Goal: Task Accomplishment & Management: Complete application form

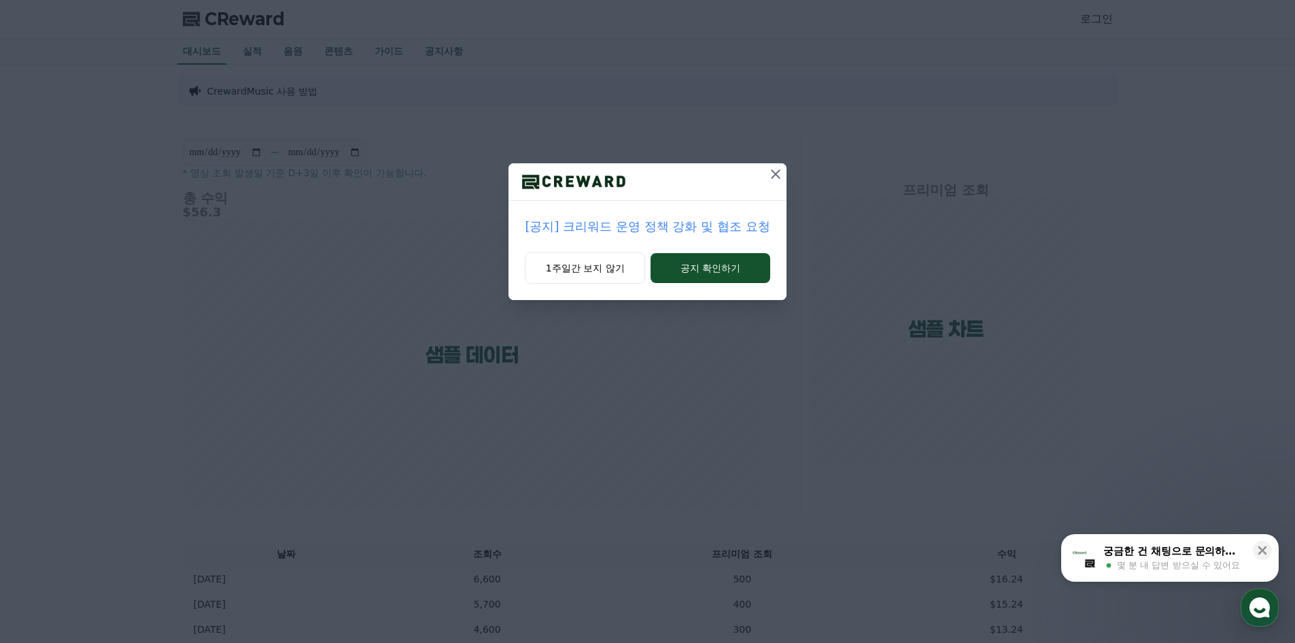
click at [783, 172] on icon at bounding box center [776, 174] width 16 height 16
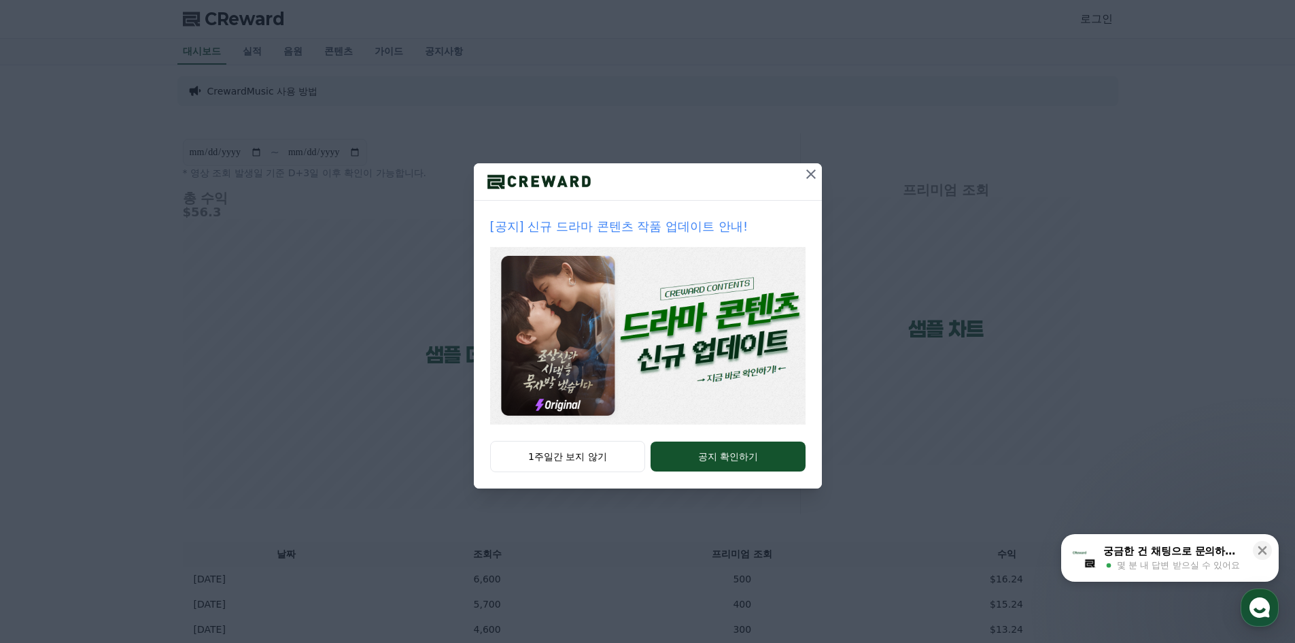
click at [806, 175] on icon at bounding box center [811, 174] width 16 height 16
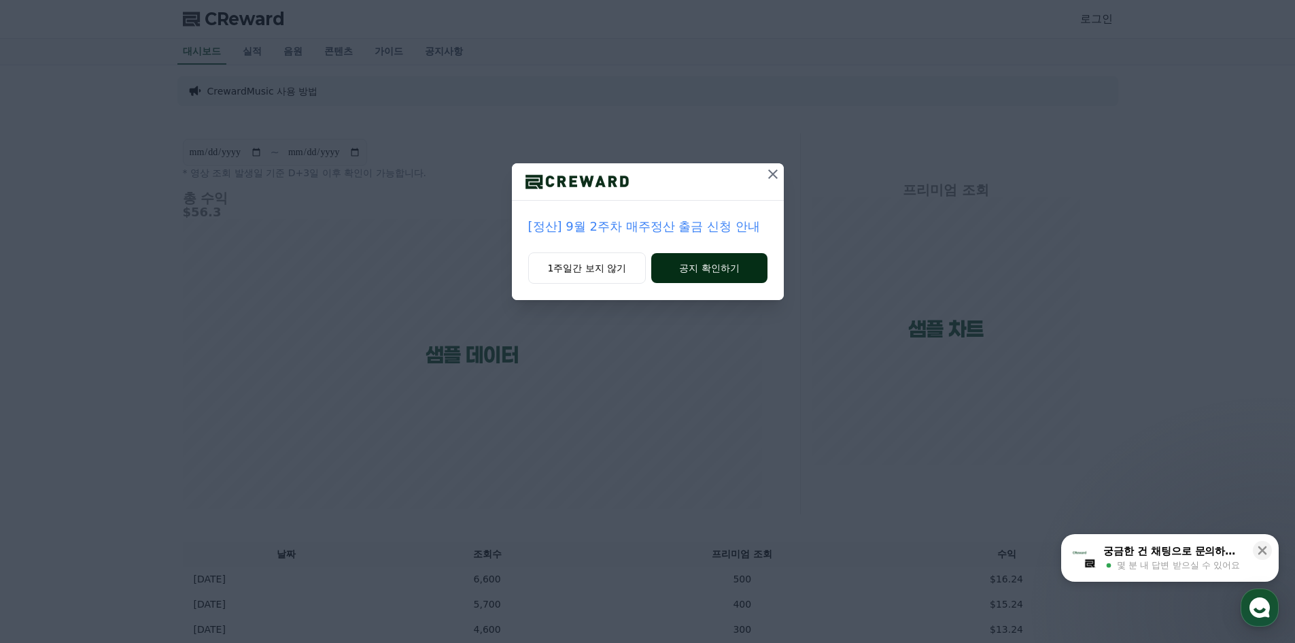
click at [742, 271] on button "공지 확인하기" at bounding box center [709, 268] width 116 height 30
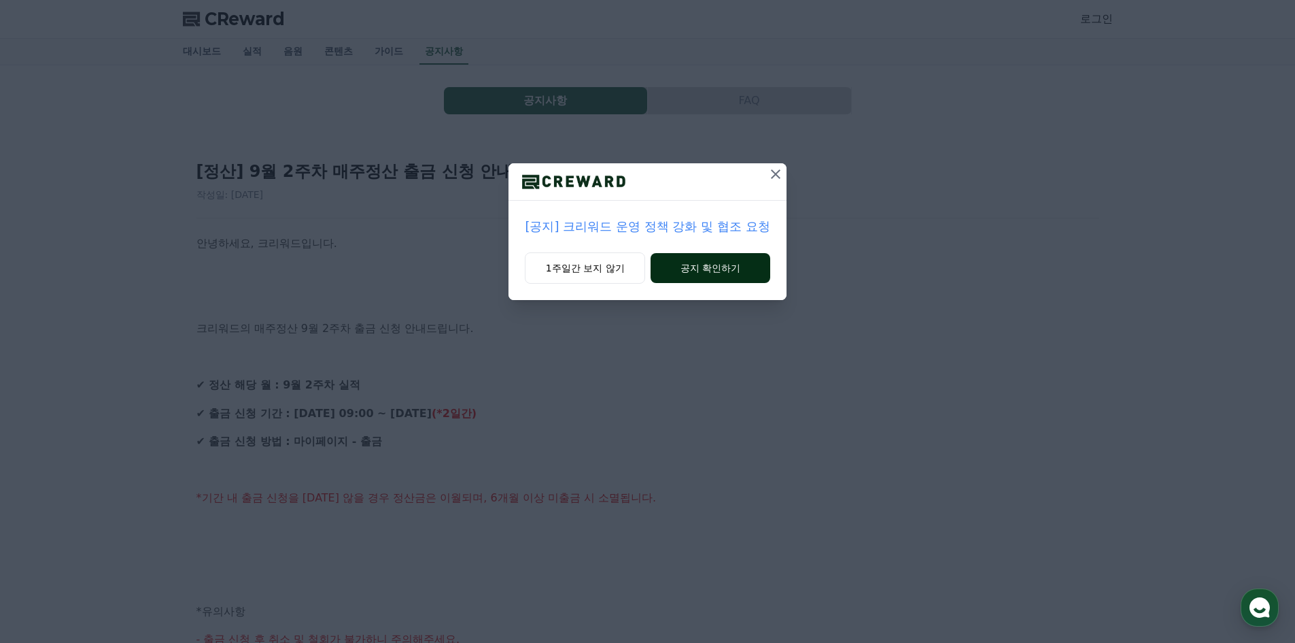
click at [686, 264] on button "공지 확인하기" at bounding box center [710, 268] width 119 height 30
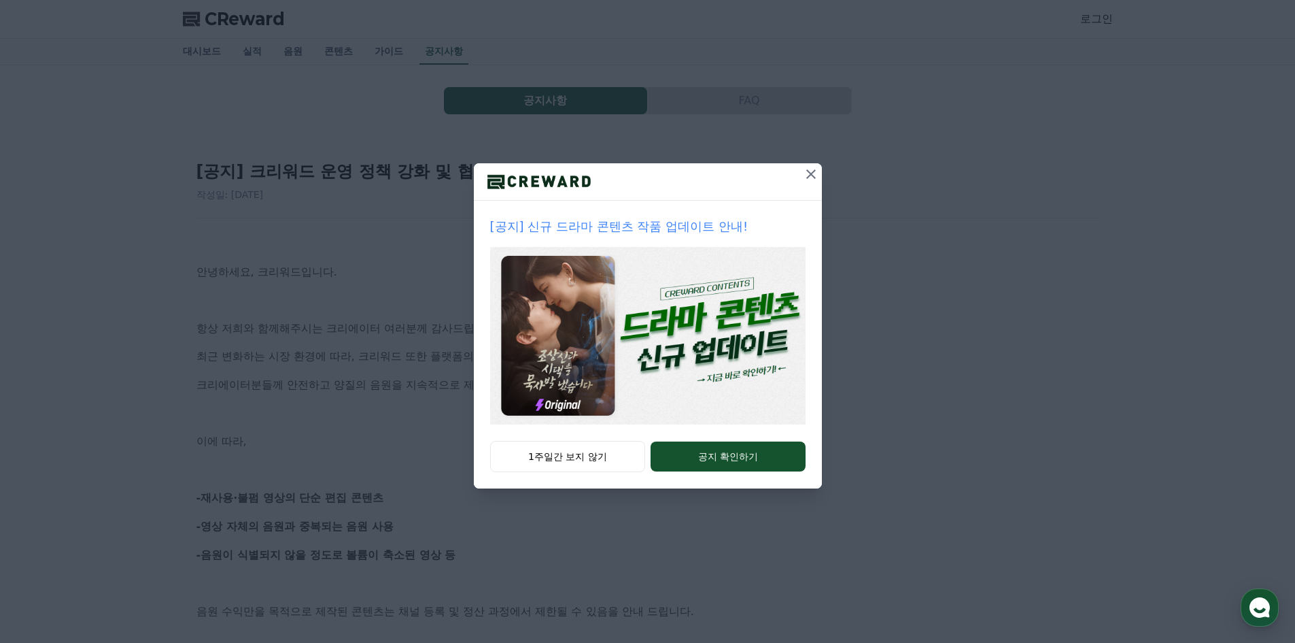
click at [812, 167] on icon at bounding box center [811, 174] width 16 height 16
click at [814, 174] on icon at bounding box center [811, 174] width 16 height 16
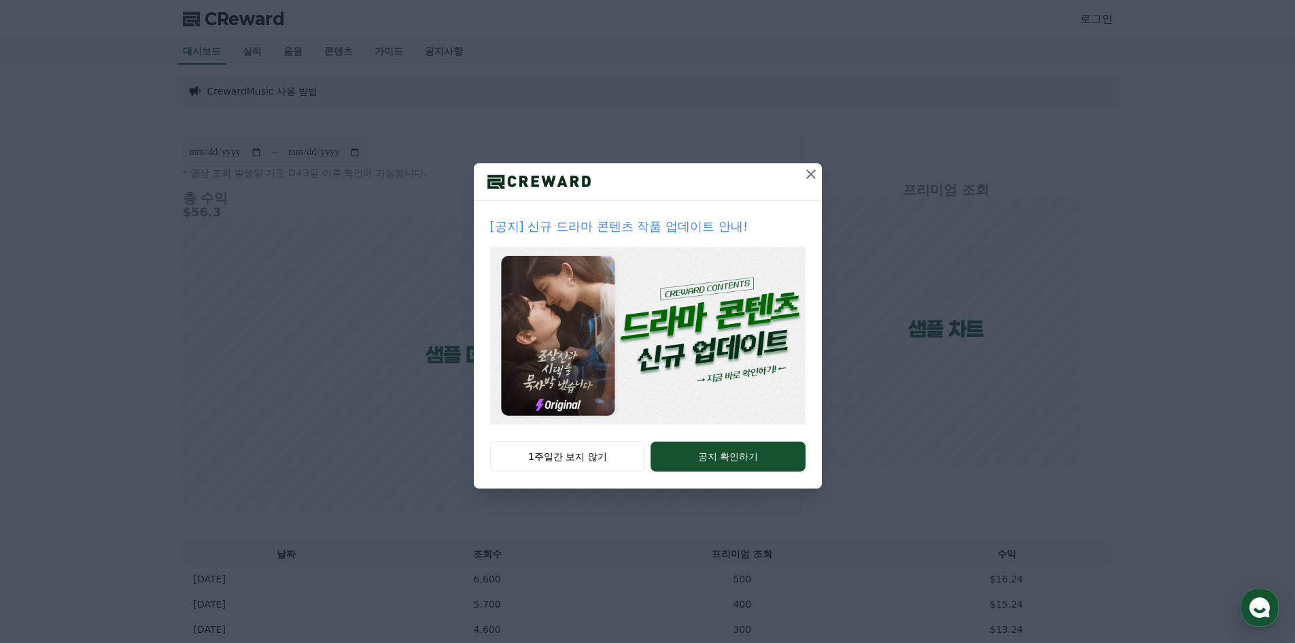
click at [810, 179] on icon at bounding box center [811, 174] width 16 height 16
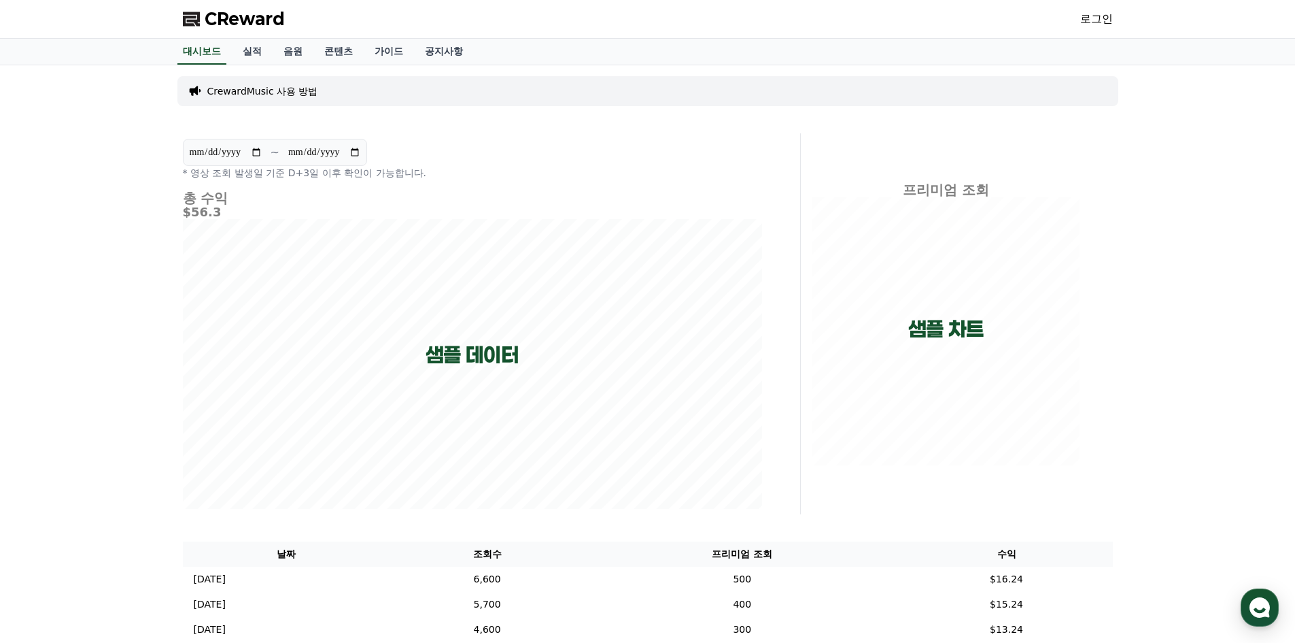
click at [657, 18] on div "CReward 로그인" at bounding box center [648, 19] width 952 height 38
click at [1099, 18] on link "로그인" at bounding box center [1096, 19] width 33 height 16
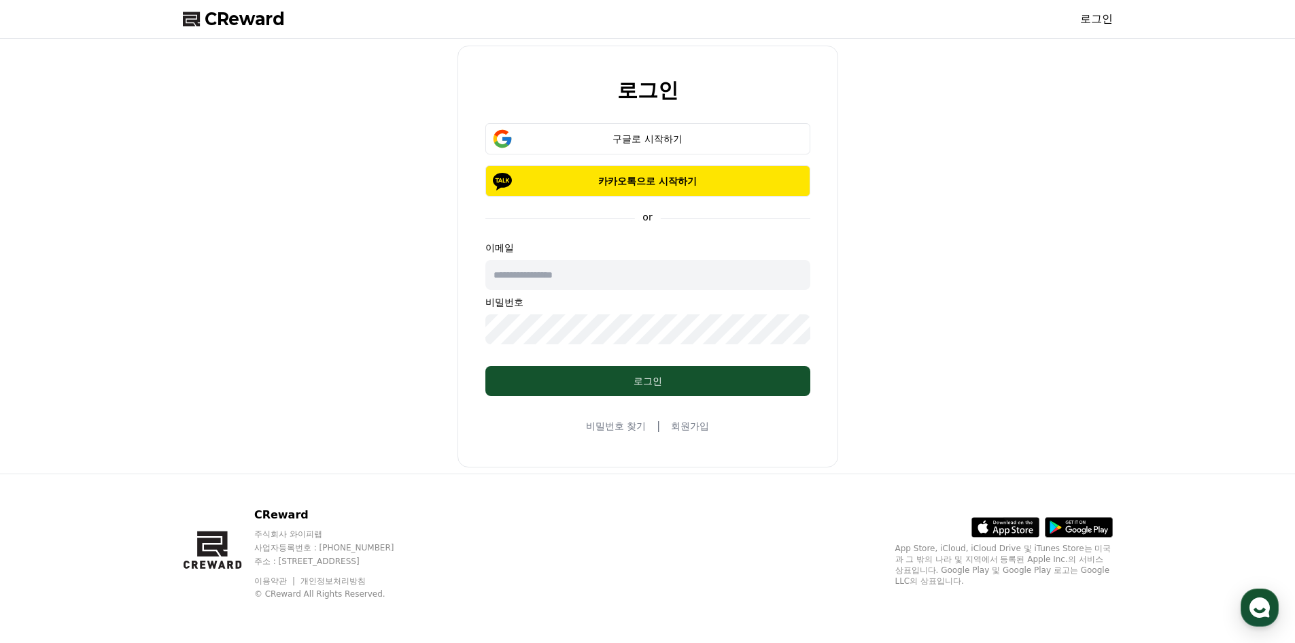
click at [604, 282] on input "text" at bounding box center [647, 275] width 325 height 30
type input "*"
drag, startPoint x: 611, startPoint y: 280, endPoint x: 379, endPoint y: 281, distance: 232.5
click at [379, 281] on div "**********" at bounding box center [647, 256] width 941 height 424
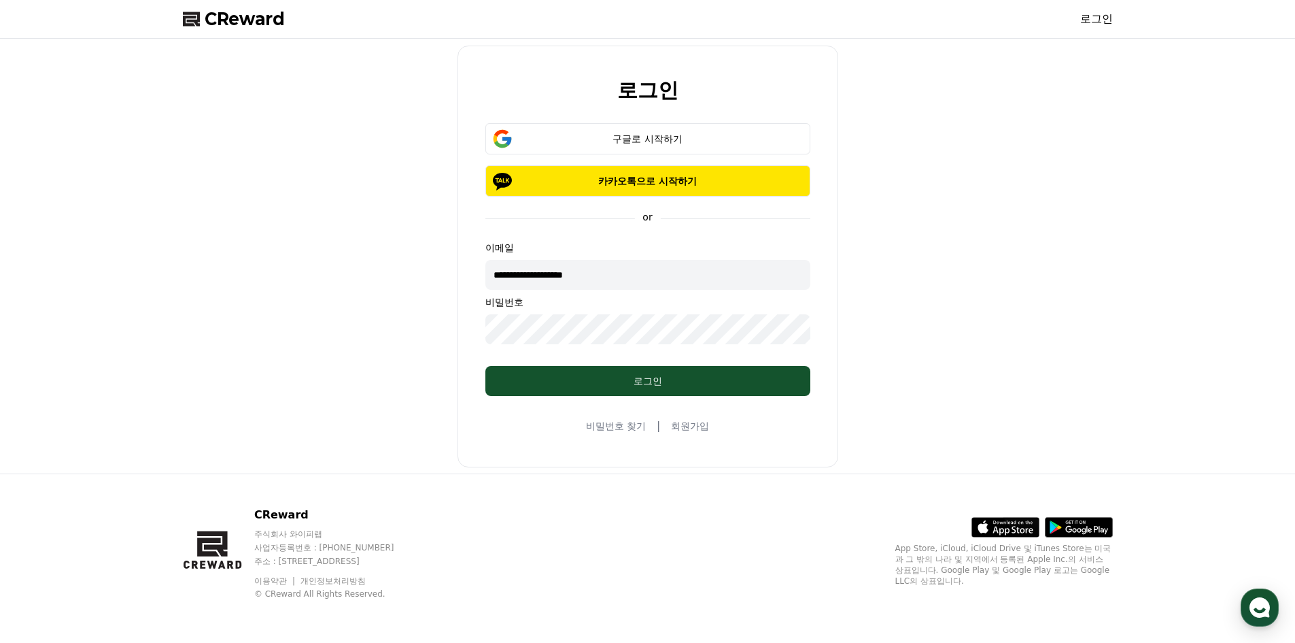
type input "**********"
click at [460, 308] on div "**********" at bounding box center [648, 257] width 381 height 422
click at [655, 133] on div "구글로 시작하기" at bounding box center [648, 139] width 286 height 14
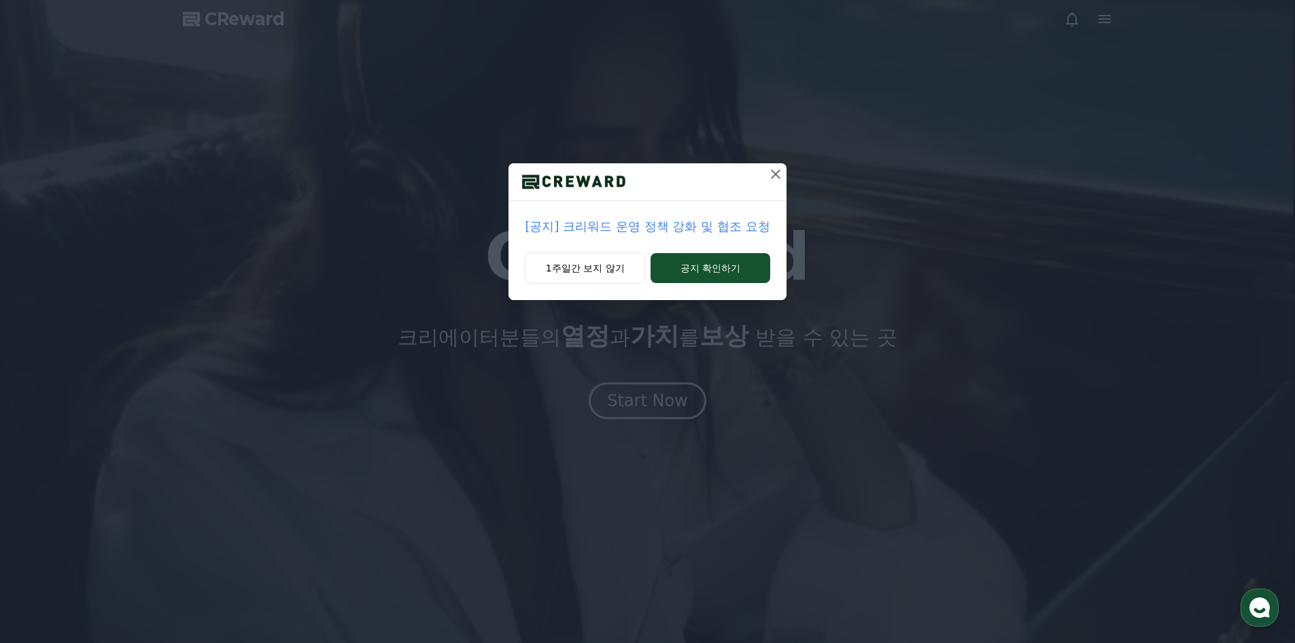
click at [774, 176] on icon at bounding box center [776, 174] width 10 height 10
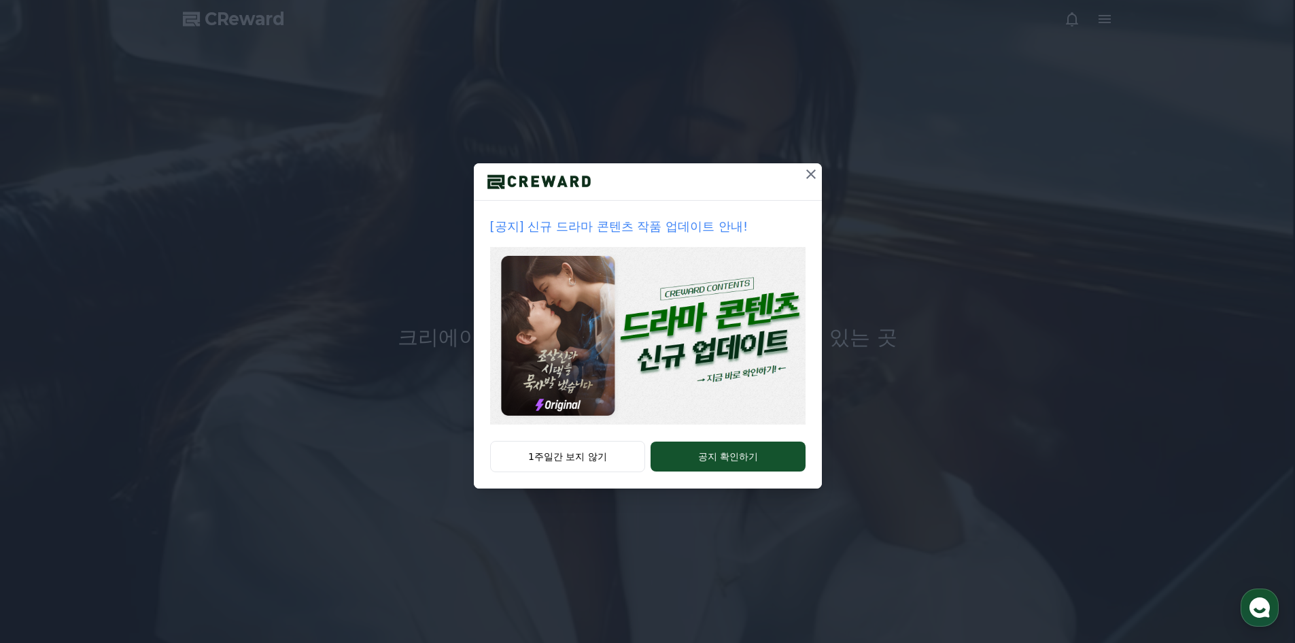
click at [811, 175] on icon at bounding box center [811, 174] width 10 height 10
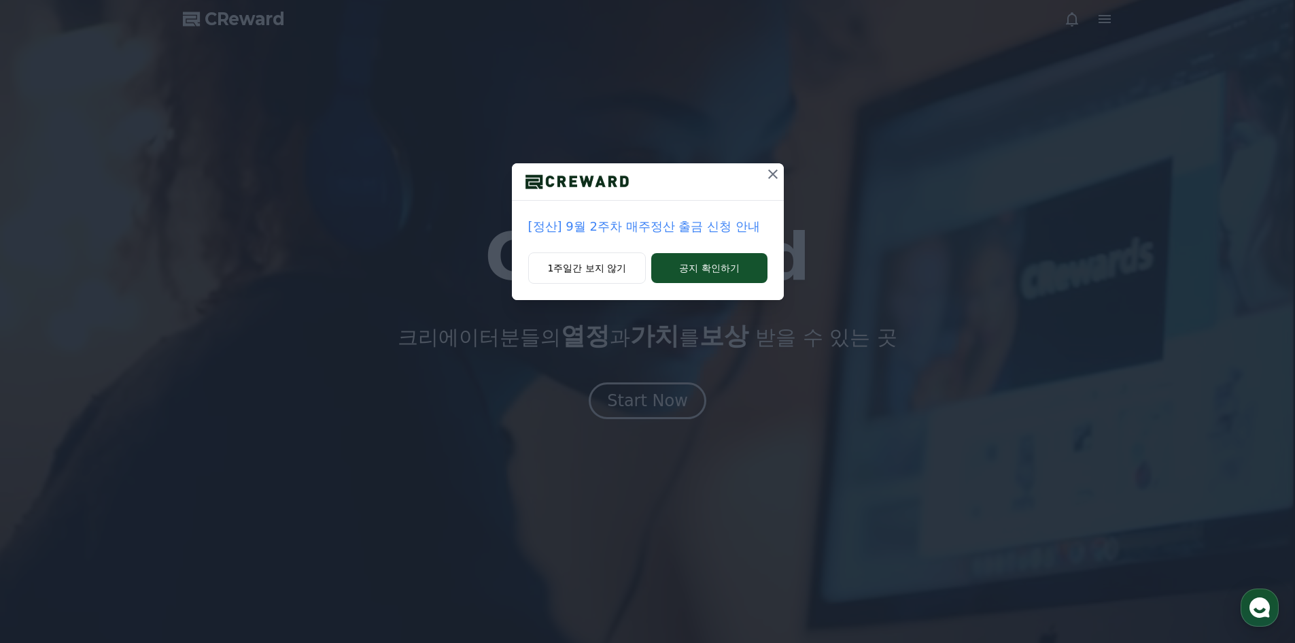
click at [774, 174] on icon at bounding box center [773, 174] width 16 height 16
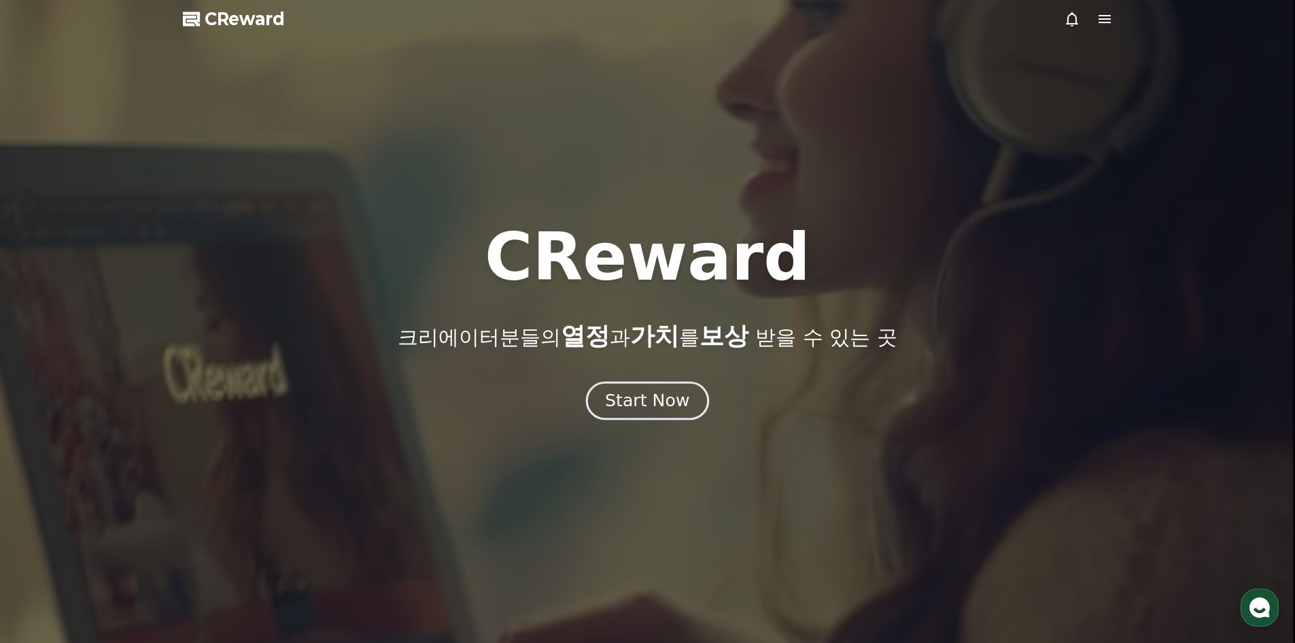
click at [649, 392] on div "Start Now" at bounding box center [647, 400] width 84 height 23
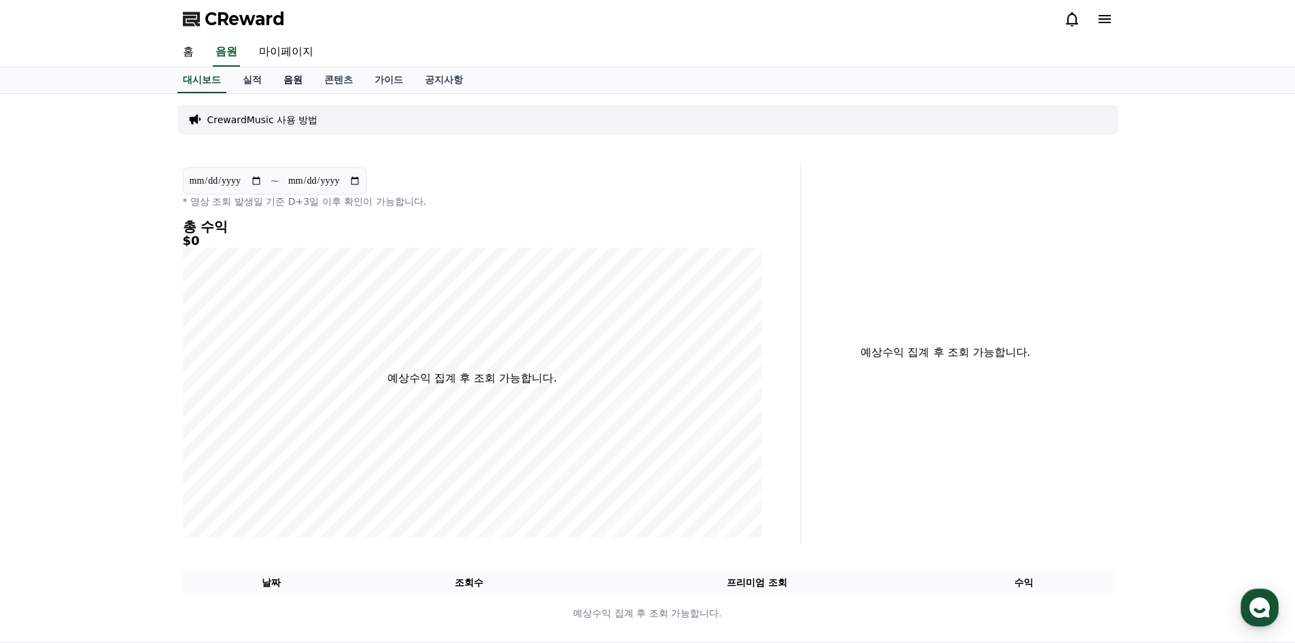
click at [292, 78] on link "음원" at bounding box center [293, 80] width 41 height 26
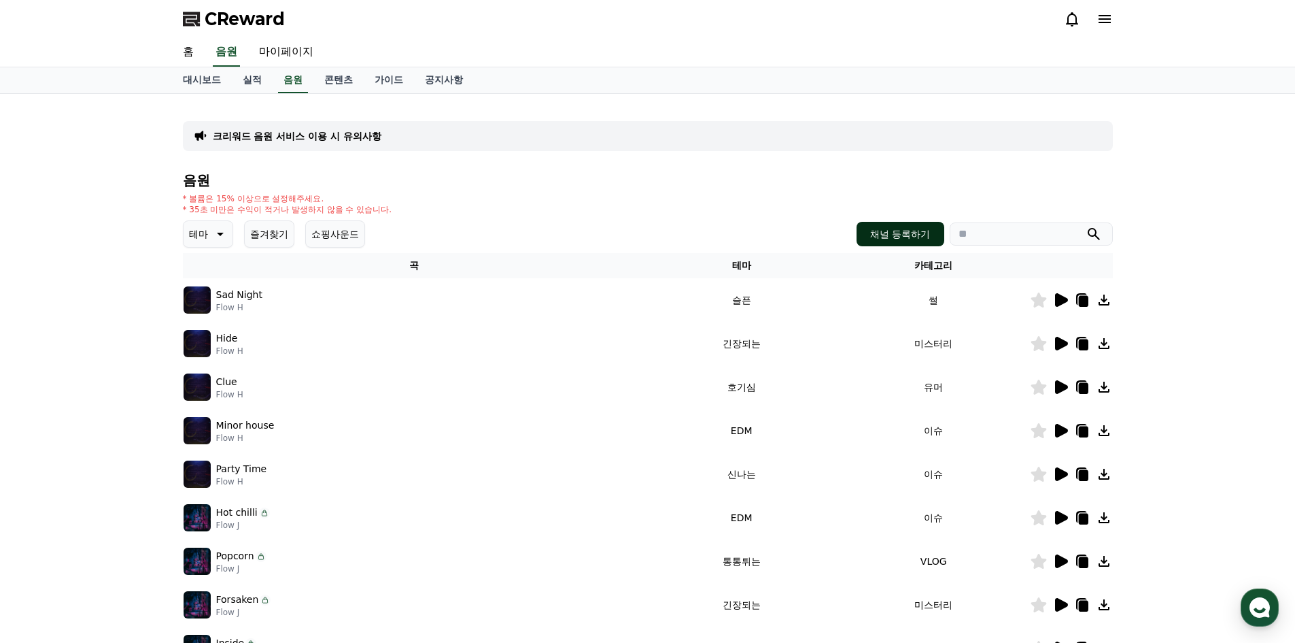
click at [921, 236] on button "채널 등록하기" at bounding box center [900, 234] width 87 height 24
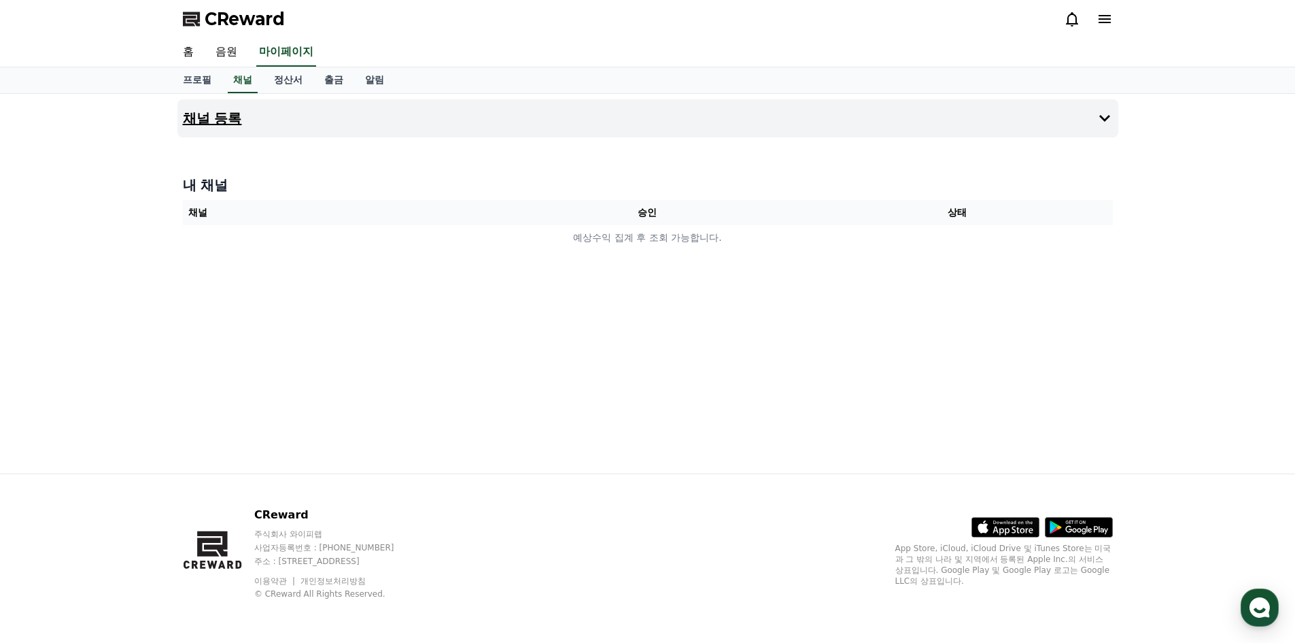
click at [1105, 118] on icon at bounding box center [1105, 118] width 16 height 16
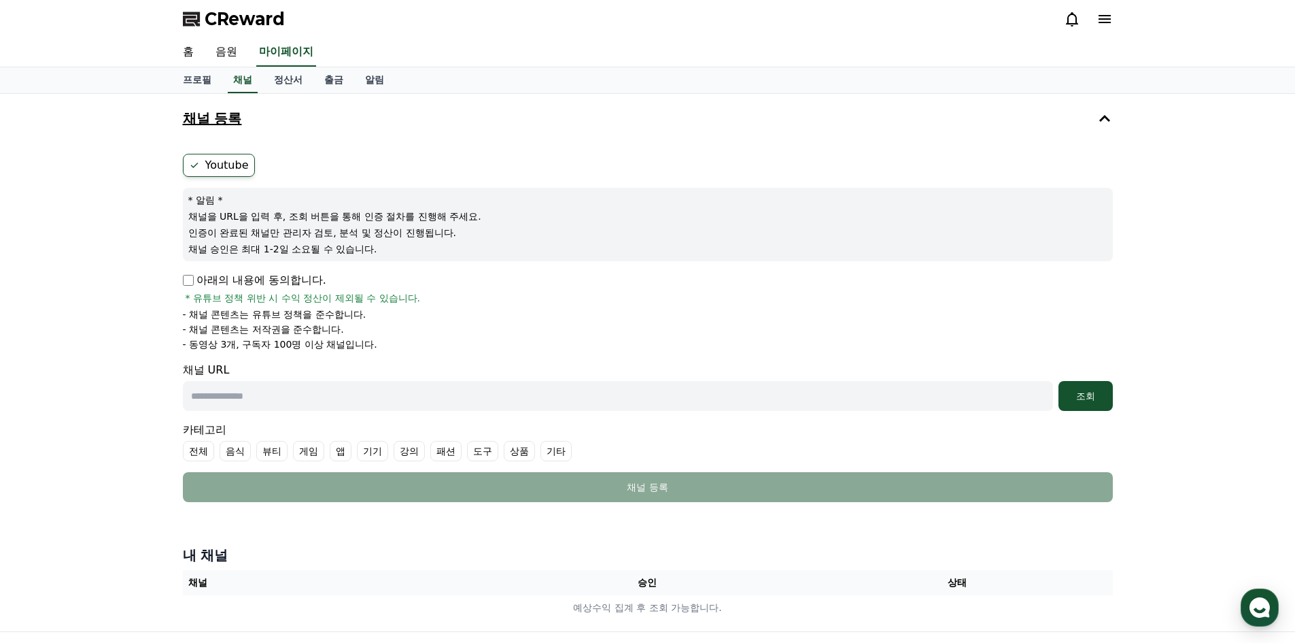
click at [226, 167] on label "Youtube" at bounding box center [219, 165] width 72 height 23
click at [339, 403] on input "text" at bounding box center [618, 396] width 870 height 30
paste input "**********"
type input "**********"
click at [1084, 394] on div "조회" at bounding box center [1086, 396] width 44 height 14
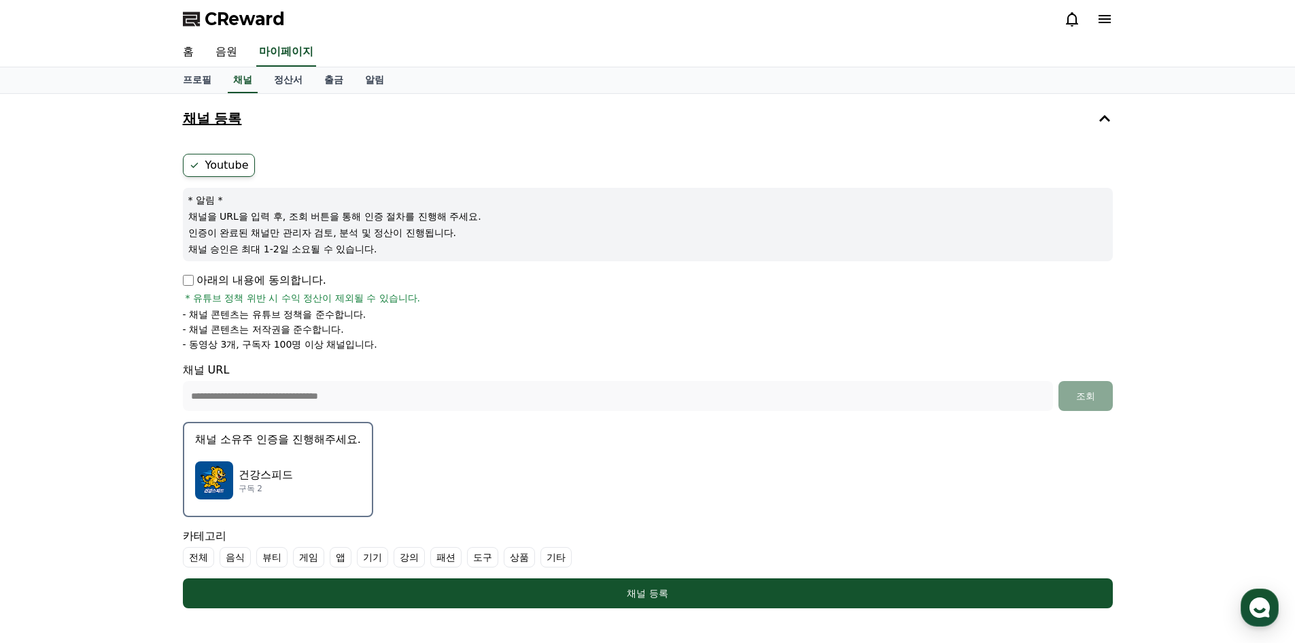
scroll to position [68, 0]
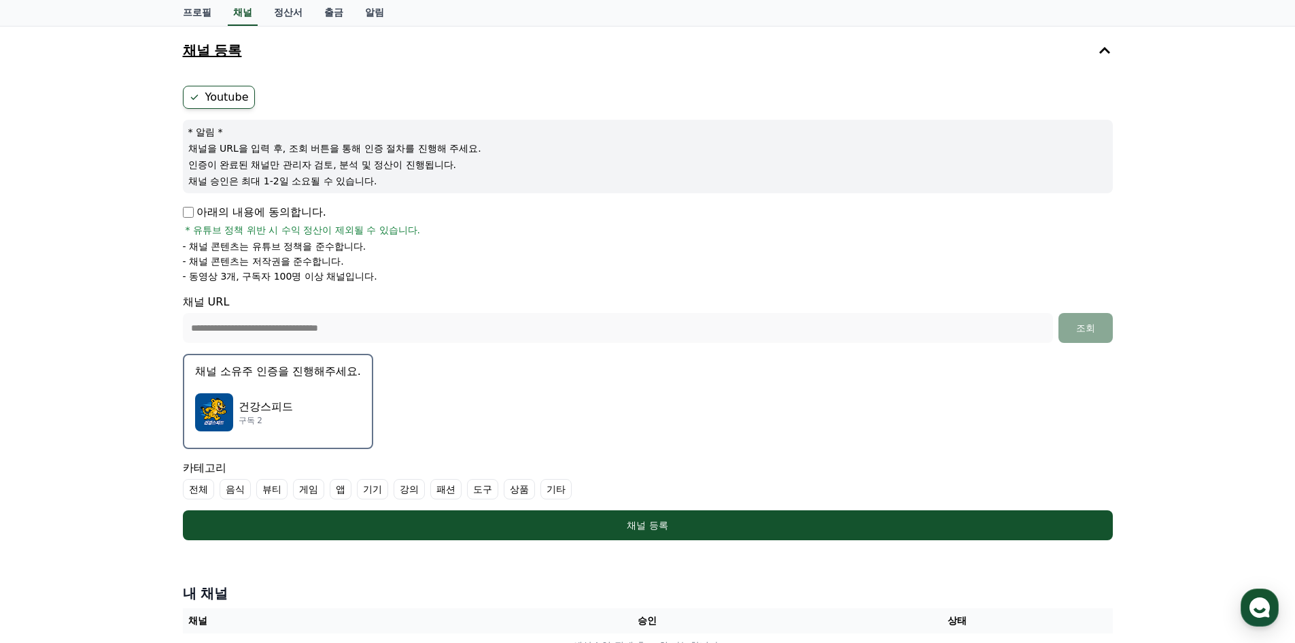
click at [212, 411] on img "button" at bounding box center [214, 412] width 38 height 38
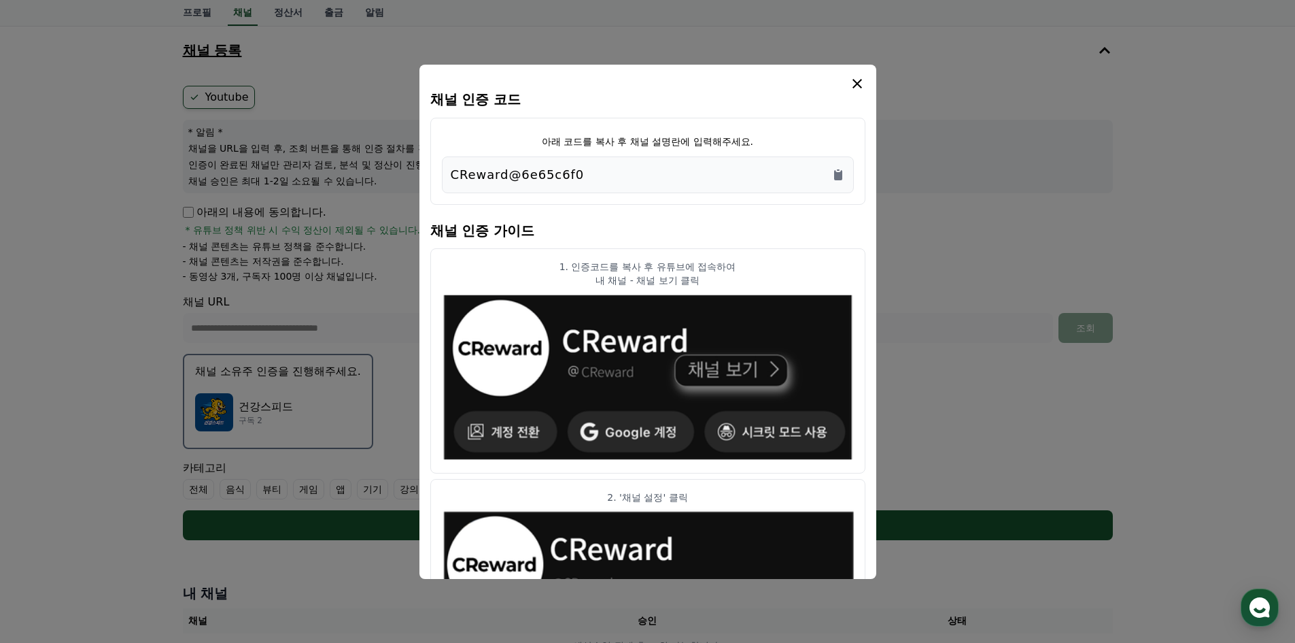
drag, startPoint x: 594, startPoint y: 172, endPoint x: 430, endPoint y: 169, distance: 163.2
click at [430, 169] on div "아래 코드를 복사 후 채널 설명란에 입력해주세요. CReward@6e65c6f0" at bounding box center [647, 161] width 435 height 87
copy p "CReward@6e65c6f0"
click at [854, 83] on icon "modal" at bounding box center [857, 83] width 16 height 16
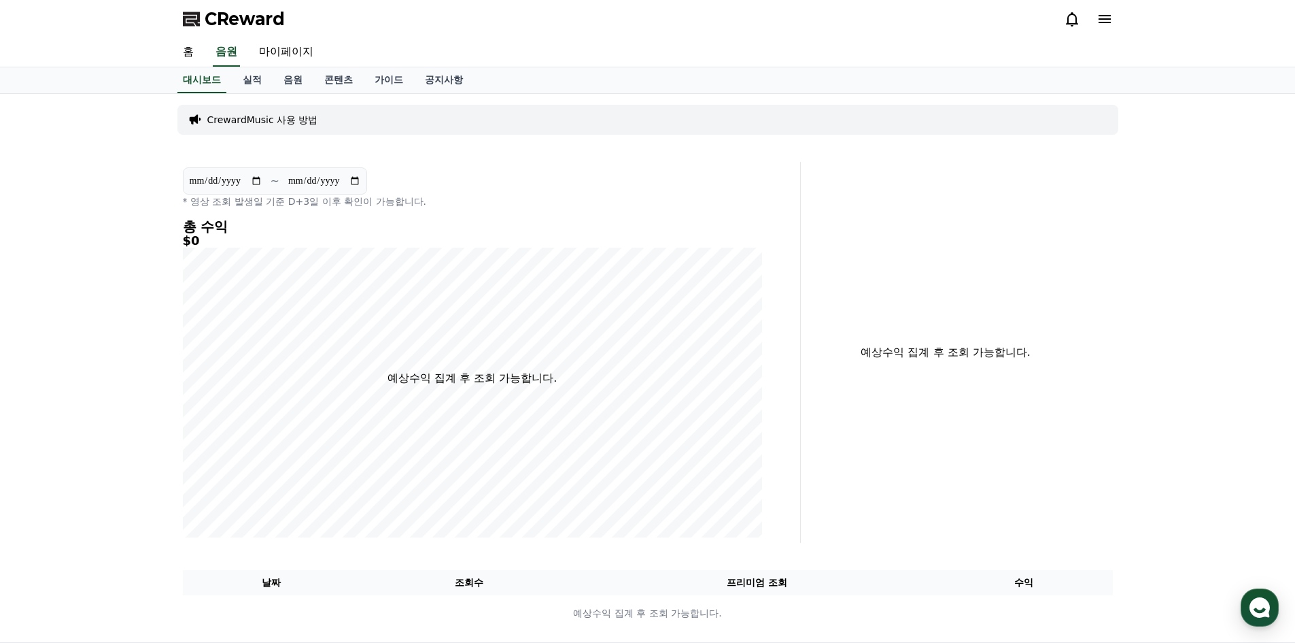
drag, startPoint x: 294, startPoint y: 20, endPoint x: 199, endPoint y: 22, distance: 95.2
click at [199, 22] on div "CReward" at bounding box center [648, 19] width 952 height 38
copy span "CReward"
click at [1106, 17] on icon at bounding box center [1105, 19] width 16 height 16
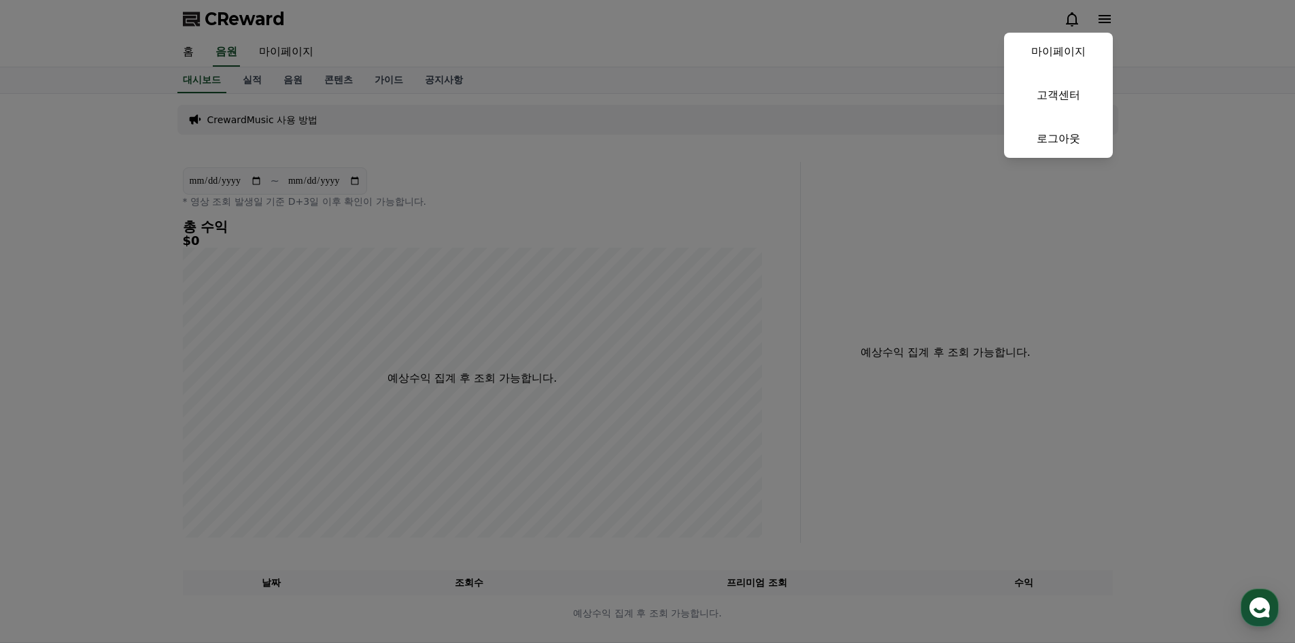
click at [897, 158] on button "close" at bounding box center [647, 321] width 1295 height 643
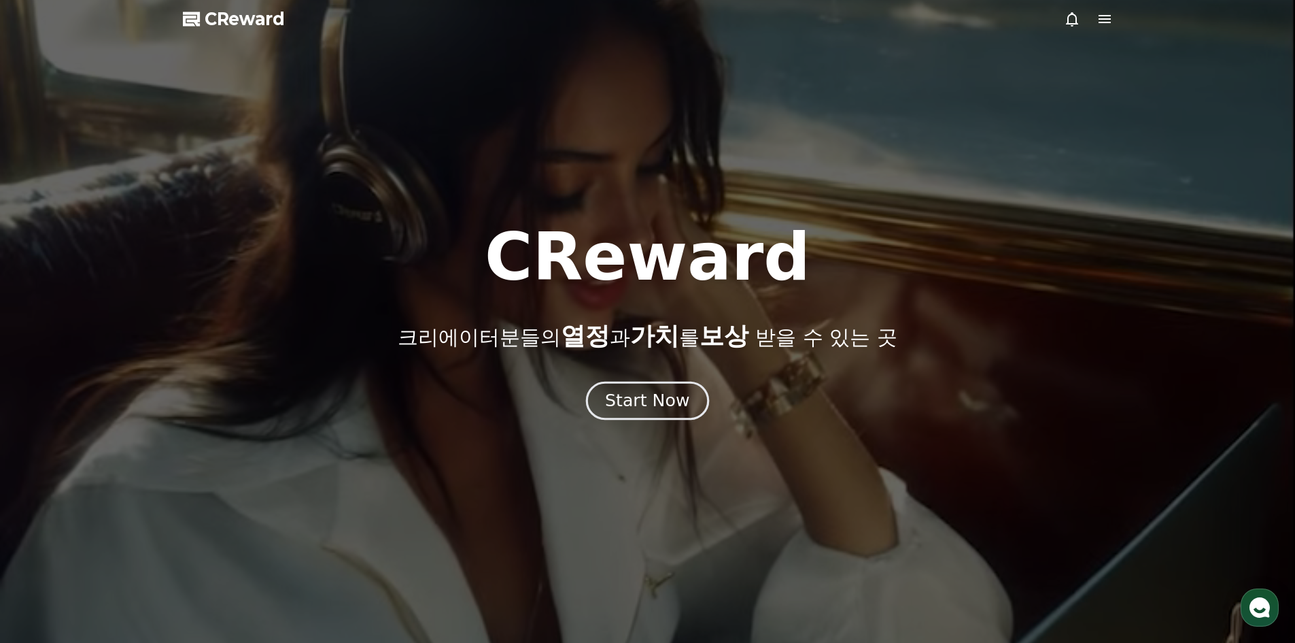
click at [666, 393] on div "Start Now" at bounding box center [647, 400] width 84 height 23
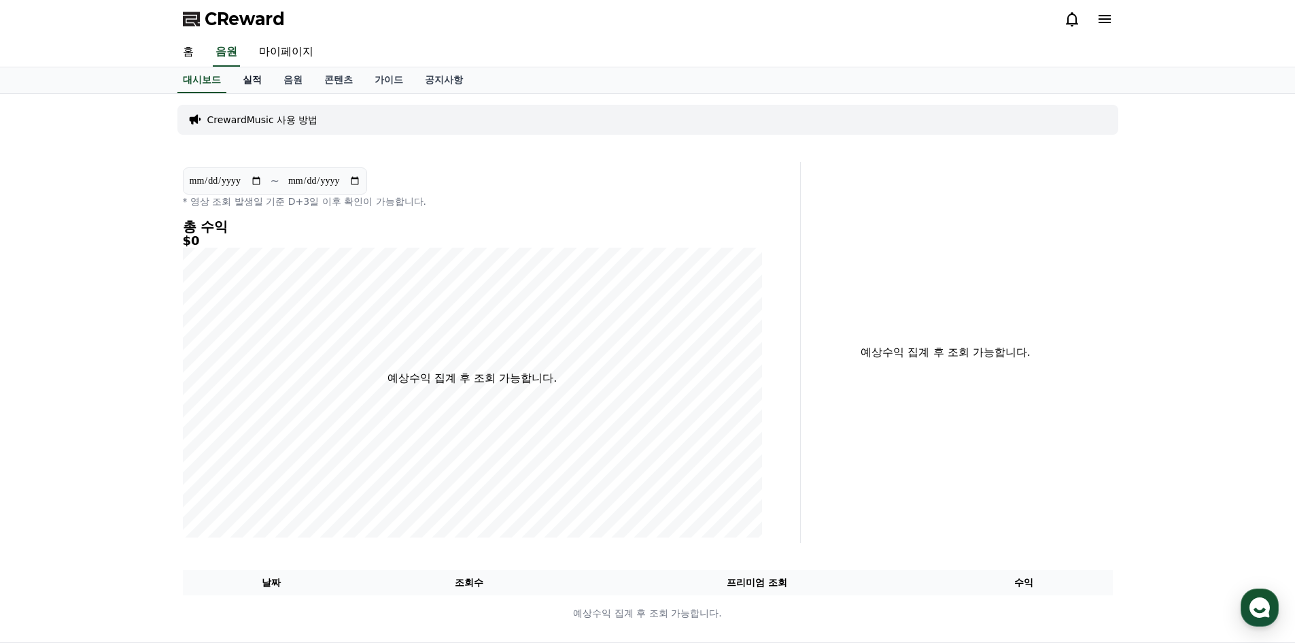
click at [250, 78] on link "실적" at bounding box center [252, 80] width 41 height 26
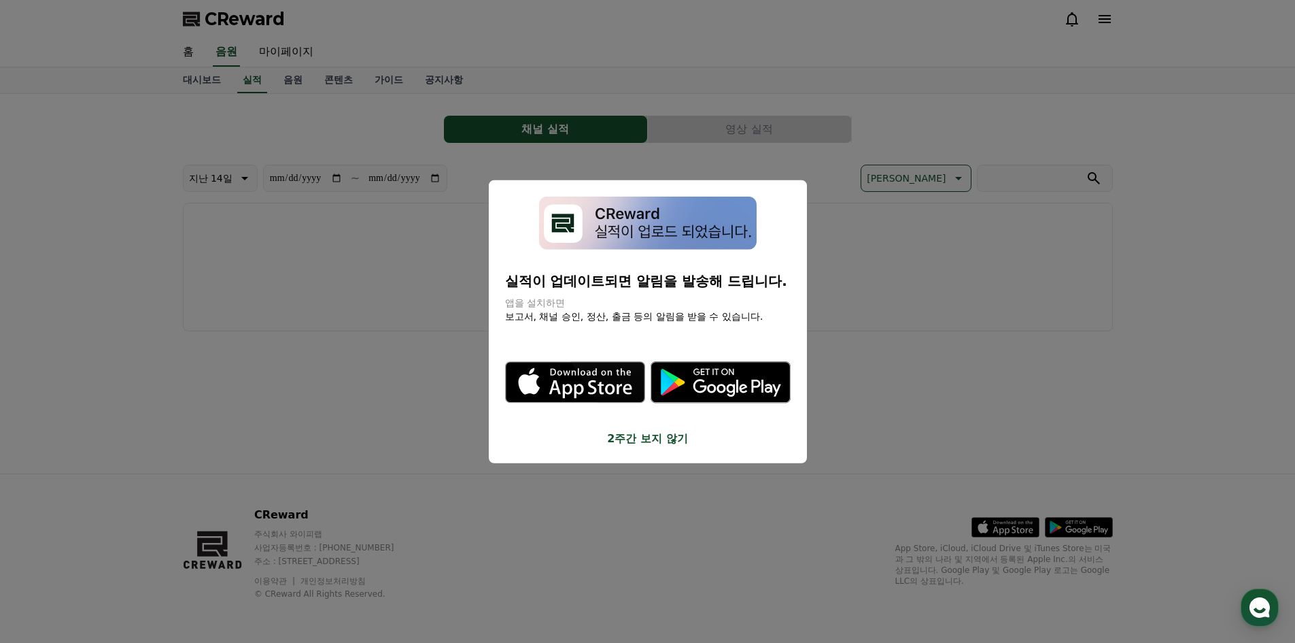
click at [647, 435] on button "2주간 보지 않기" at bounding box center [648, 438] width 286 height 16
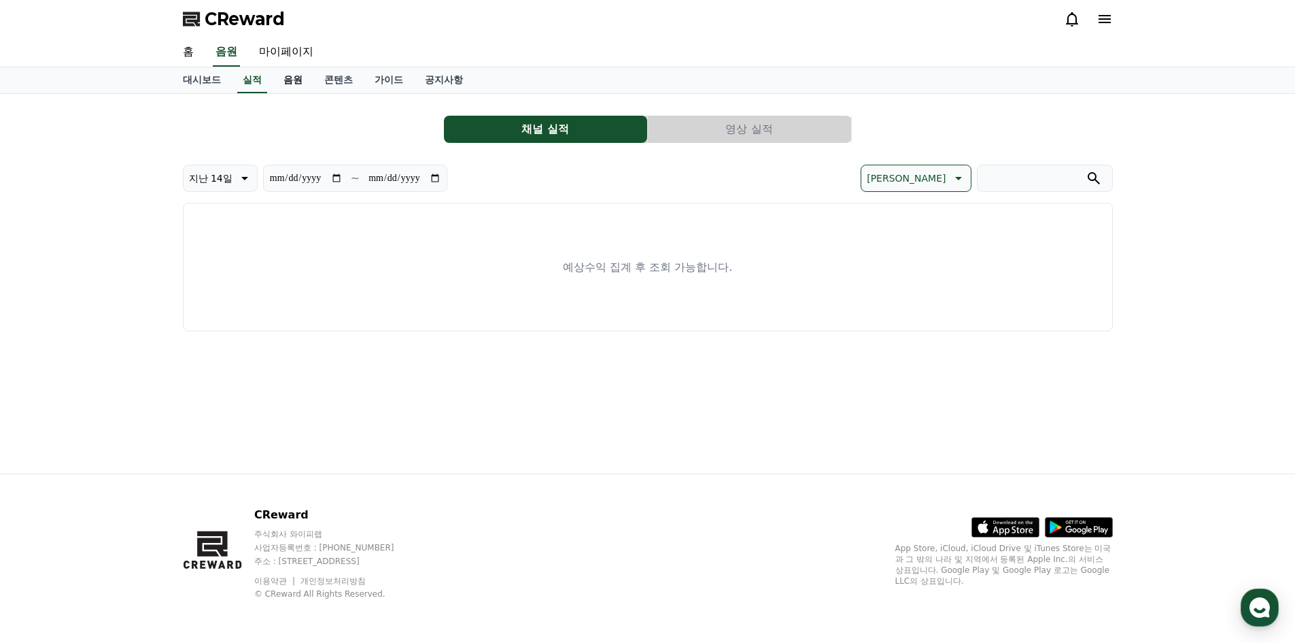
click at [296, 82] on link "음원" at bounding box center [293, 80] width 41 height 26
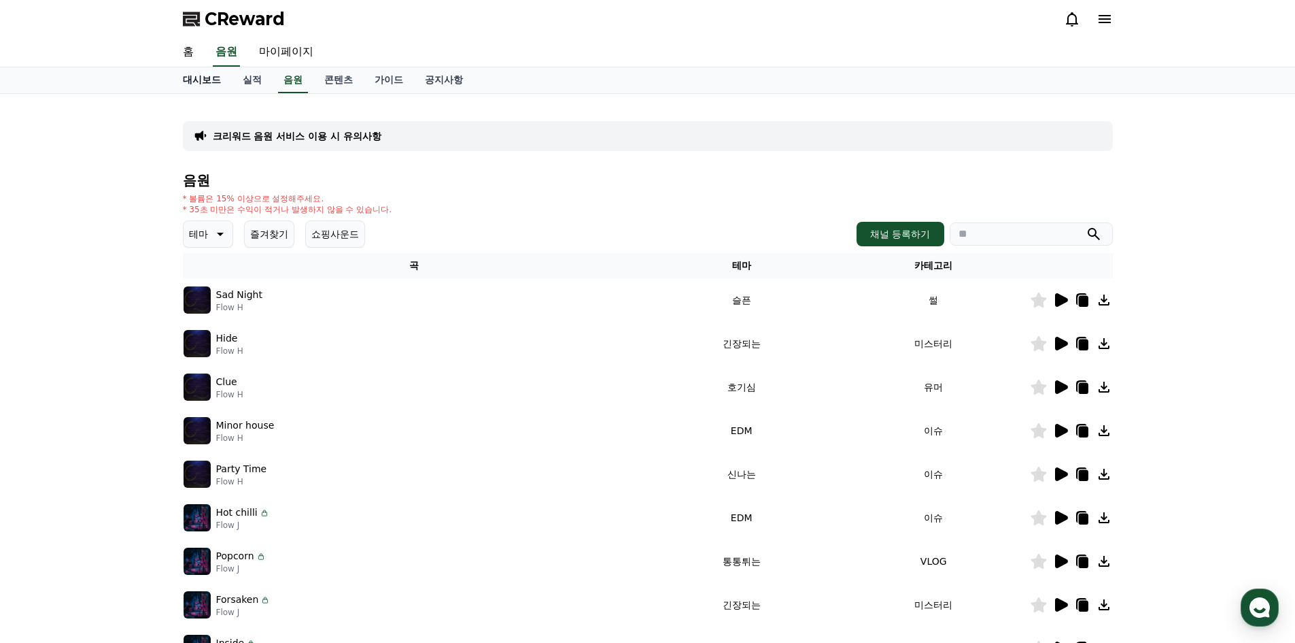
click at [208, 79] on link "대시보드" at bounding box center [202, 80] width 60 height 26
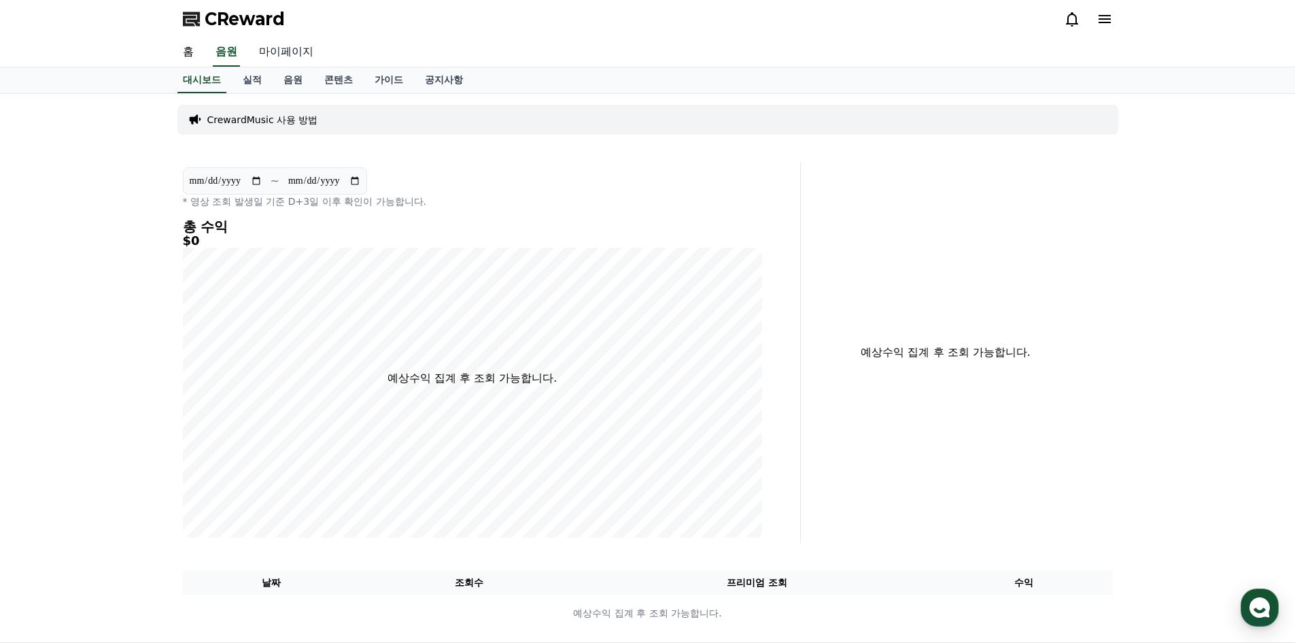
click at [271, 51] on link "마이페이지" at bounding box center [286, 52] width 76 height 29
select select "**********"
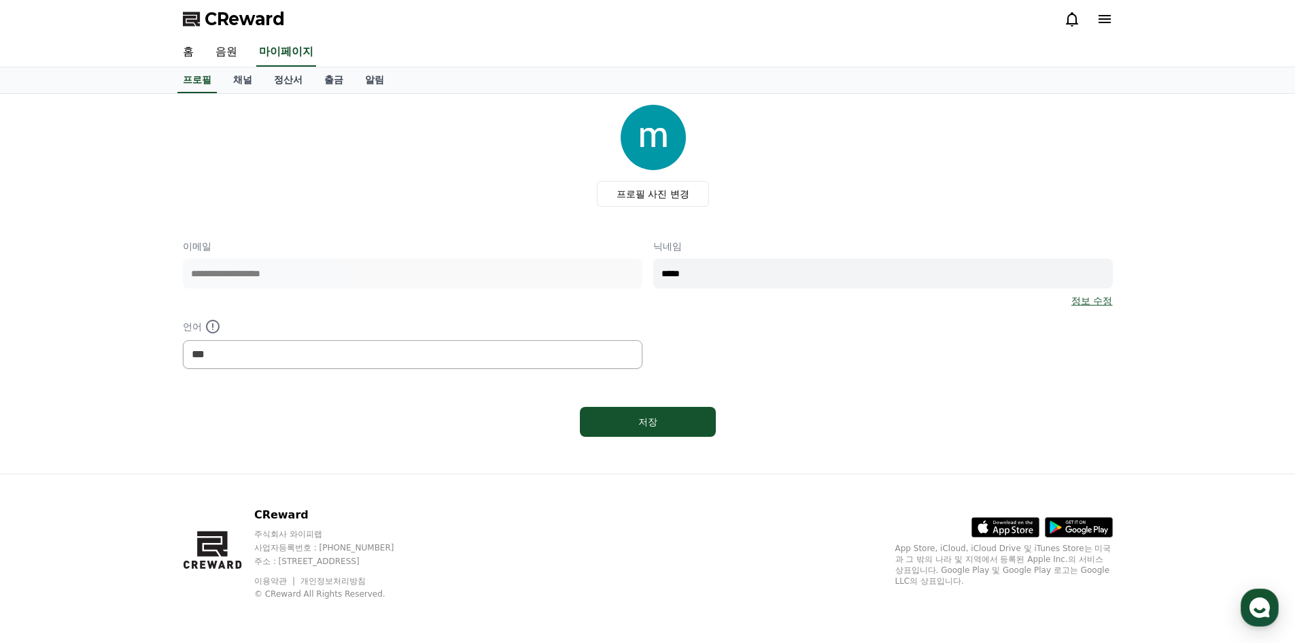
click at [1107, 18] on icon at bounding box center [1105, 19] width 12 height 8
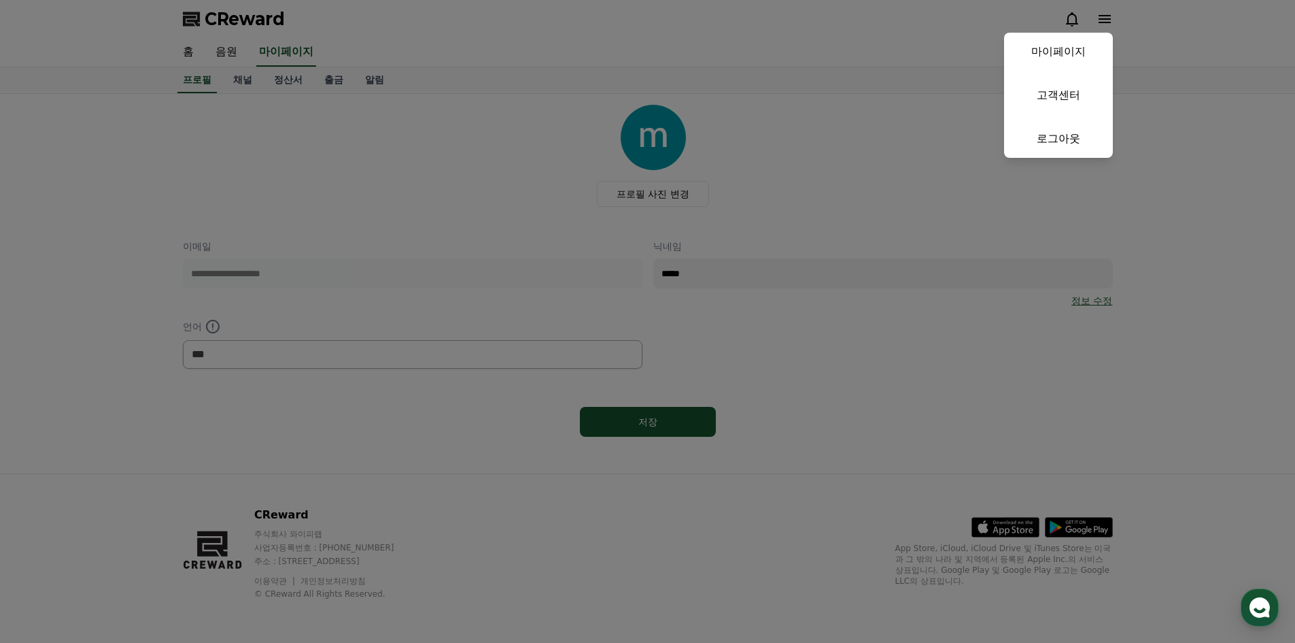
click at [594, 41] on button "close" at bounding box center [647, 321] width 1295 height 643
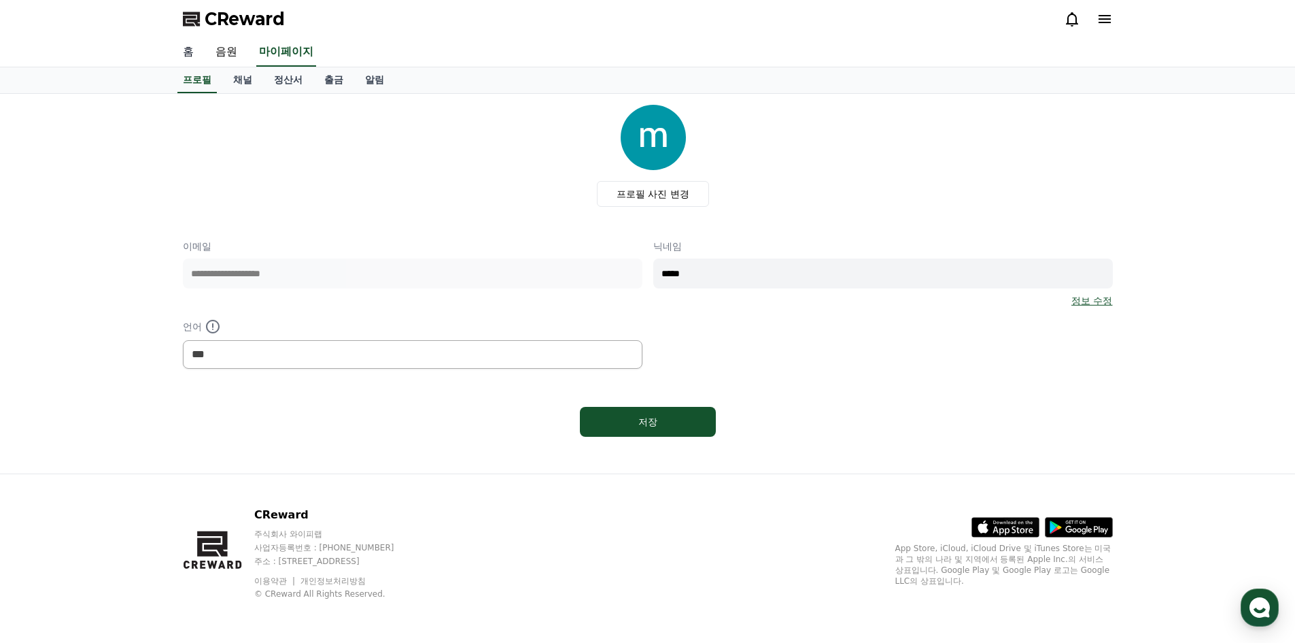
click at [190, 56] on link "홈" at bounding box center [188, 52] width 33 height 29
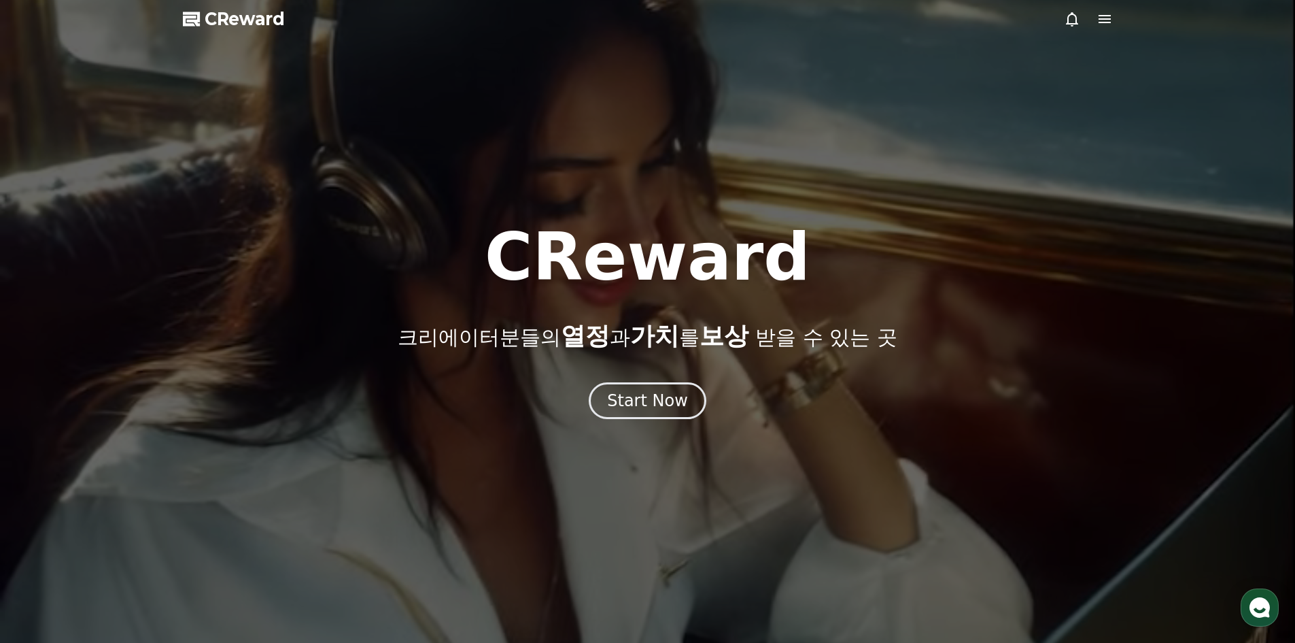
click at [1106, 16] on icon at bounding box center [1105, 19] width 12 height 8
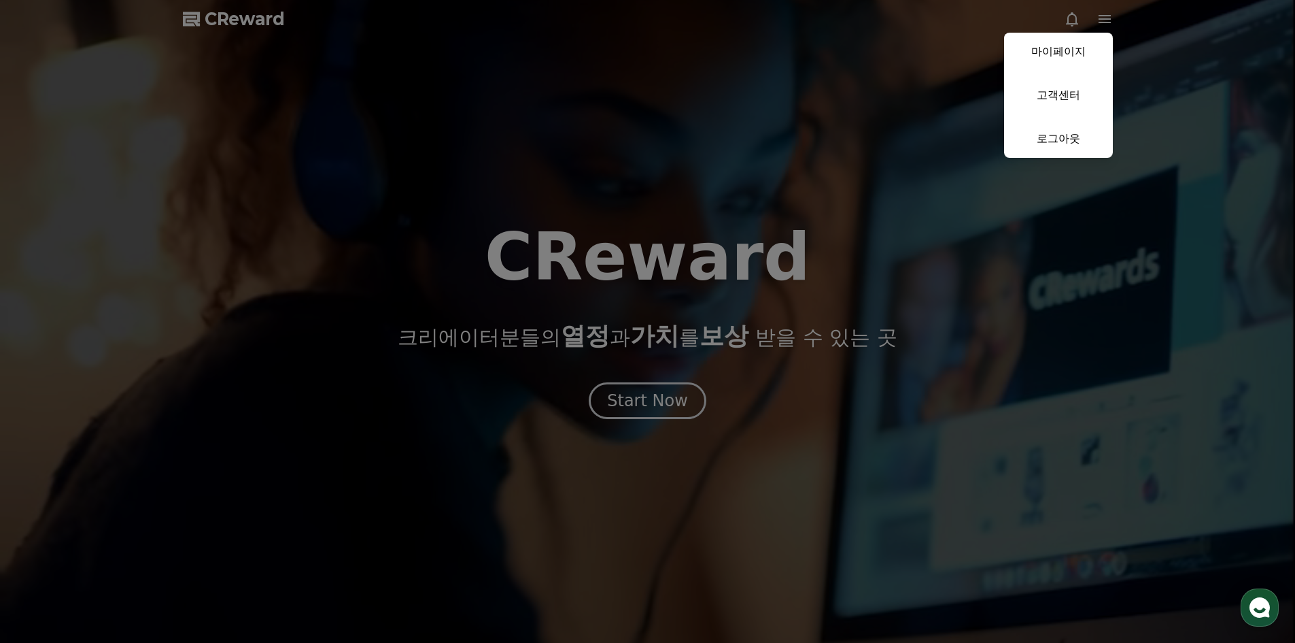
click at [895, 165] on button "close" at bounding box center [647, 321] width 1295 height 643
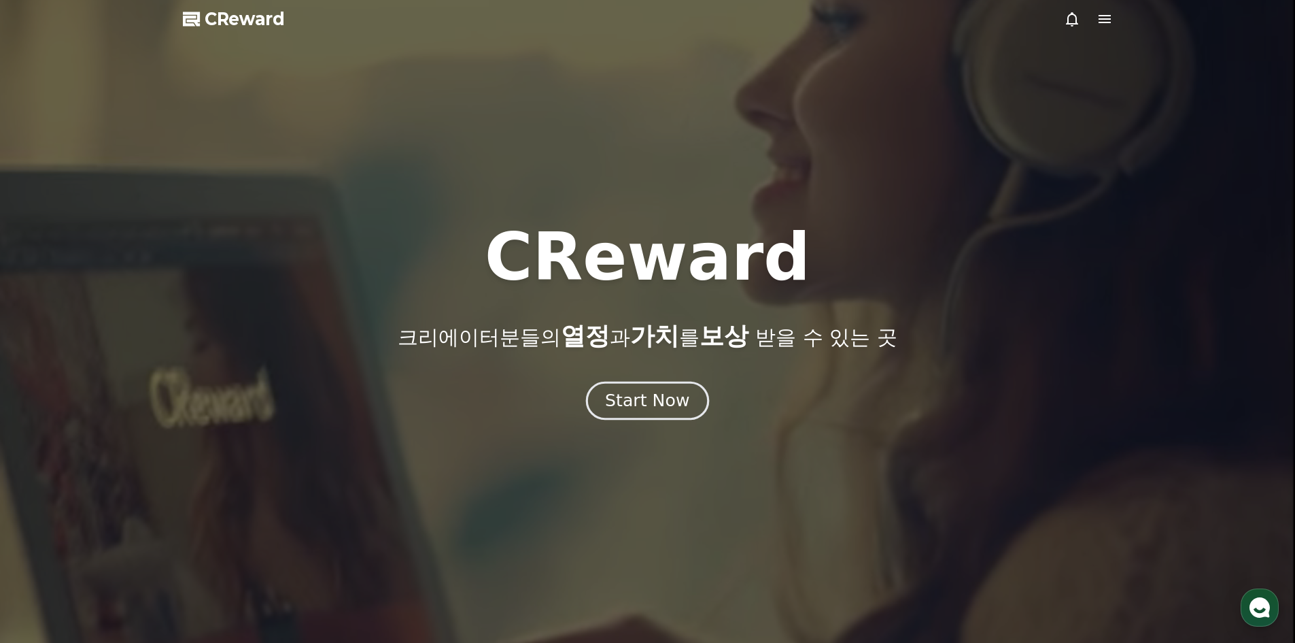
click at [689, 387] on button "Start Now" at bounding box center [647, 400] width 123 height 39
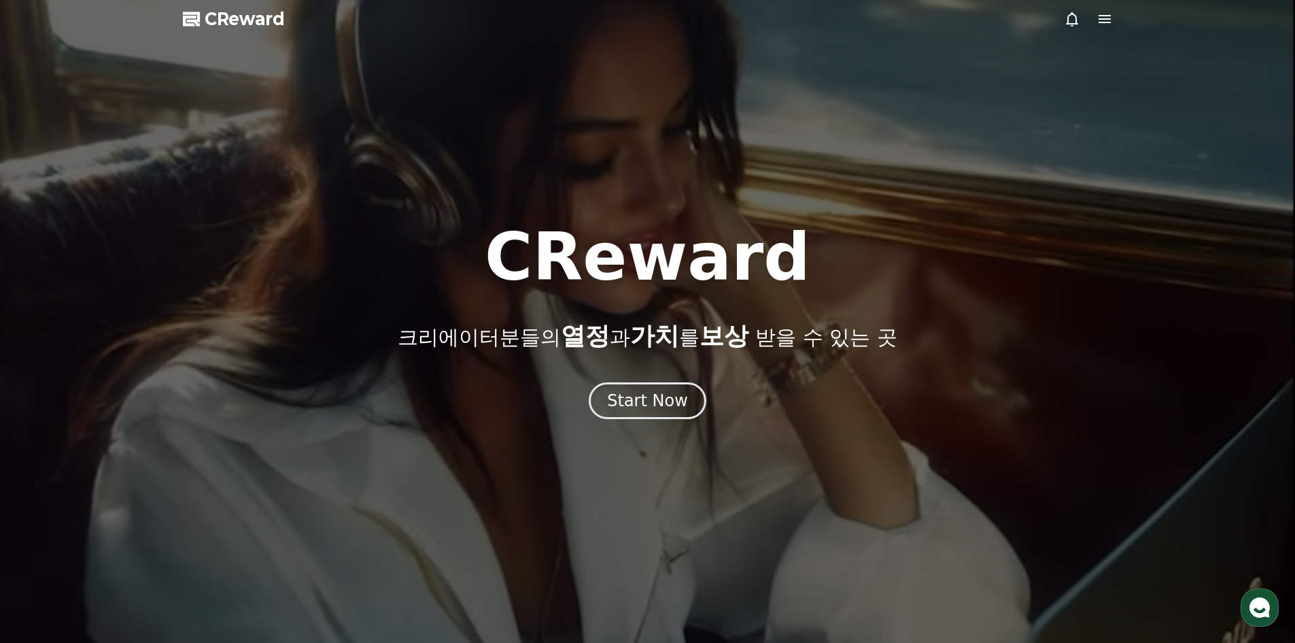
select select "**********"
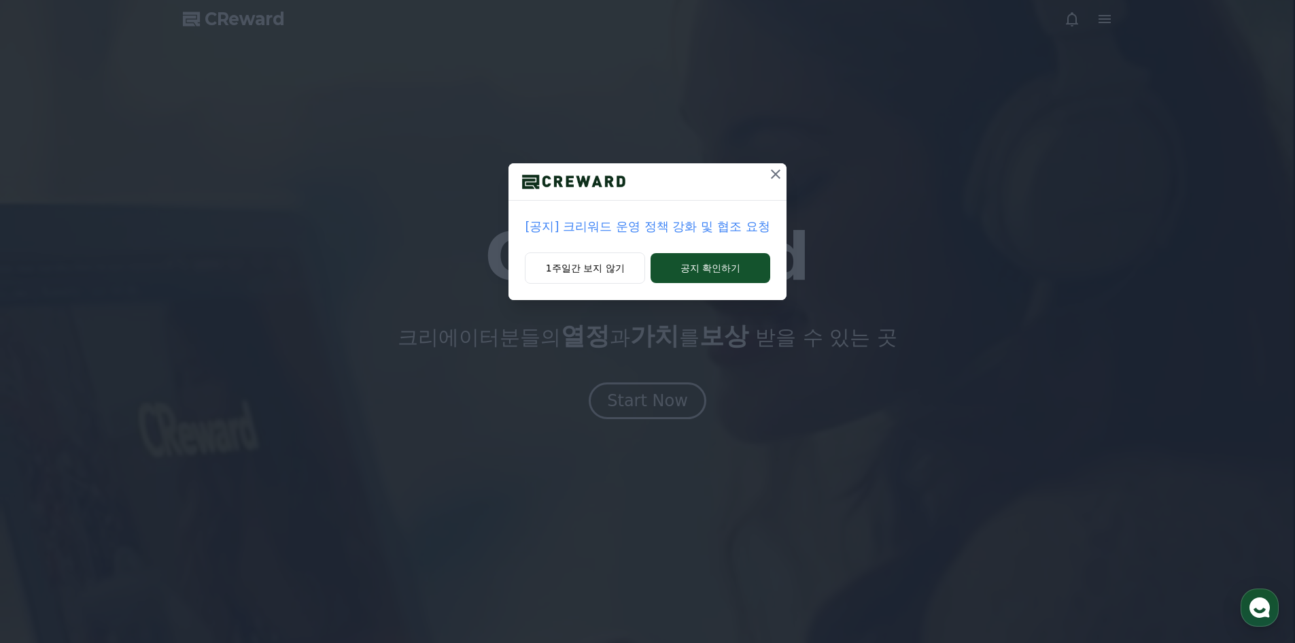
click at [776, 174] on icon at bounding box center [776, 174] width 10 height 10
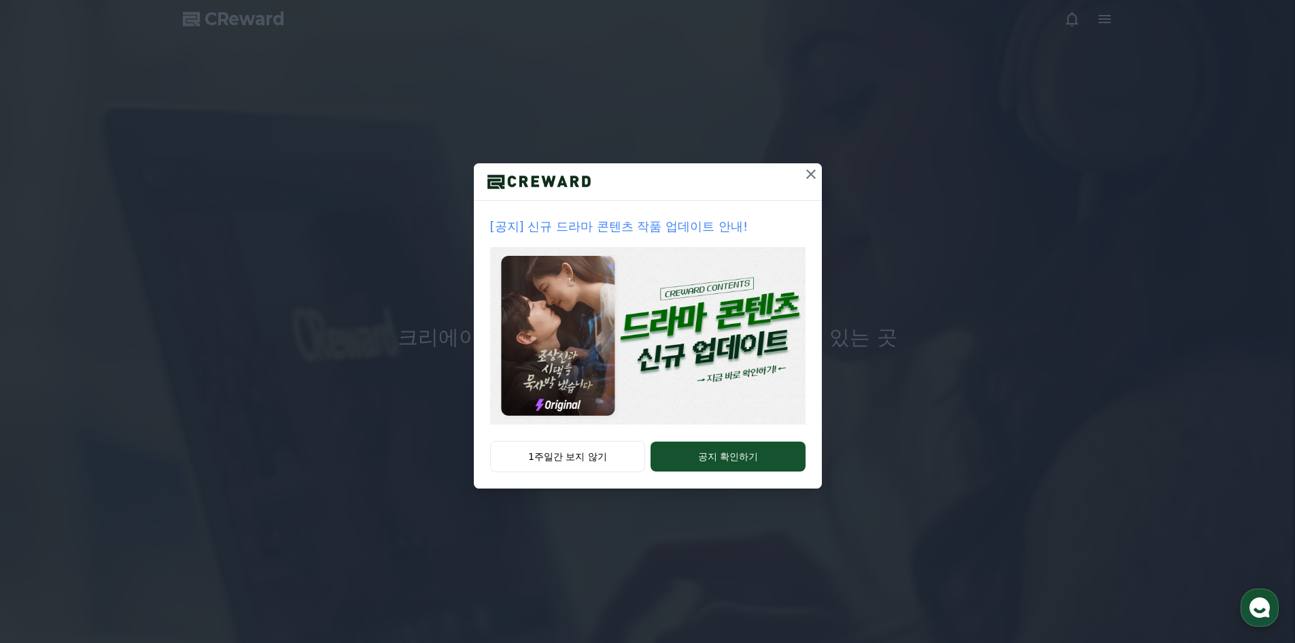
click at [808, 178] on icon at bounding box center [811, 174] width 16 height 16
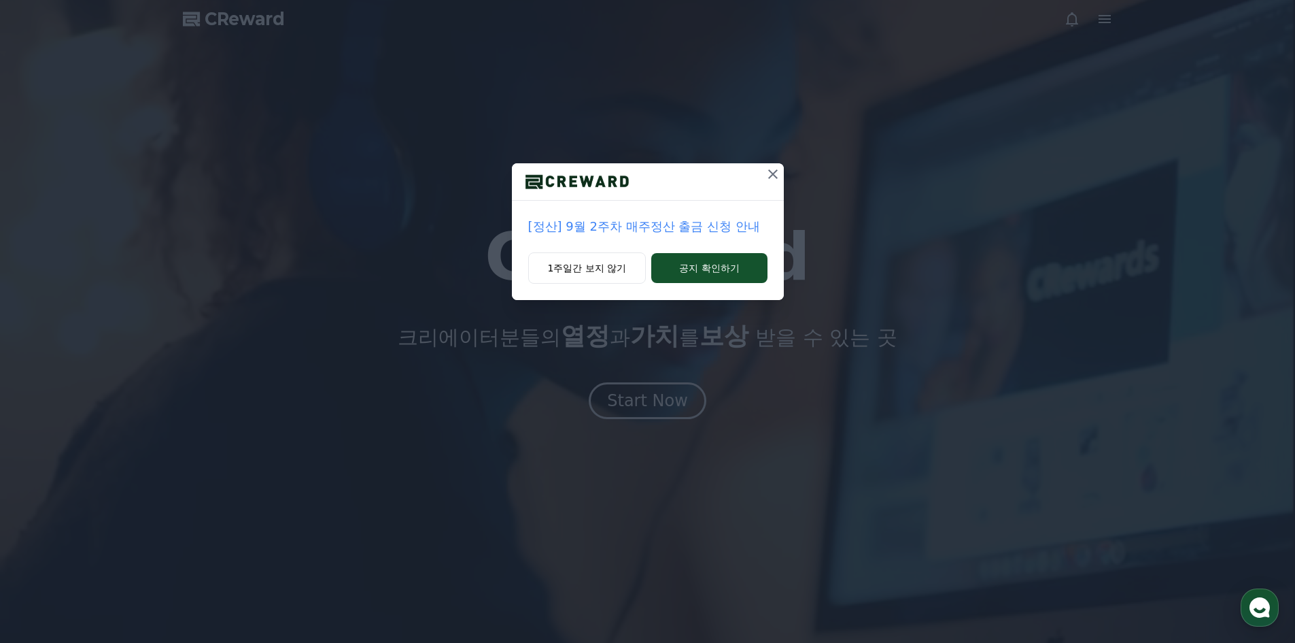
click at [776, 177] on icon at bounding box center [773, 174] width 10 height 10
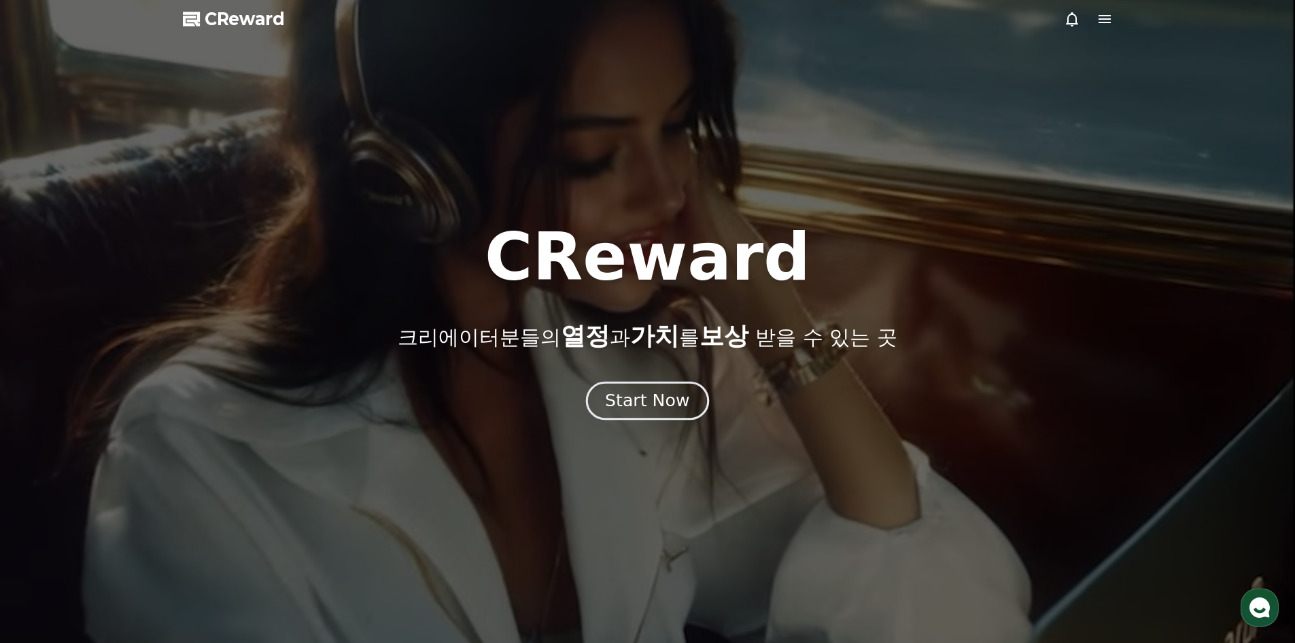
click at [664, 402] on div "Start Now" at bounding box center [647, 400] width 84 height 23
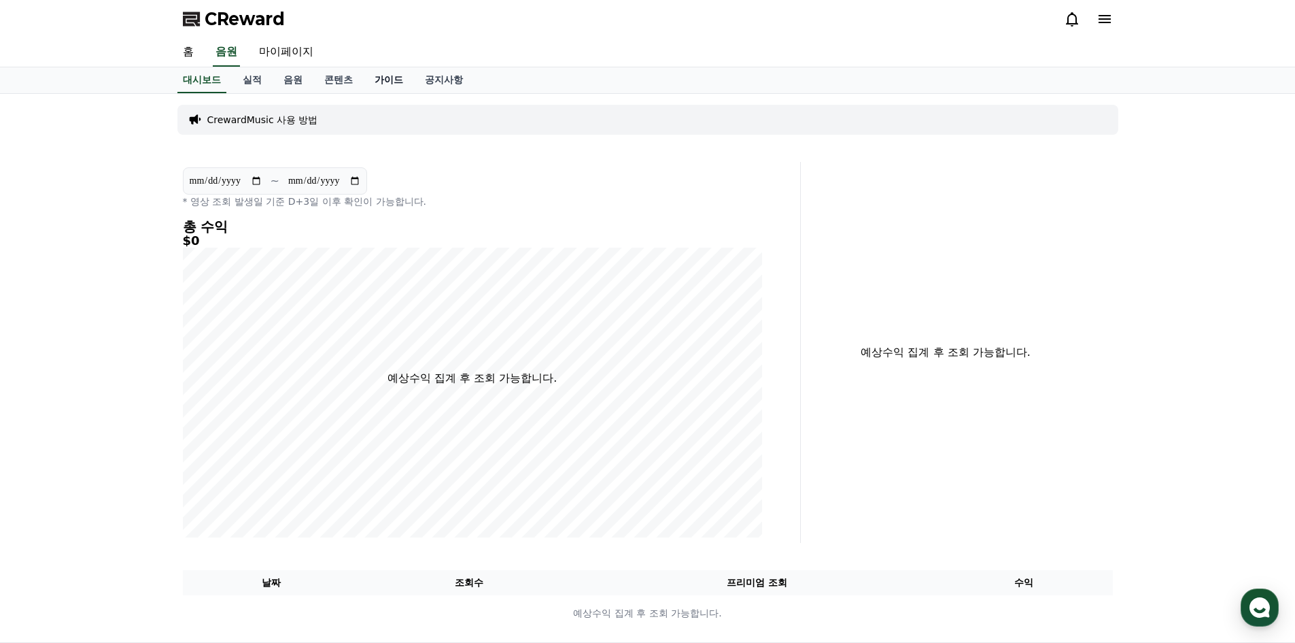
click at [394, 82] on link "가이드" at bounding box center [389, 80] width 50 height 26
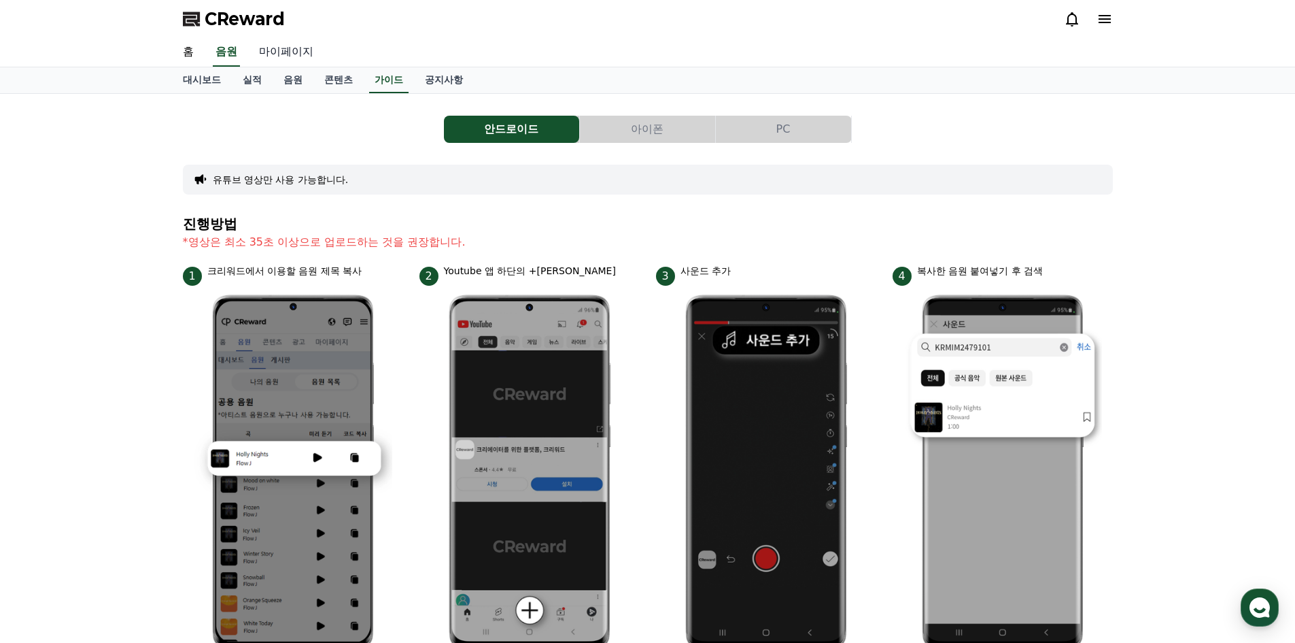
click at [264, 52] on link "마이페이지" at bounding box center [286, 52] width 76 height 29
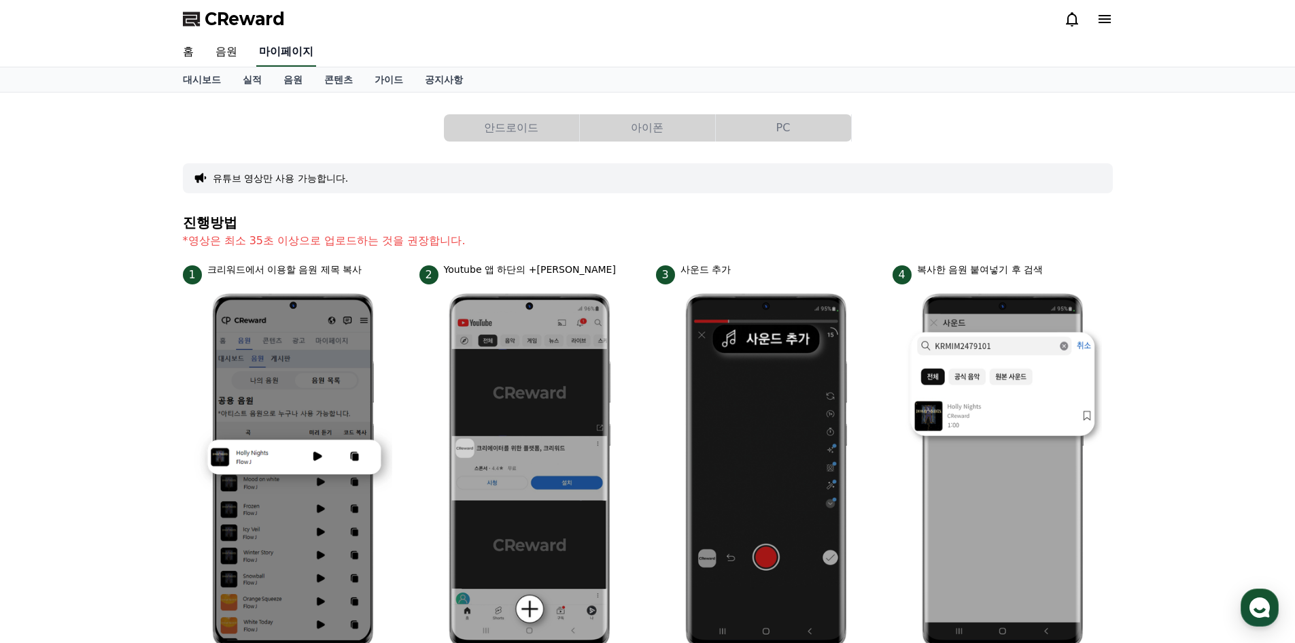
select select "**********"
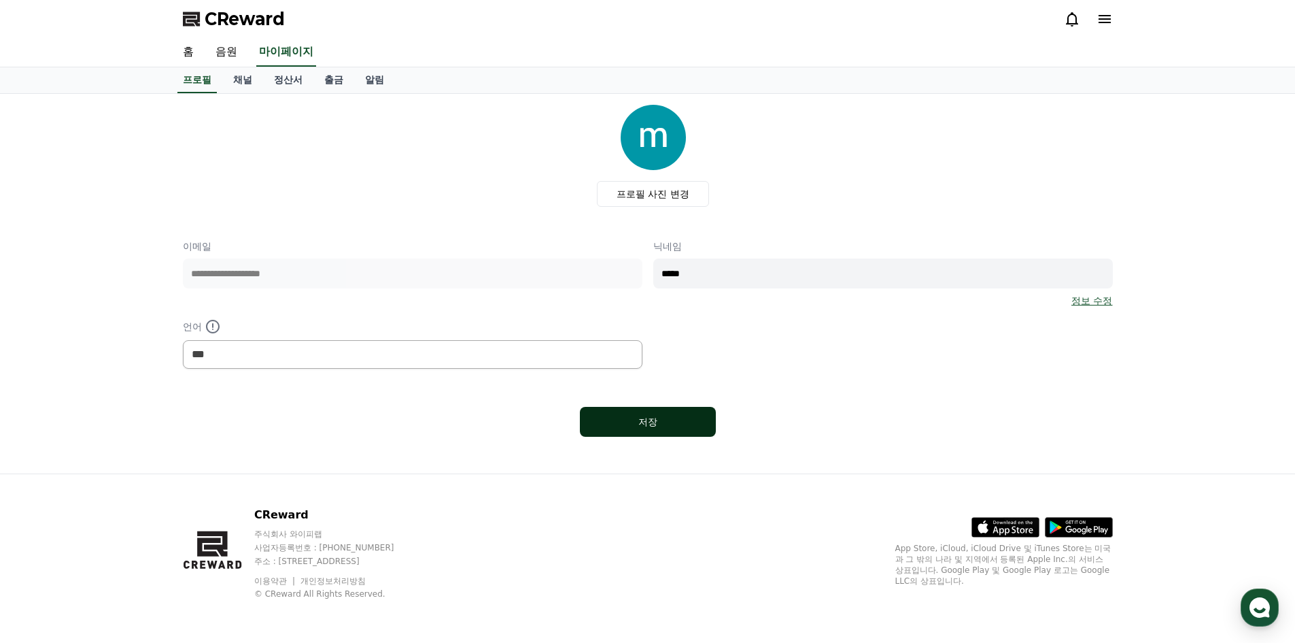
click at [655, 424] on div "저장" at bounding box center [648, 422] width 82 height 14
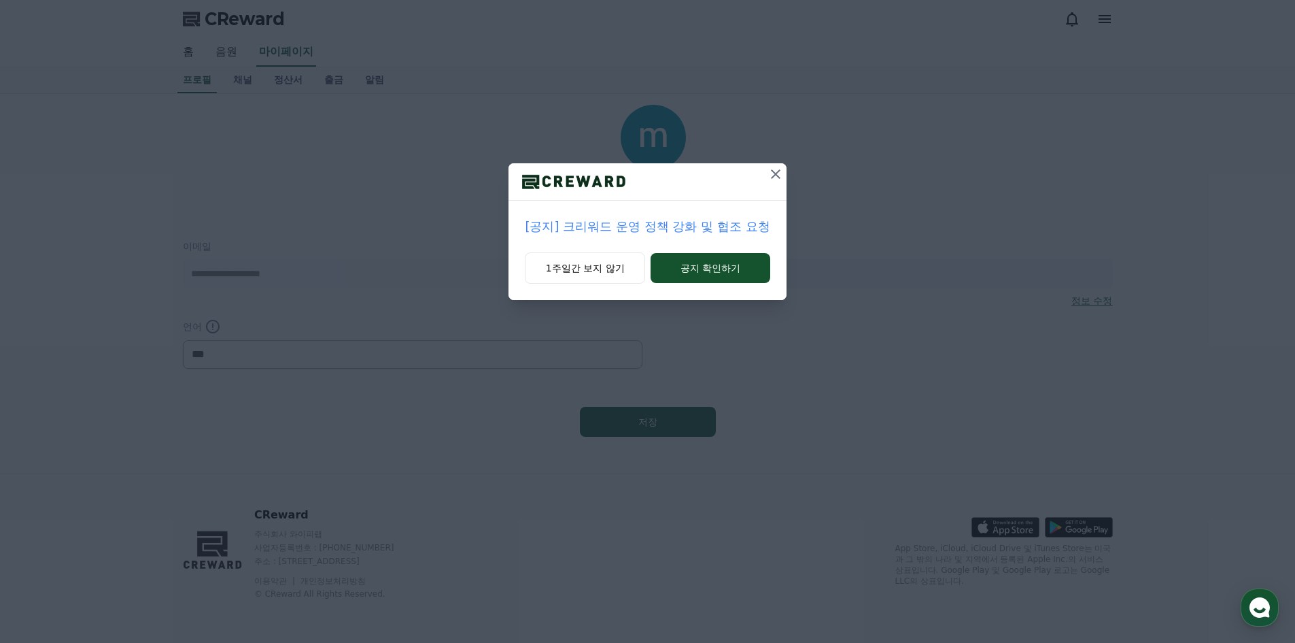
select select "**********"
click at [776, 173] on icon at bounding box center [776, 174] width 10 height 10
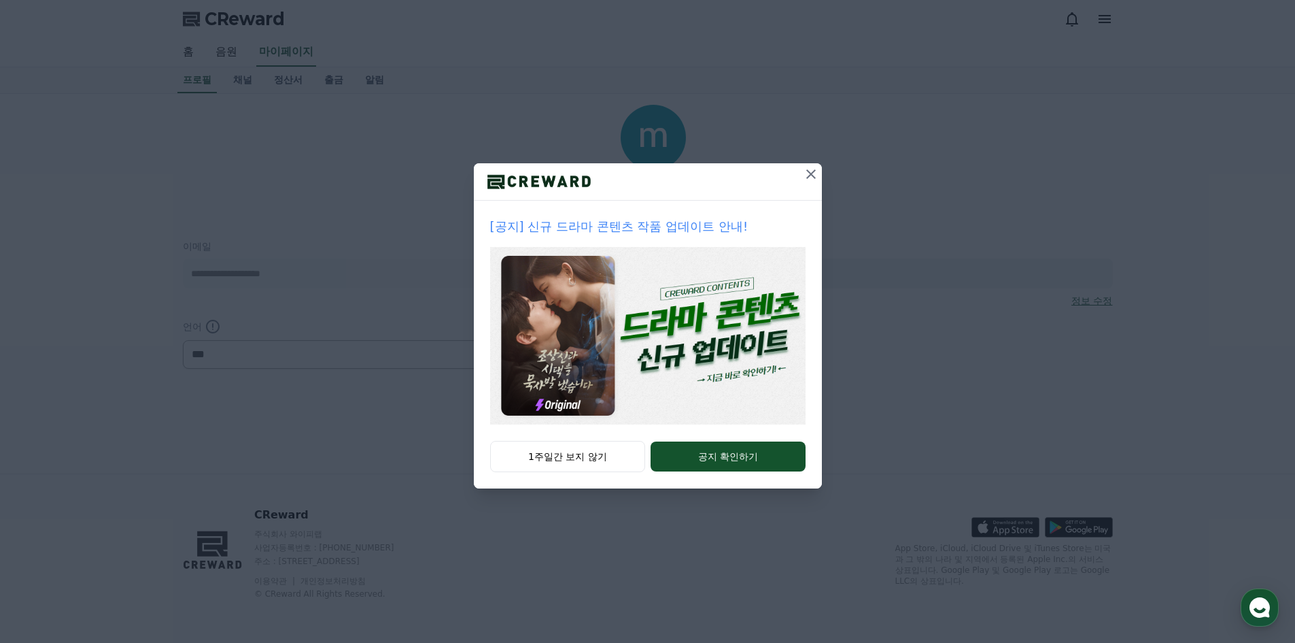
click at [814, 172] on icon at bounding box center [811, 174] width 16 height 16
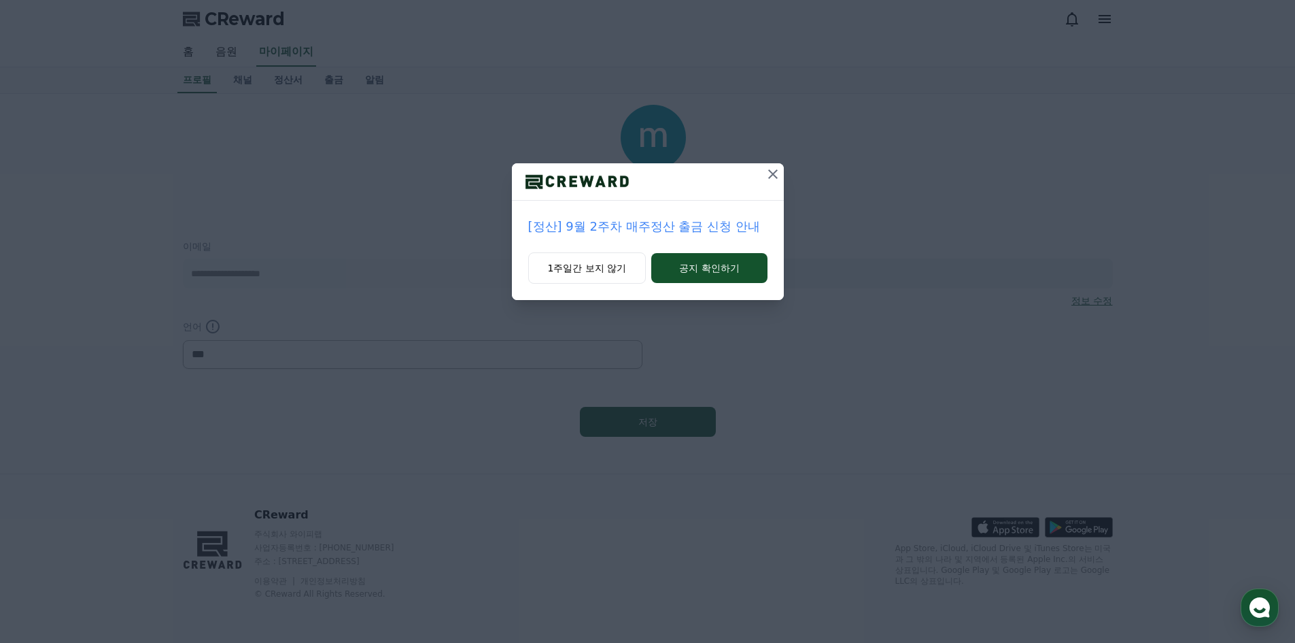
click at [775, 173] on icon at bounding box center [773, 174] width 16 height 16
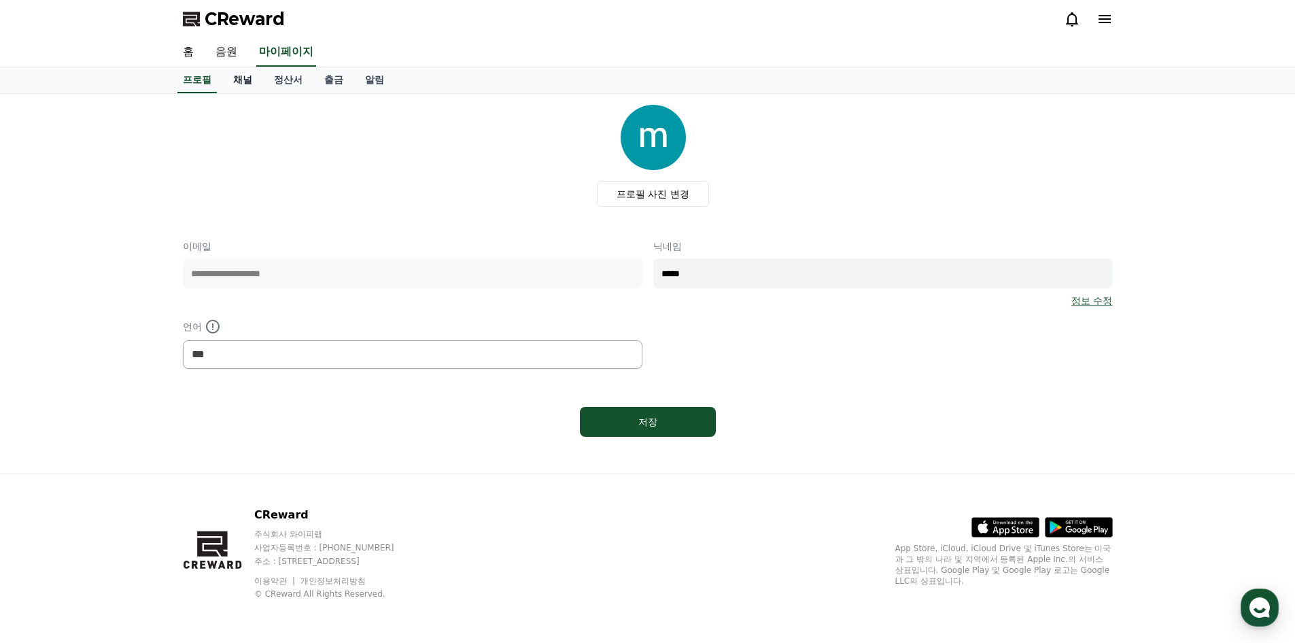
click at [243, 76] on link "채널" at bounding box center [242, 80] width 41 height 26
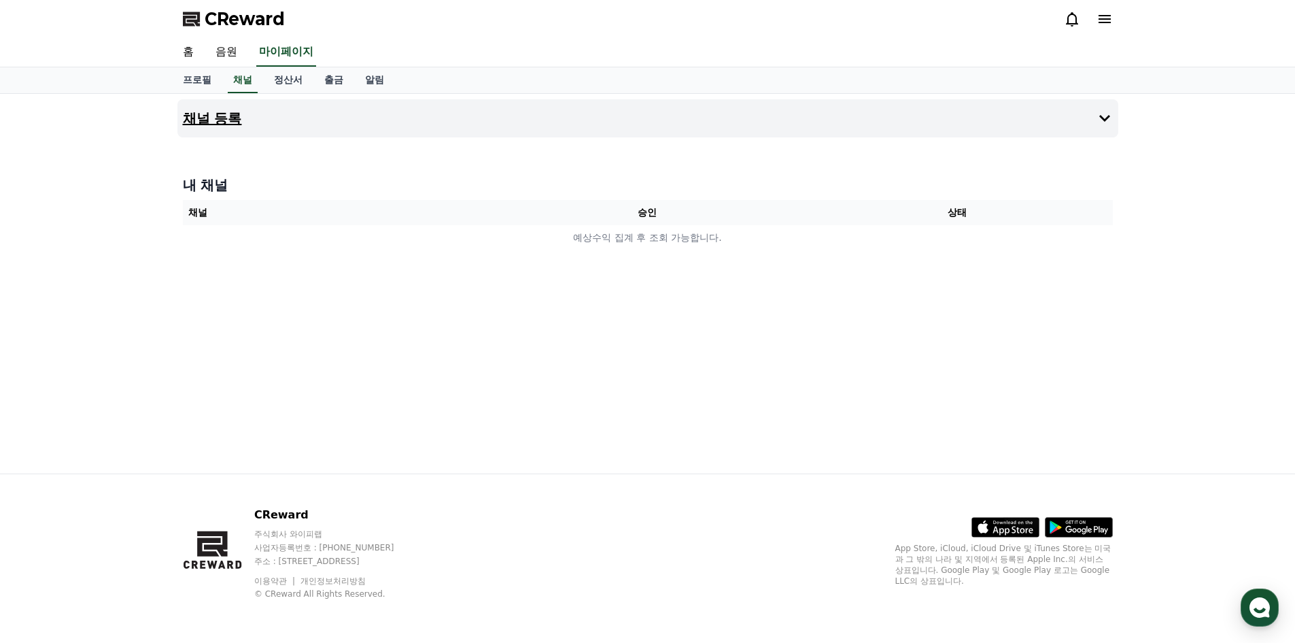
click at [1095, 114] on button "채널 등록" at bounding box center [647, 118] width 941 height 38
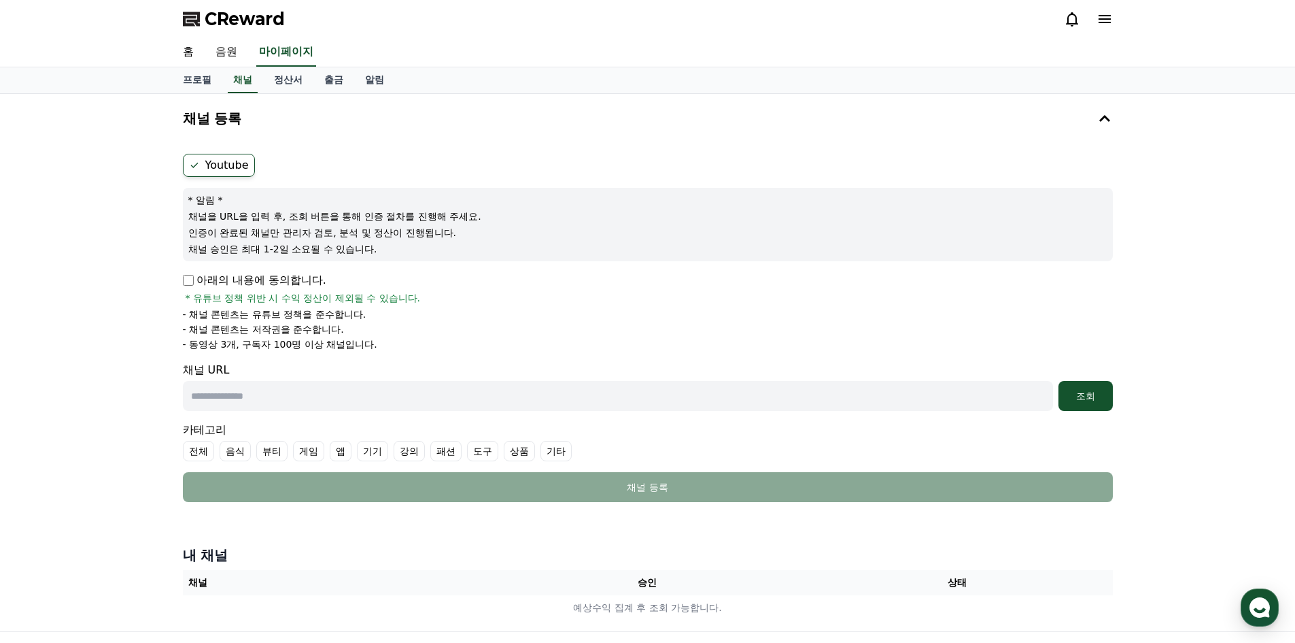
click at [481, 396] on input "text" at bounding box center [618, 396] width 870 height 30
paste input "**********"
type input "**********"
click at [1076, 394] on div "조회" at bounding box center [1086, 396] width 44 height 14
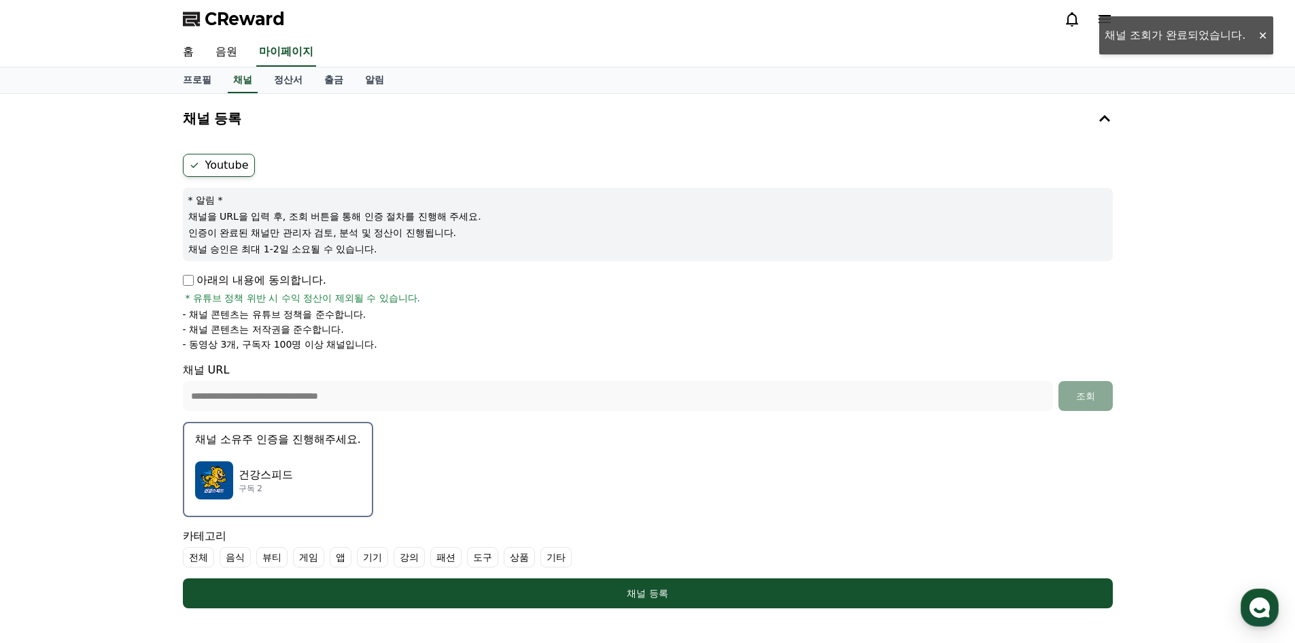
click at [303, 475] on div "건강스피드 구독 2" at bounding box center [278, 480] width 166 height 54
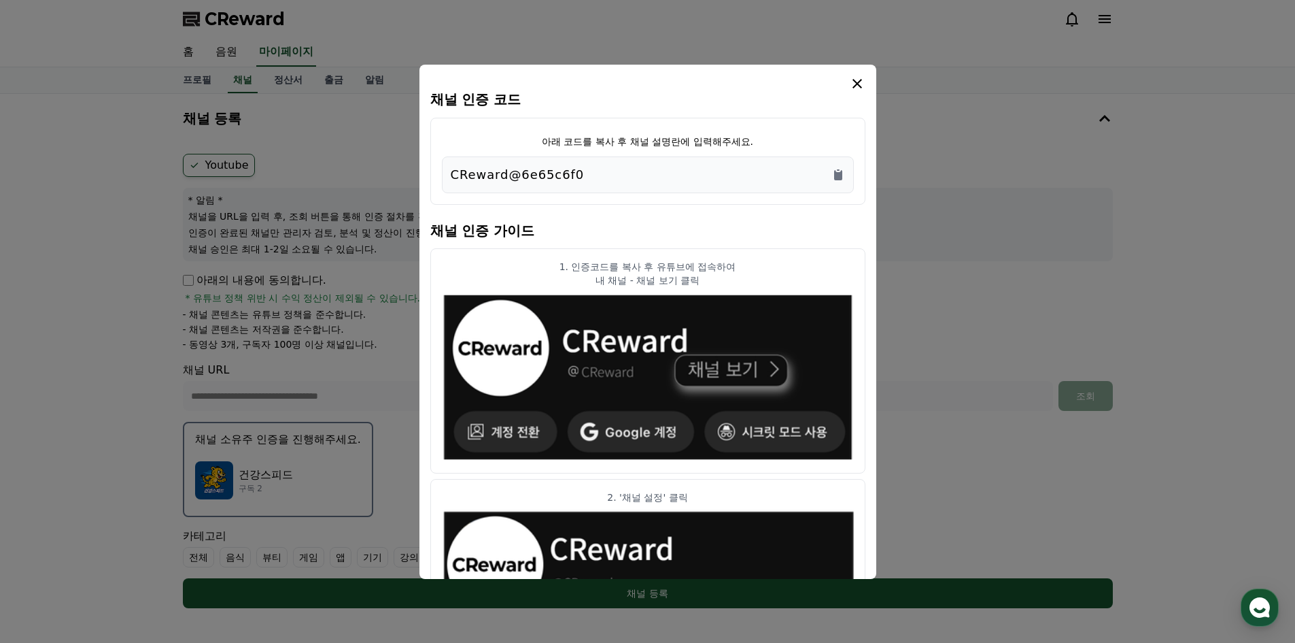
click at [584, 175] on div "CReward@6e65c6f0" at bounding box center [648, 174] width 394 height 19
click at [835, 173] on icon "Copy to clipboard" at bounding box center [838, 175] width 8 height 10
click at [857, 82] on icon "modal" at bounding box center [857, 83] width 16 height 16
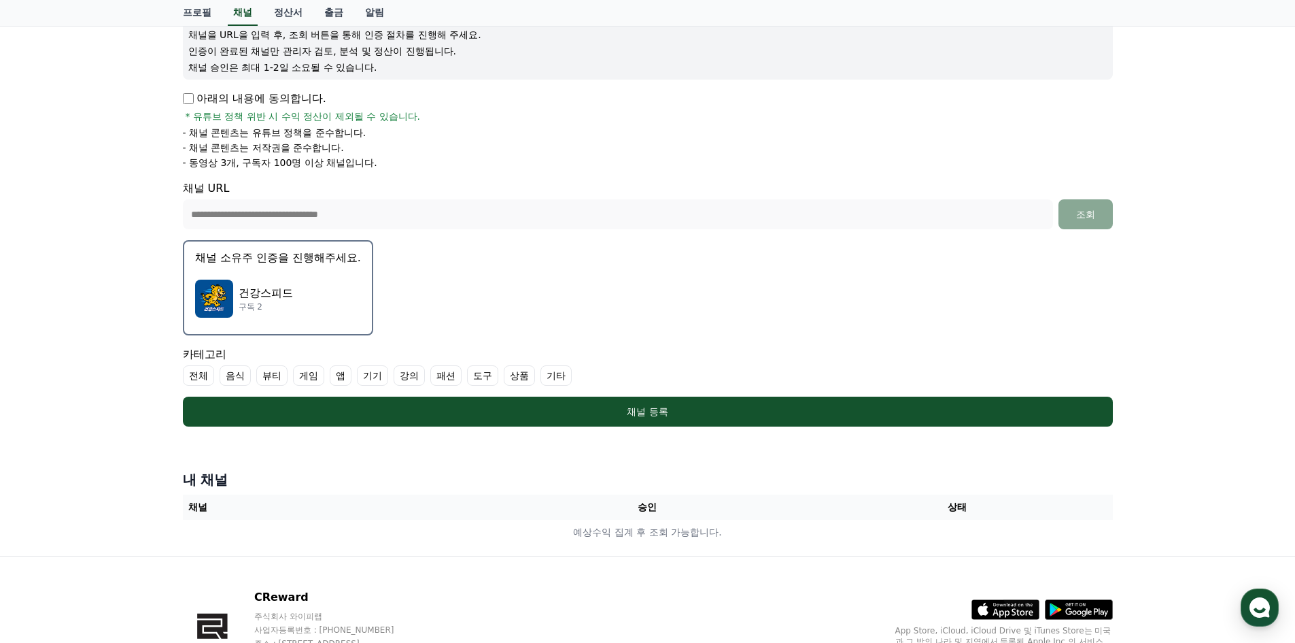
scroll to position [204, 0]
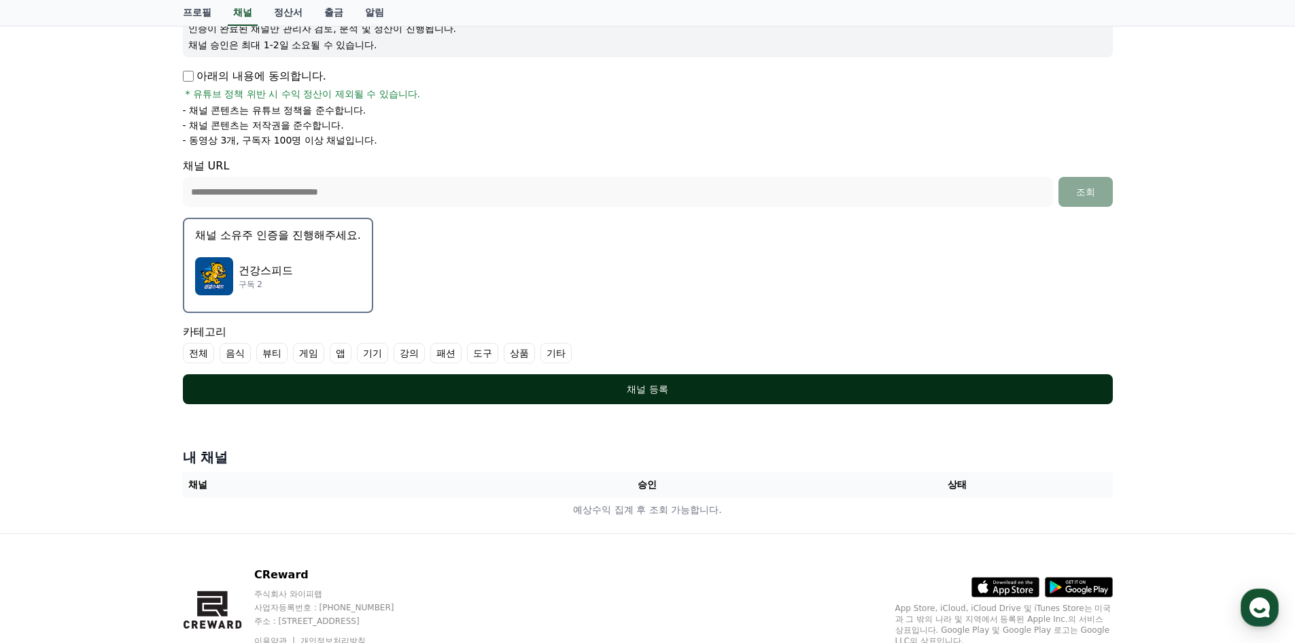
click at [663, 392] on div "채널 등록" at bounding box center [648, 389] width 876 height 14
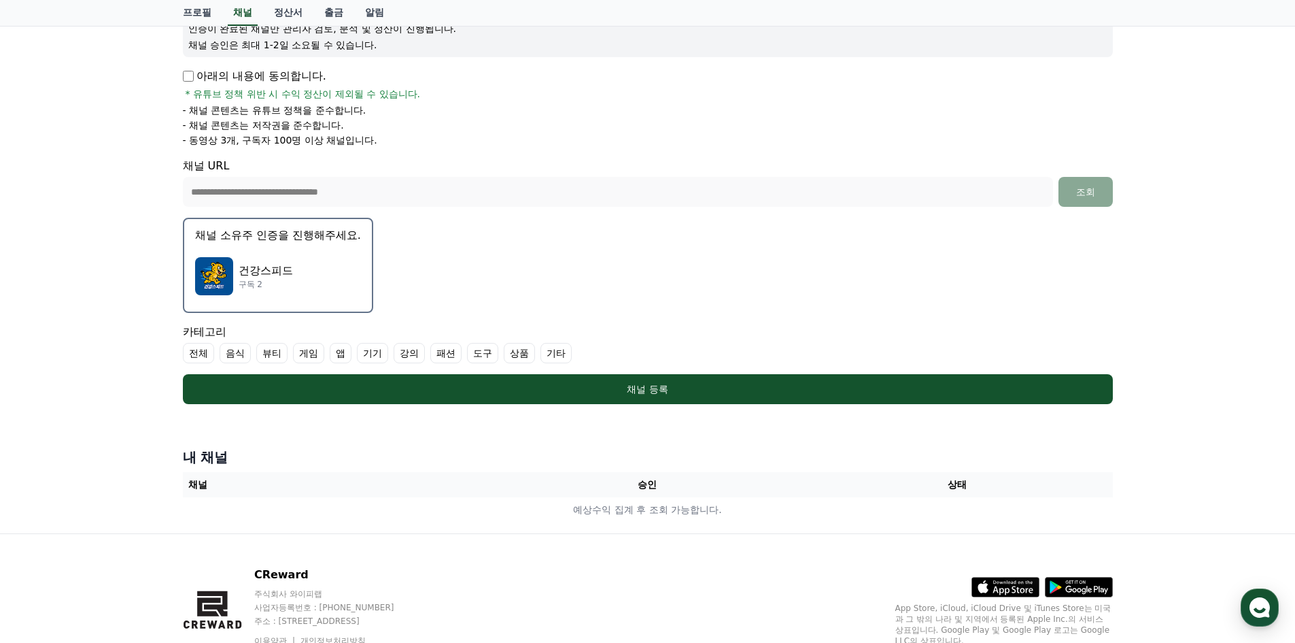
click at [562, 350] on label "기타" at bounding box center [556, 353] width 31 height 20
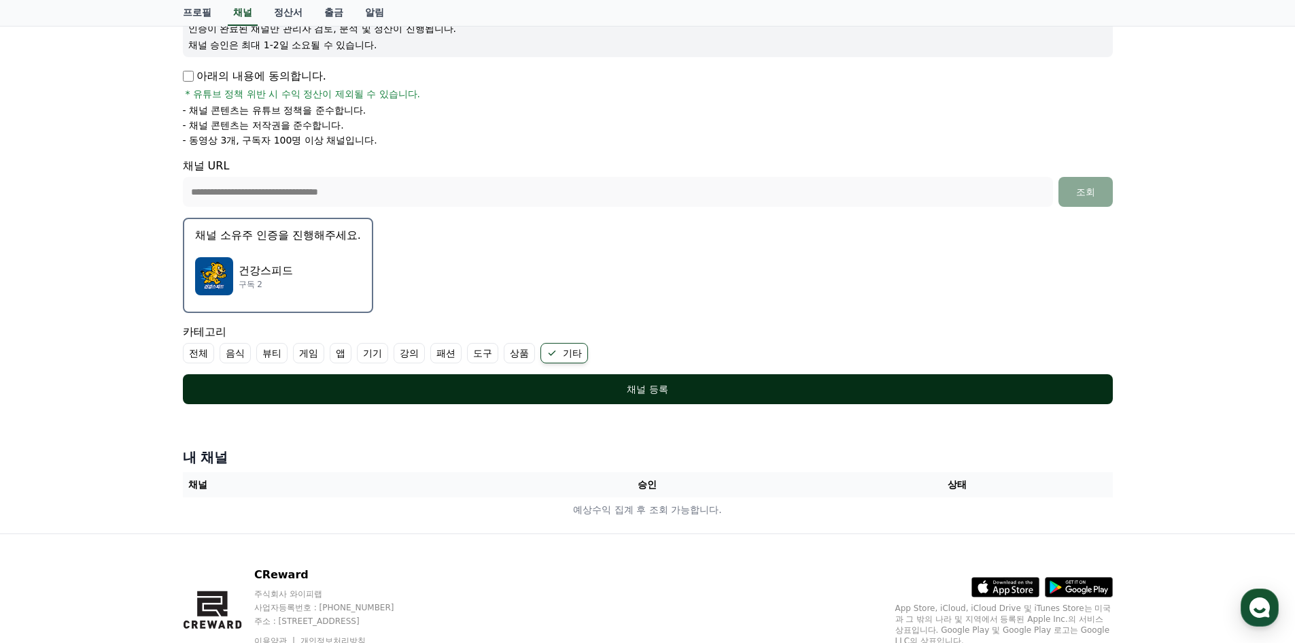
click at [657, 383] on div "채널 등록" at bounding box center [648, 389] width 876 height 14
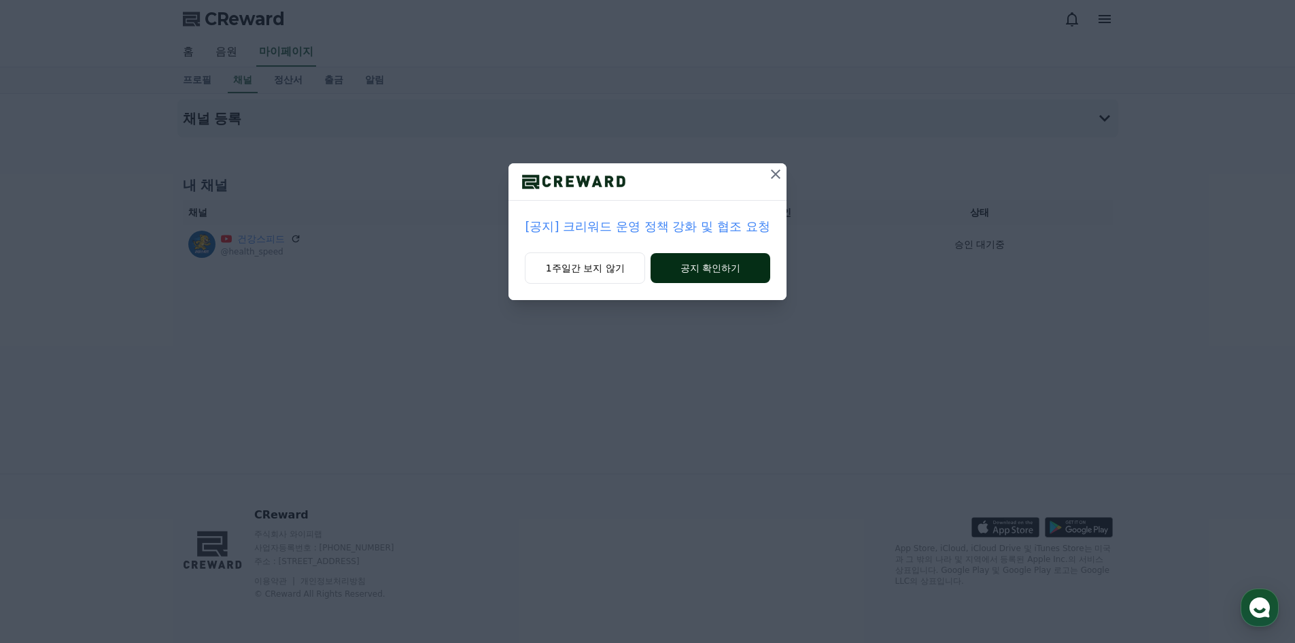
click at [692, 266] on button "공지 확인하기" at bounding box center [710, 268] width 119 height 30
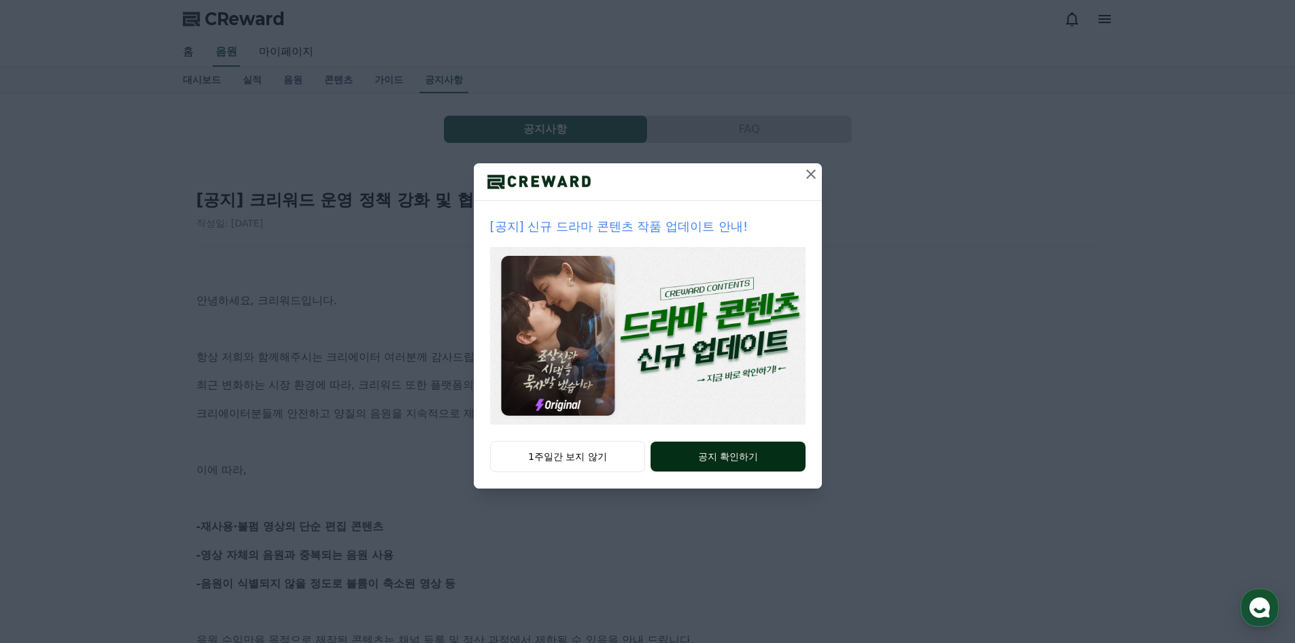
click at [721, 449] on button "공지 확인하기" at bounding box center [728, 456] width 154 height 30
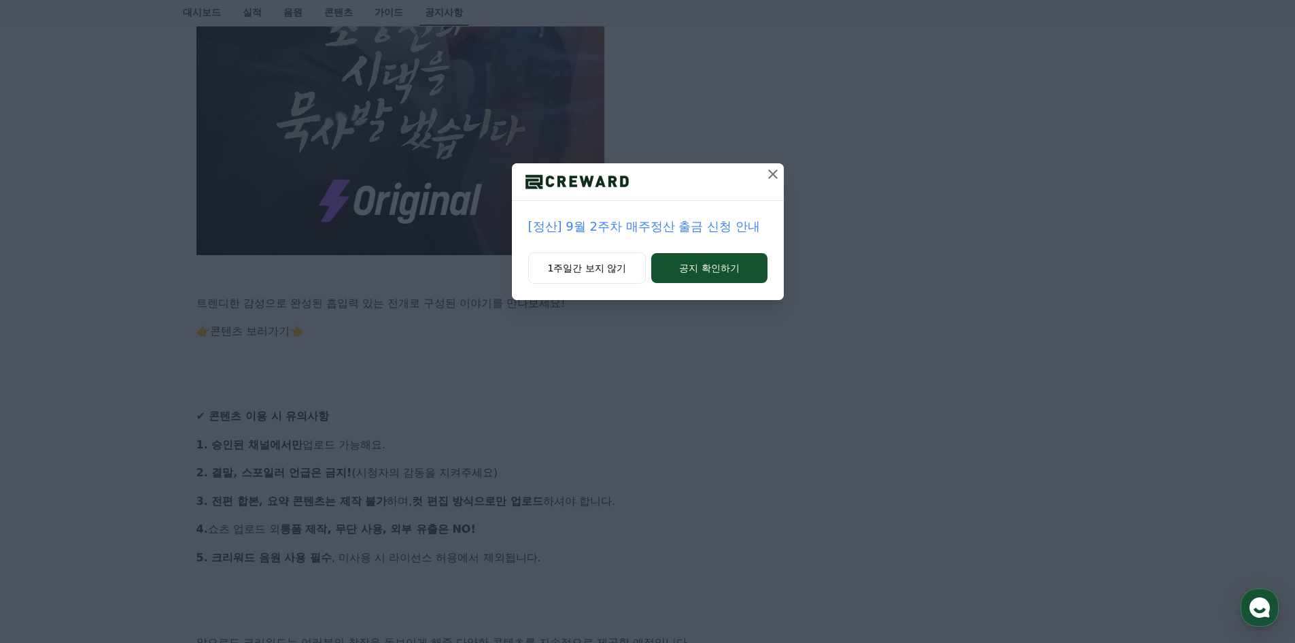
scroll to position [1020, 0]
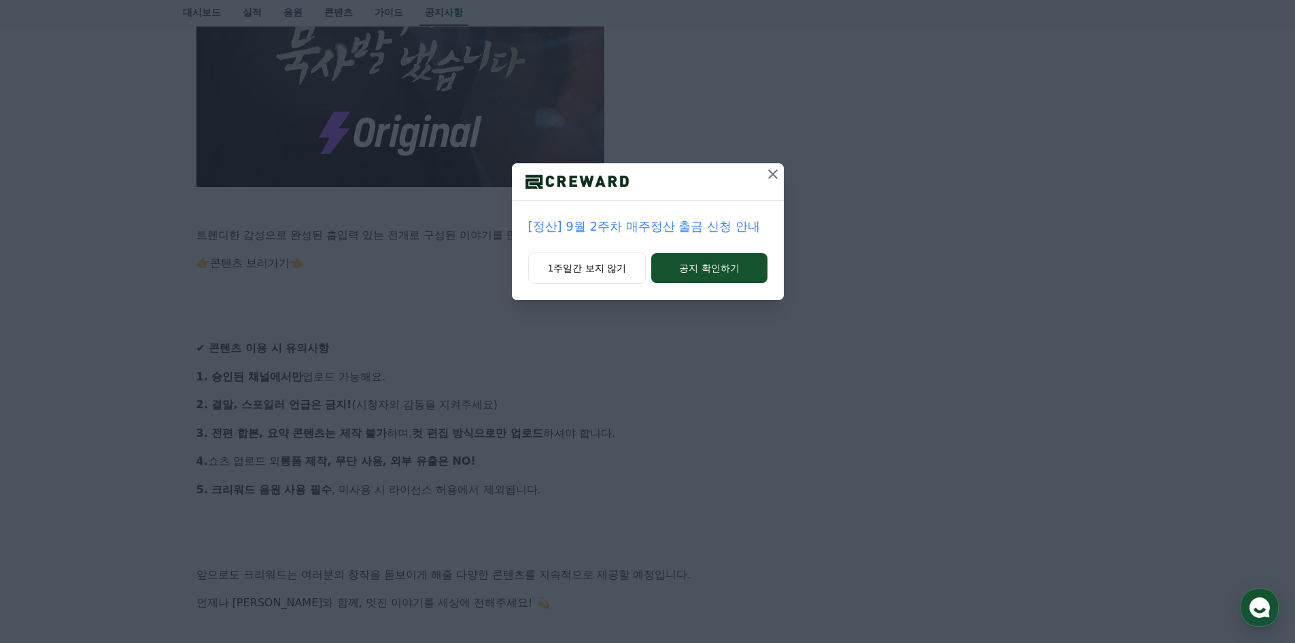
click at [768, 177] on icon at bounding box center [773, 174] width 16 height 16
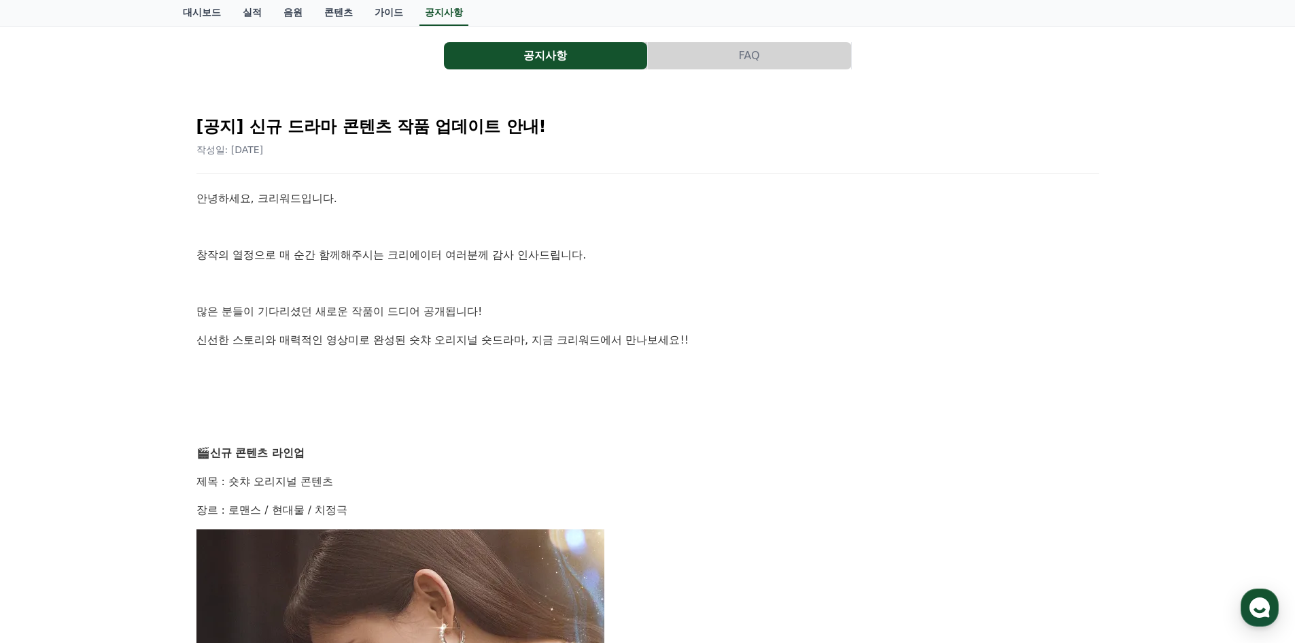
scroll to position [0, 0]
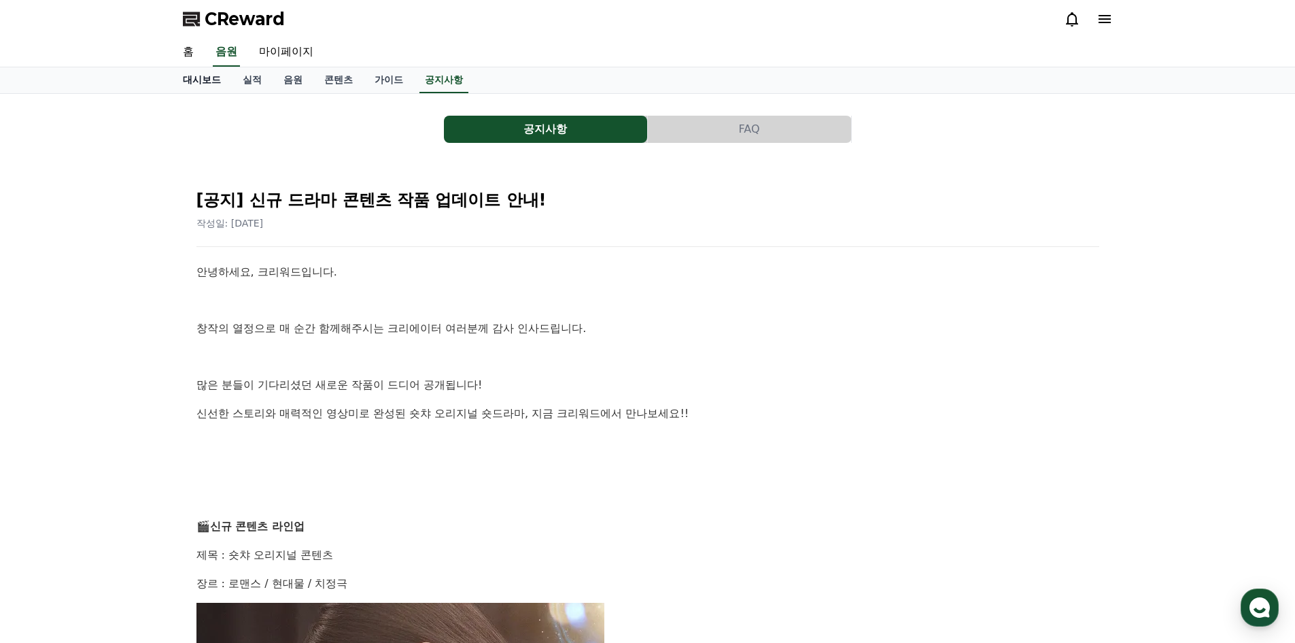
click at [217, 80] on link "대시보드" at bounding box center [202, 80] width 60 height 26
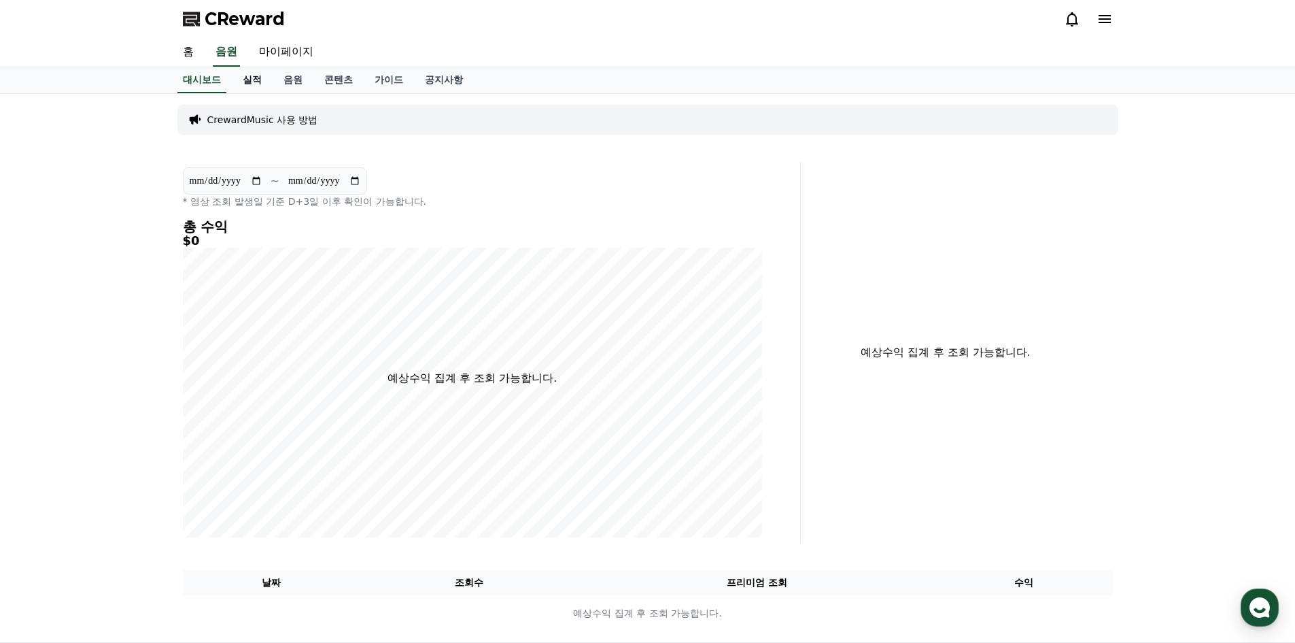
click at [255, 76] on link "실적" at bounding box center [252, 80] width 41 height 26
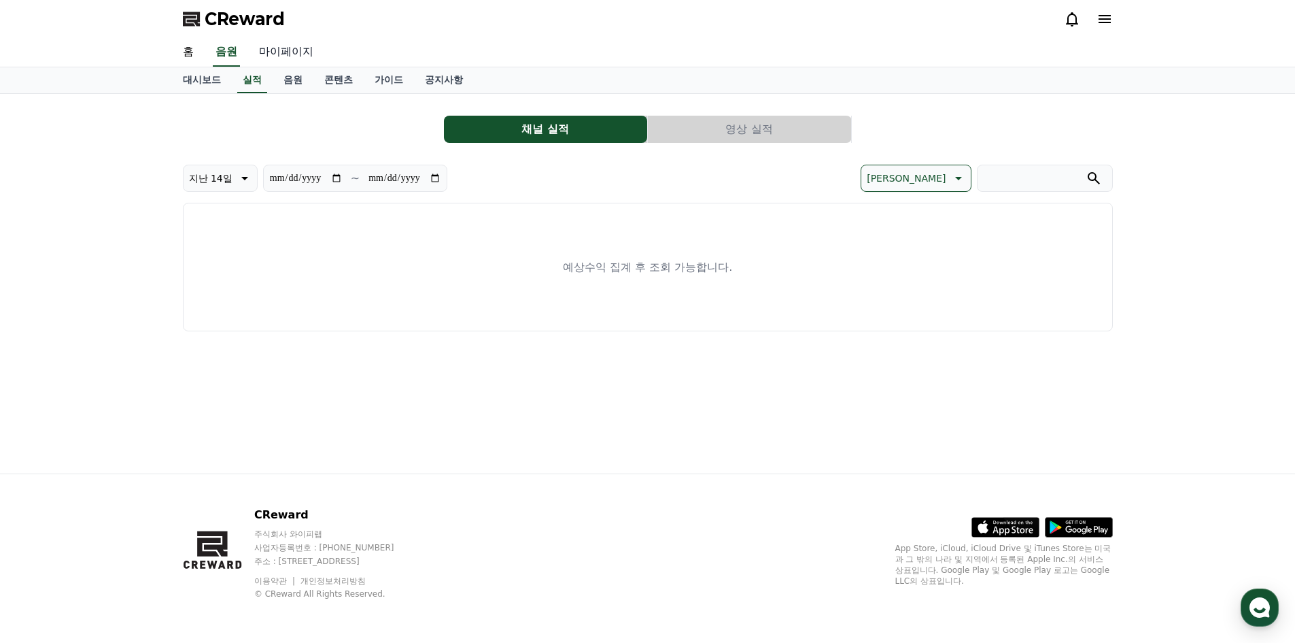
click at [278, 48] on link "마이페이지" at bounding box center [286, 52] width 76 height 29
select select "**********"
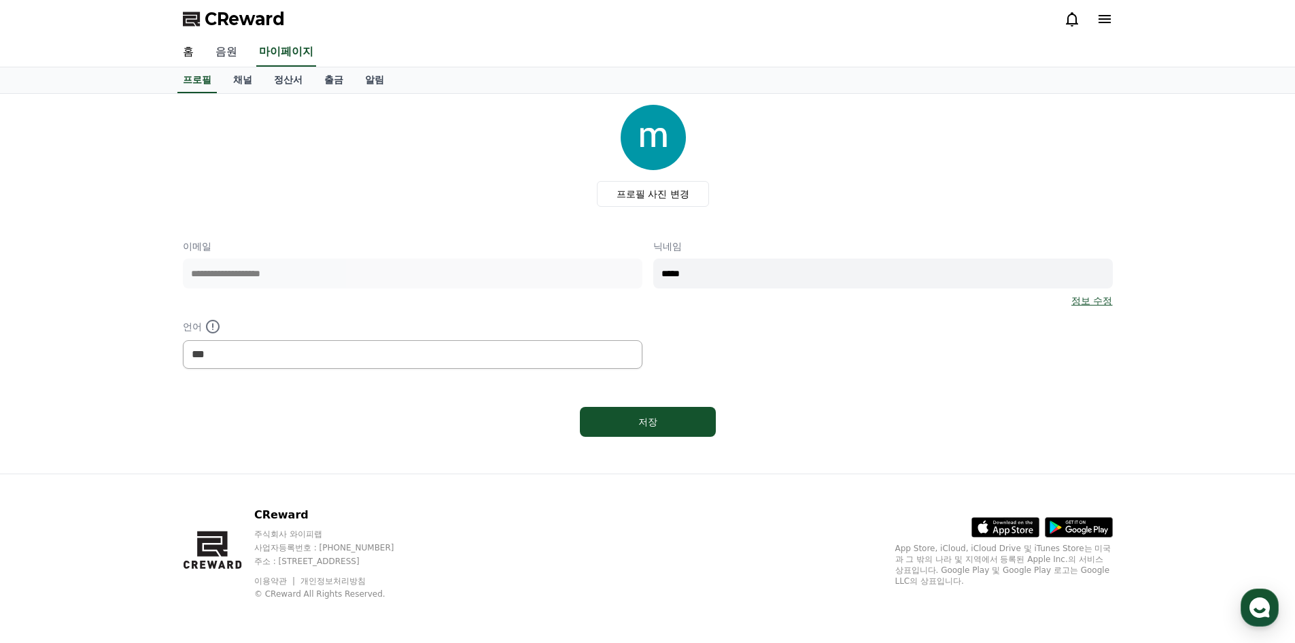
click at [219, 58] on link "음원" at bounding box center [227, 52] width 44 height 29
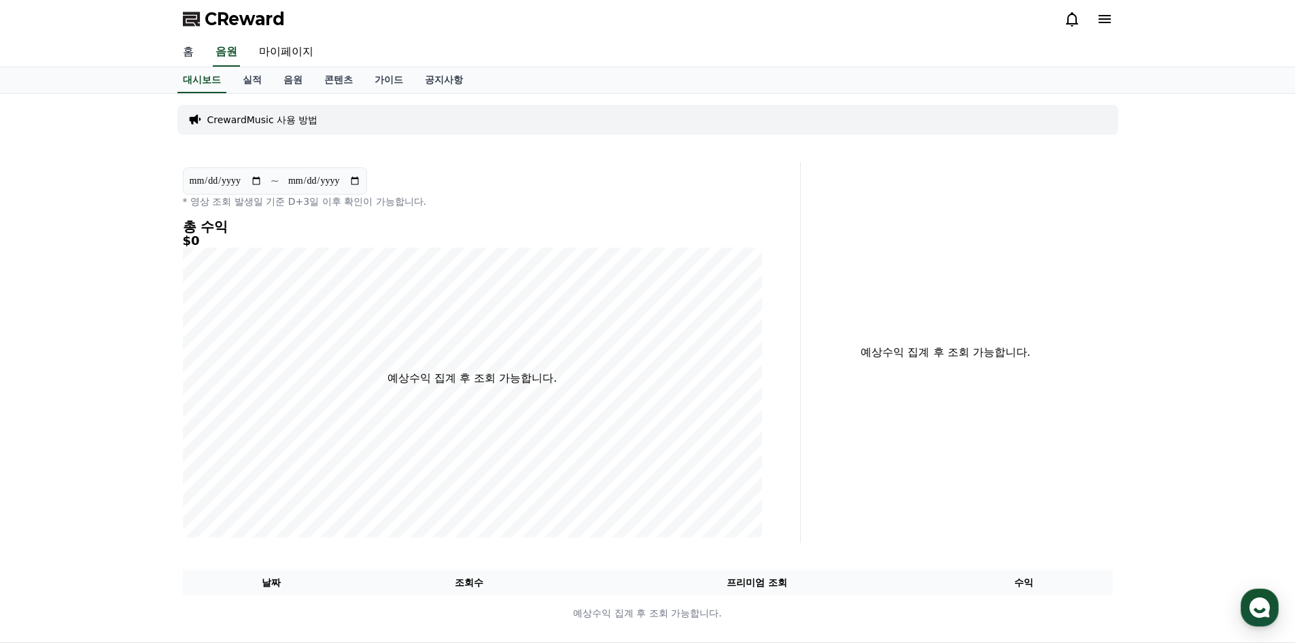
click at [188, 53] on link "홈" at bounding box center [188, 52] width 33 height 29
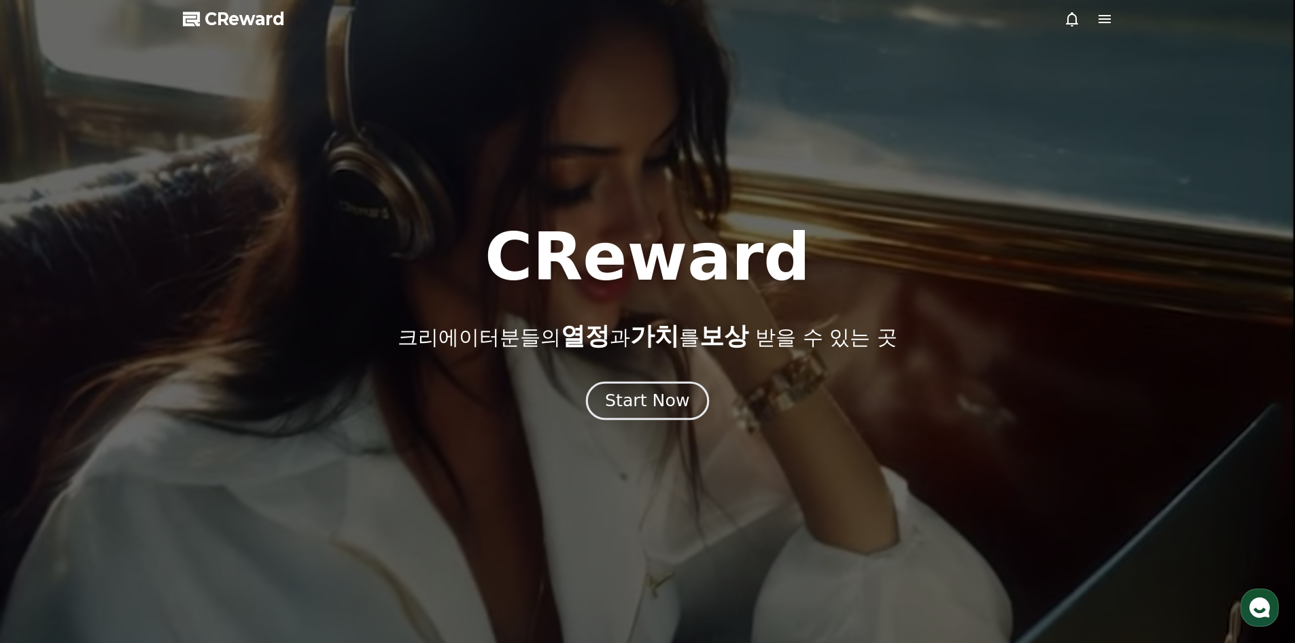
click at [657, 392] on div "Start Now" at bounding box center [647, 400] width 84 height 23
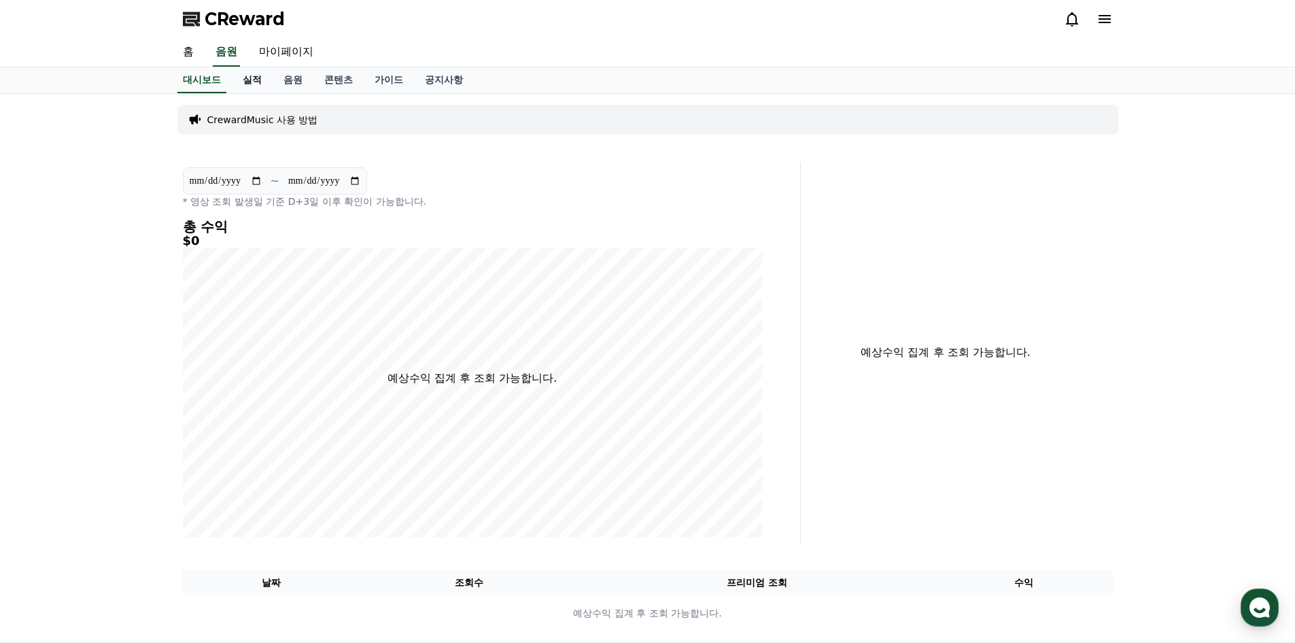
click at [257, 84] on link "실적" at bounding box center [252, 80] width 41 height 26
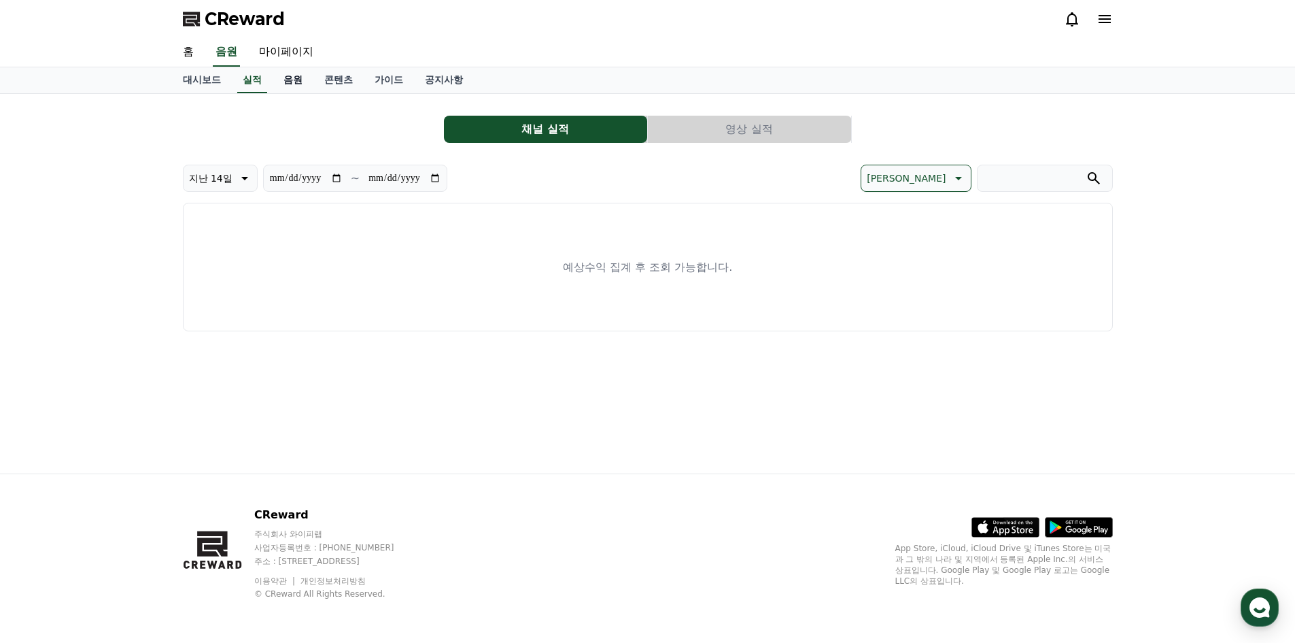
click at [299, 82] on link "음원" at bounding box center [293, 80] width 41 height 26
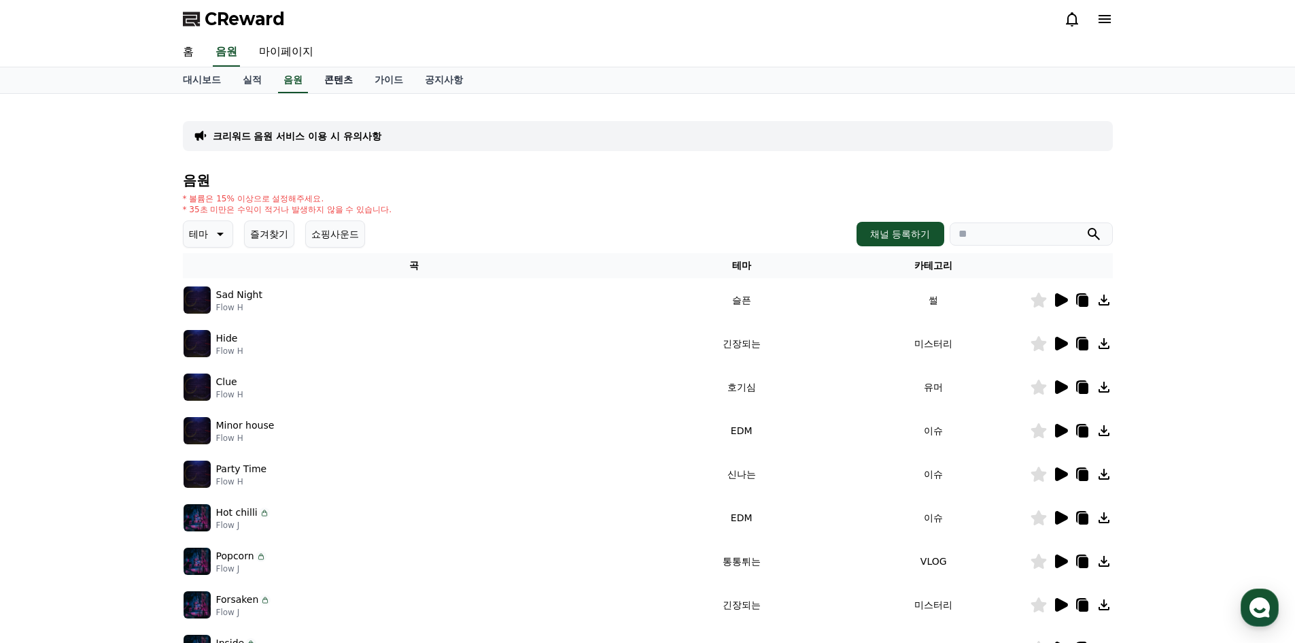
click at [334, 83] on link "콘텐츠" at bounding box center [338, 80] width 50 height 26
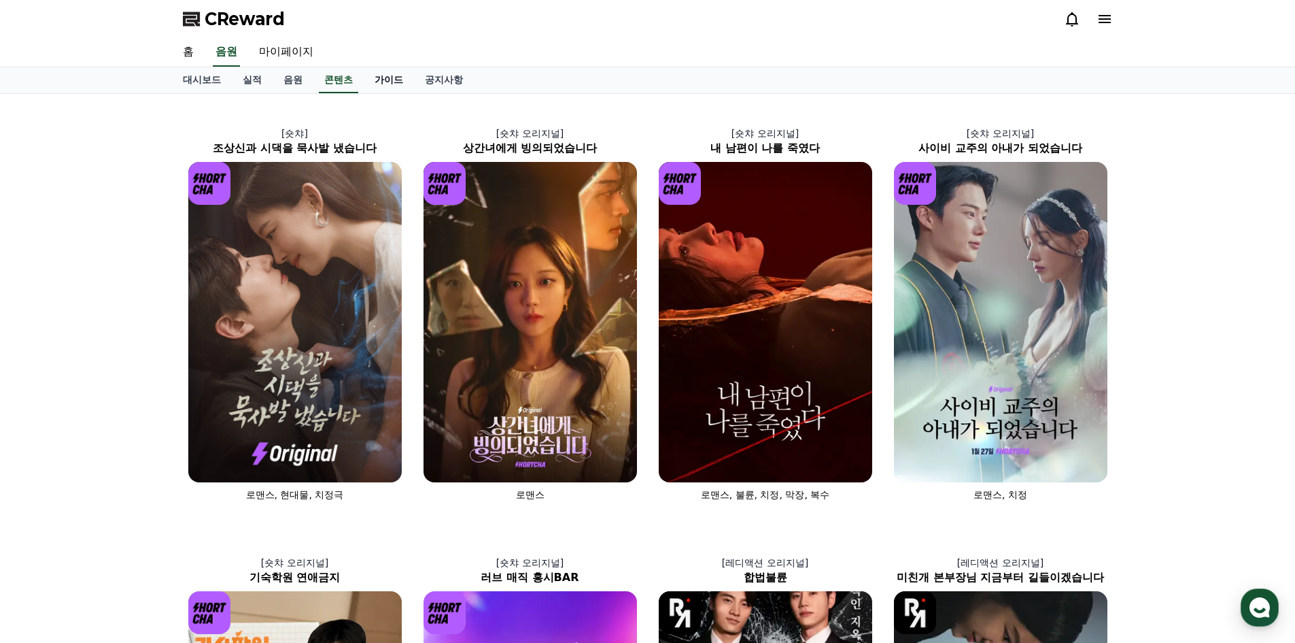
click at [390, 85] on link "가이드" at bounding box center [389, 80] width 50 height 26
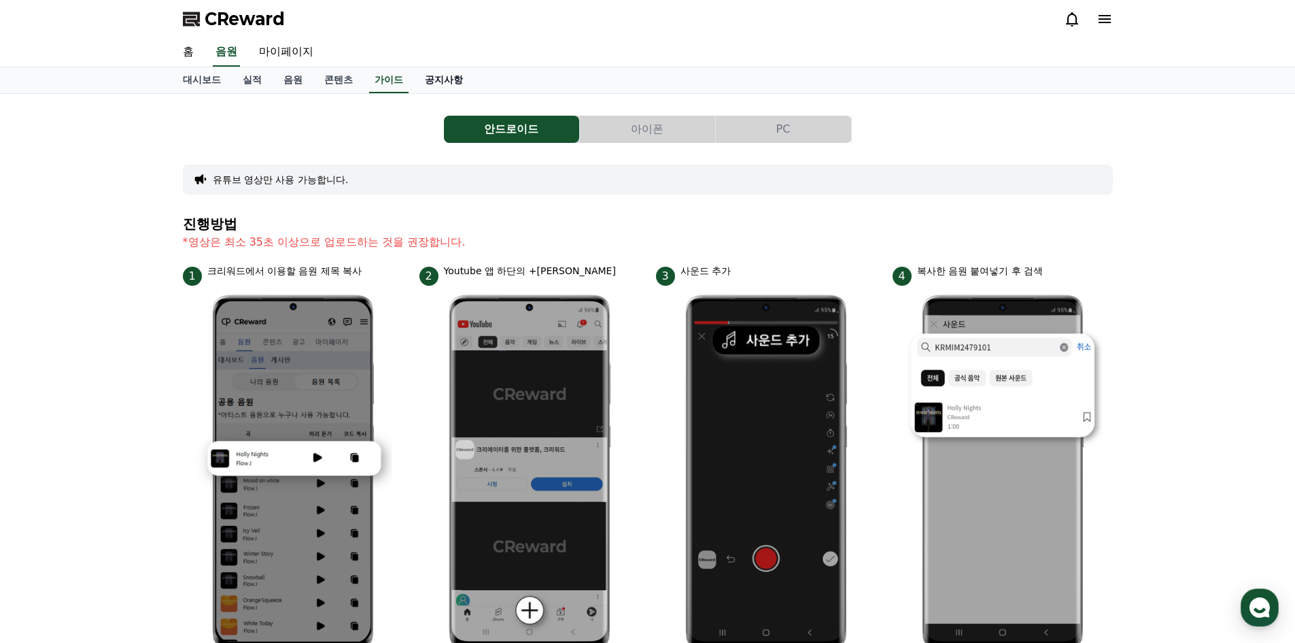
click at [448, 88] on link "공지사항" at bounding box center [444, 80] width 60 height 26
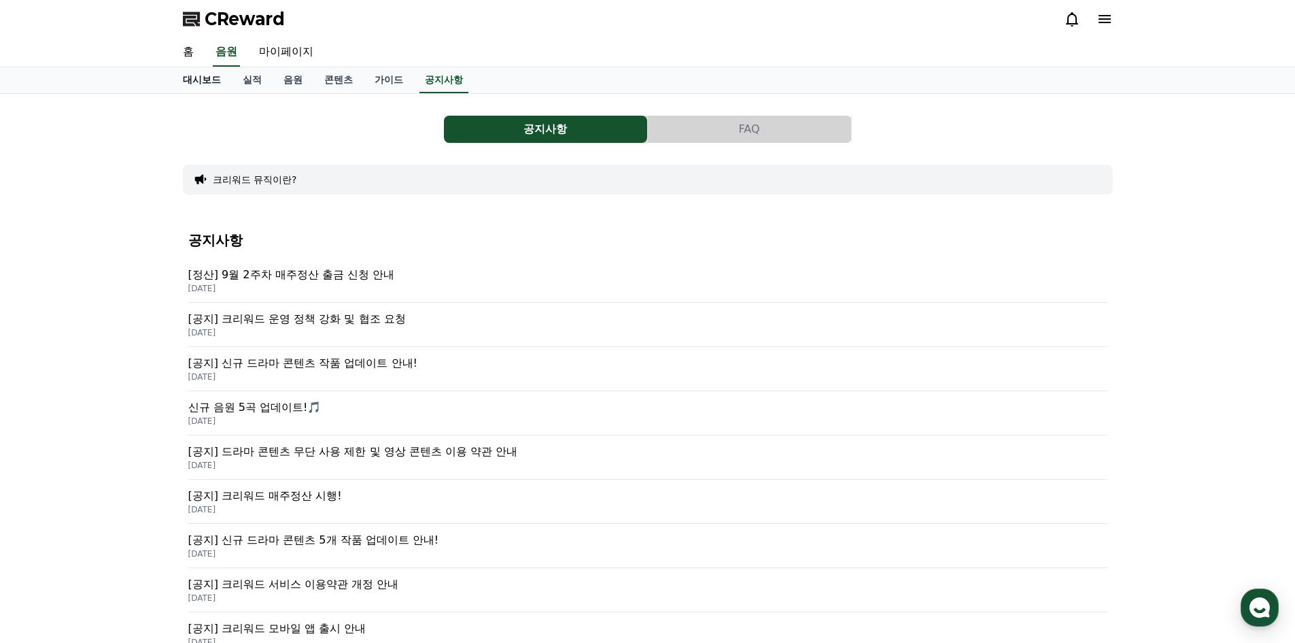
click at [204, 80] on link "대시보드" at bounding box center [202, 80] width 60 height 26
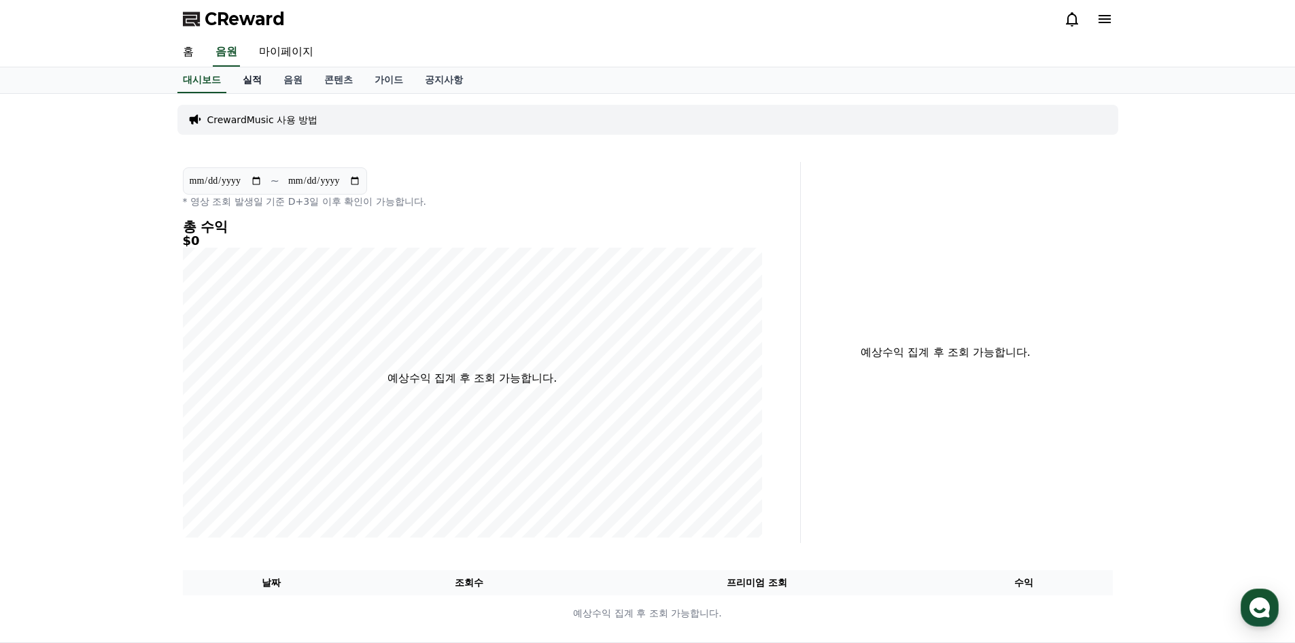
click at [249, 82] on link "실적" at bounding box center [252, 80] width 41 height 26
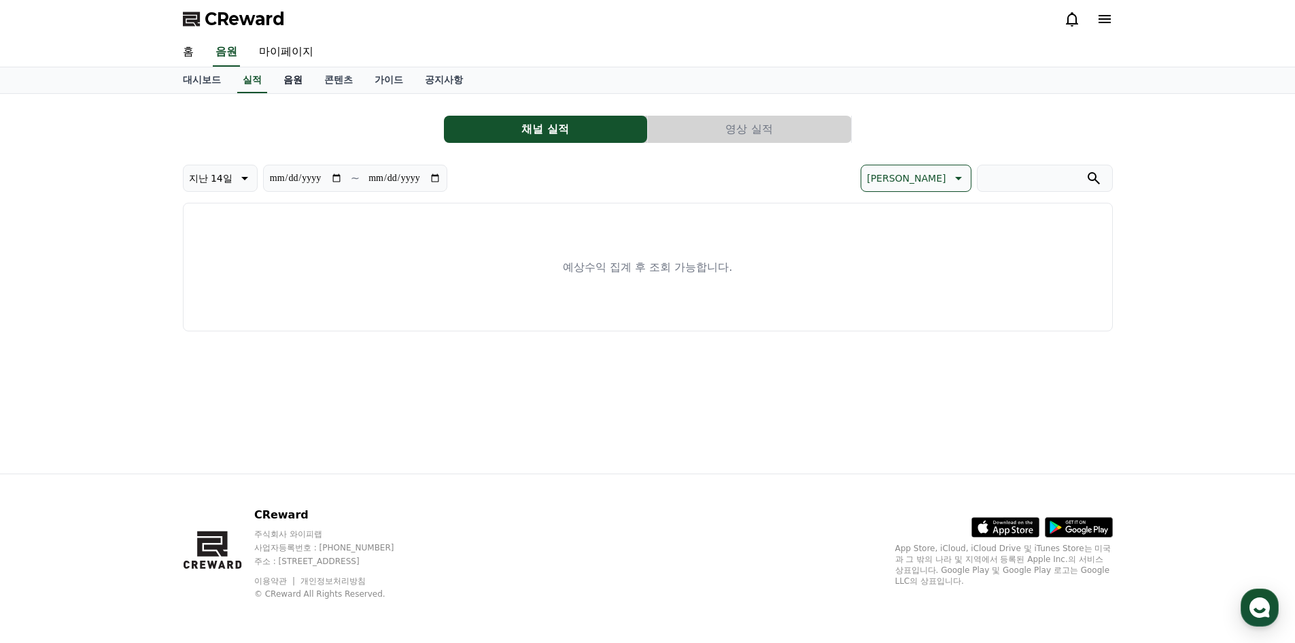
click at [290, 79] on link "음원" at bounding box center [293, 80] width 41 height 26
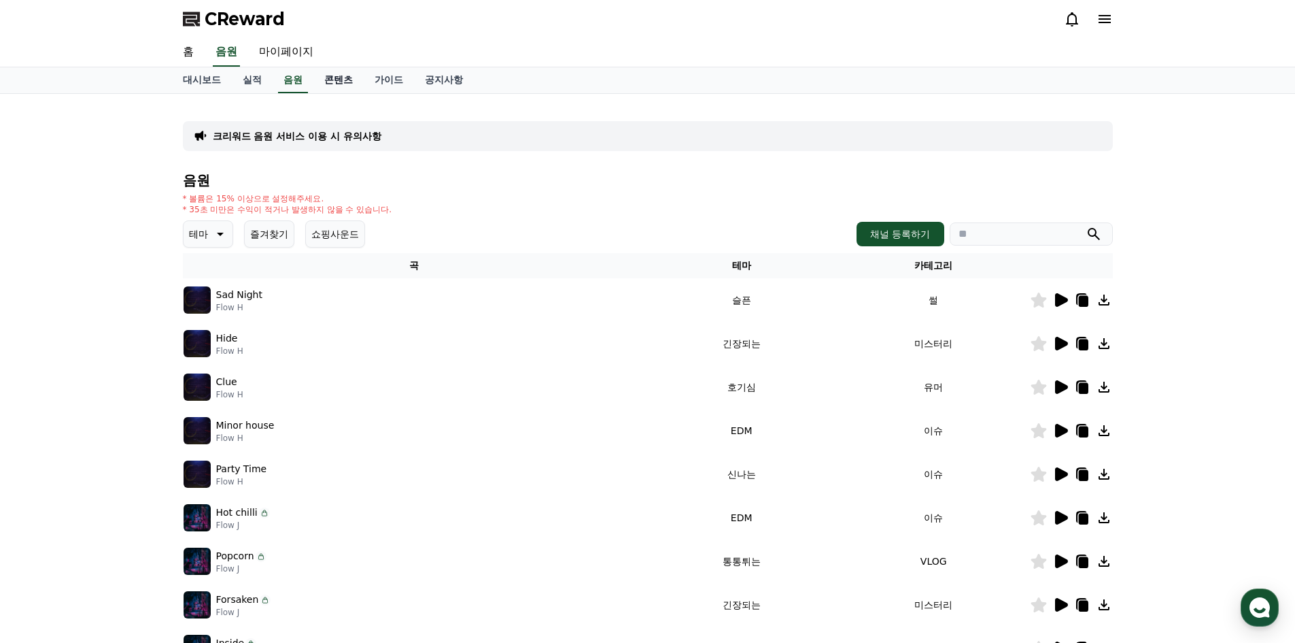
click at [343, 77] on link "콘텐츠" at bounding box center [338, 80] width 50 height 26
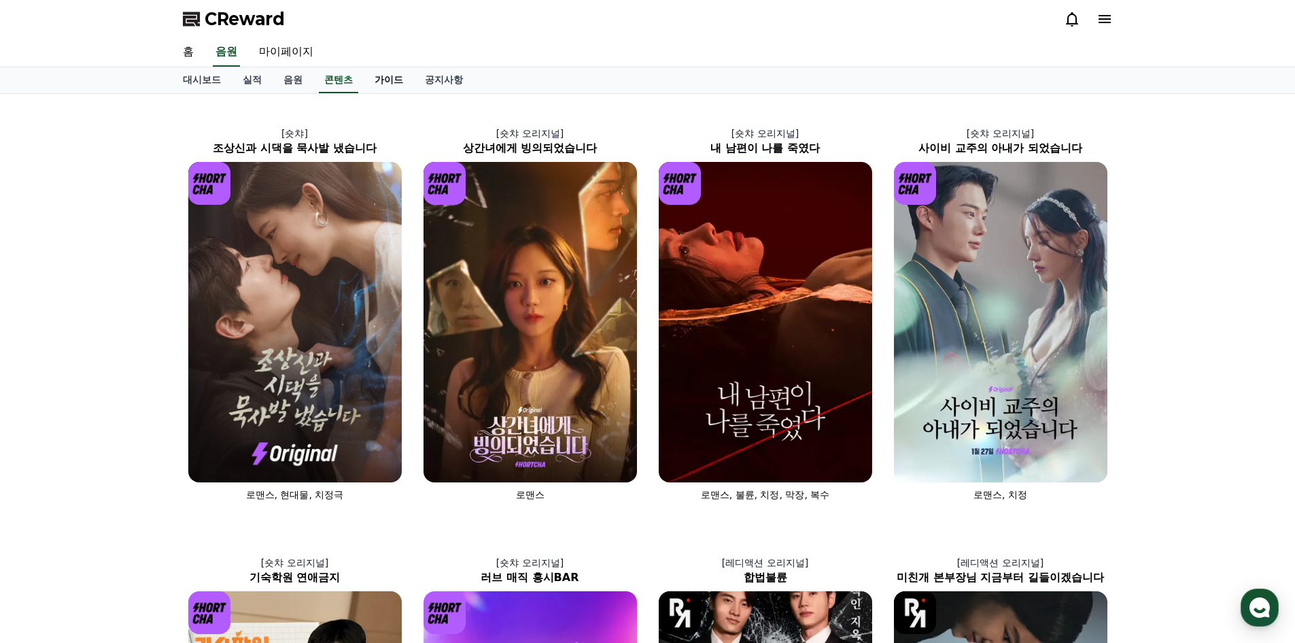
click at [388, 85] on link "가이드" at bounding box center [389, 80] width 50 height 26
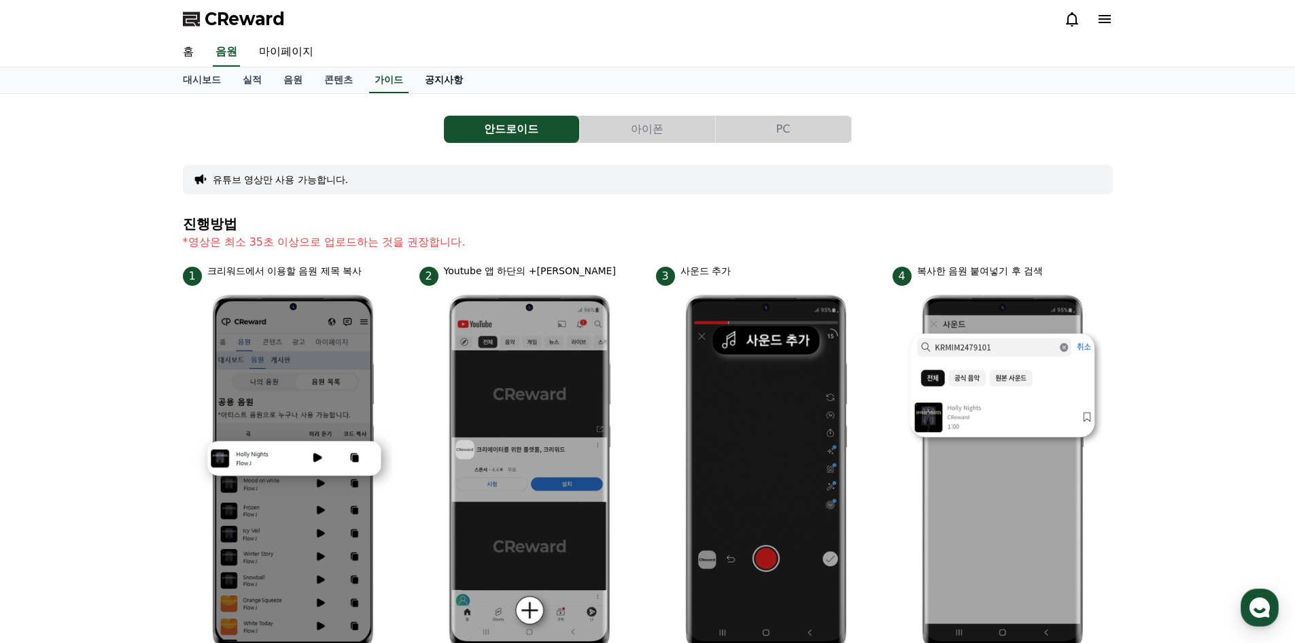
click at [450, 84] on link "공지사항" at bounding box center [444, 80] width 60 height 26
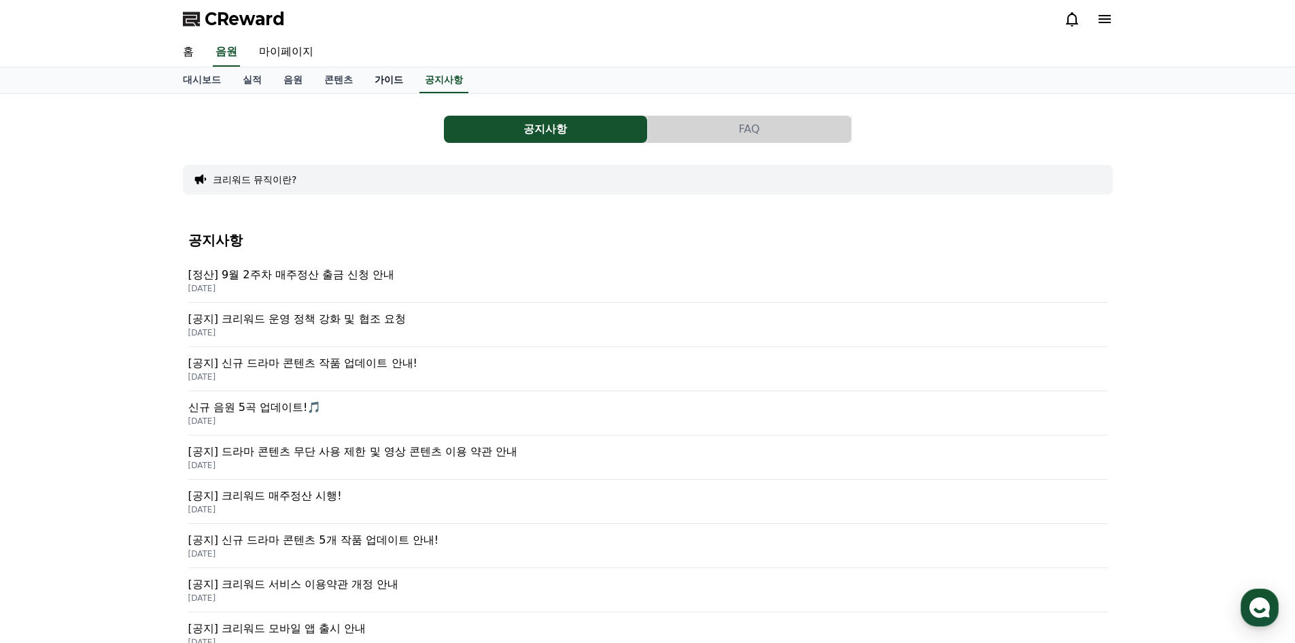
click at [392, 82] on link "가이드" at bounding box center [389, 80] width 50 height 26
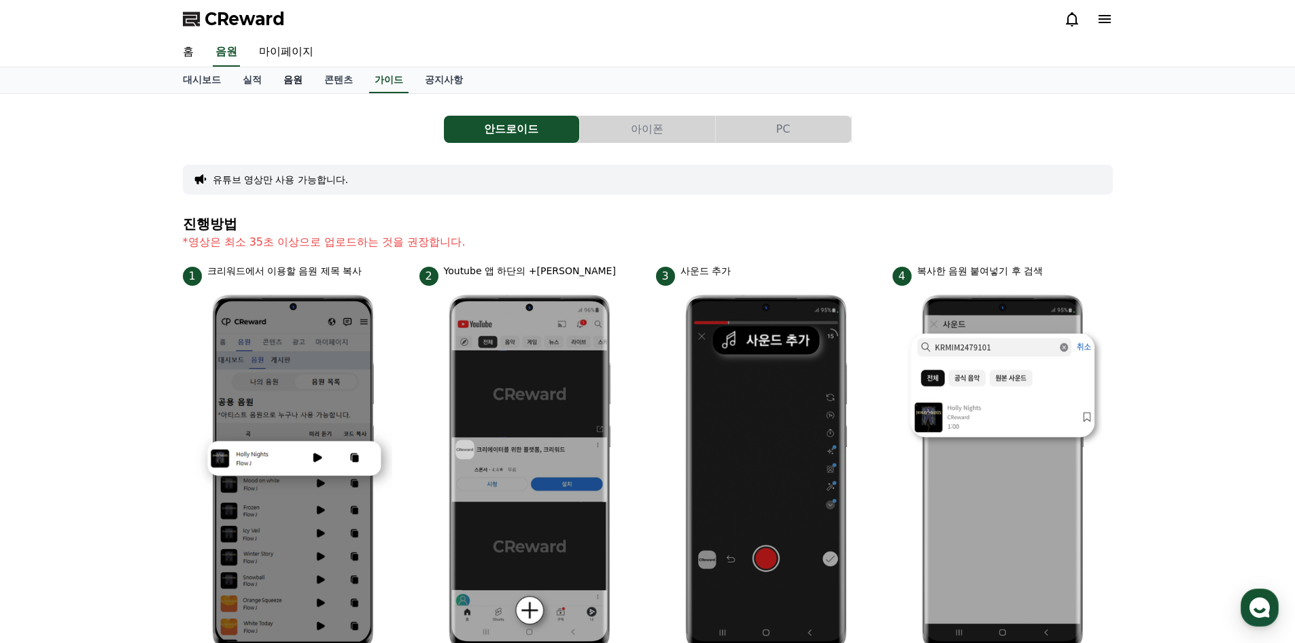
click at [296, 80] on link "음원" at bounding box center [293, 80] width 41 height 26
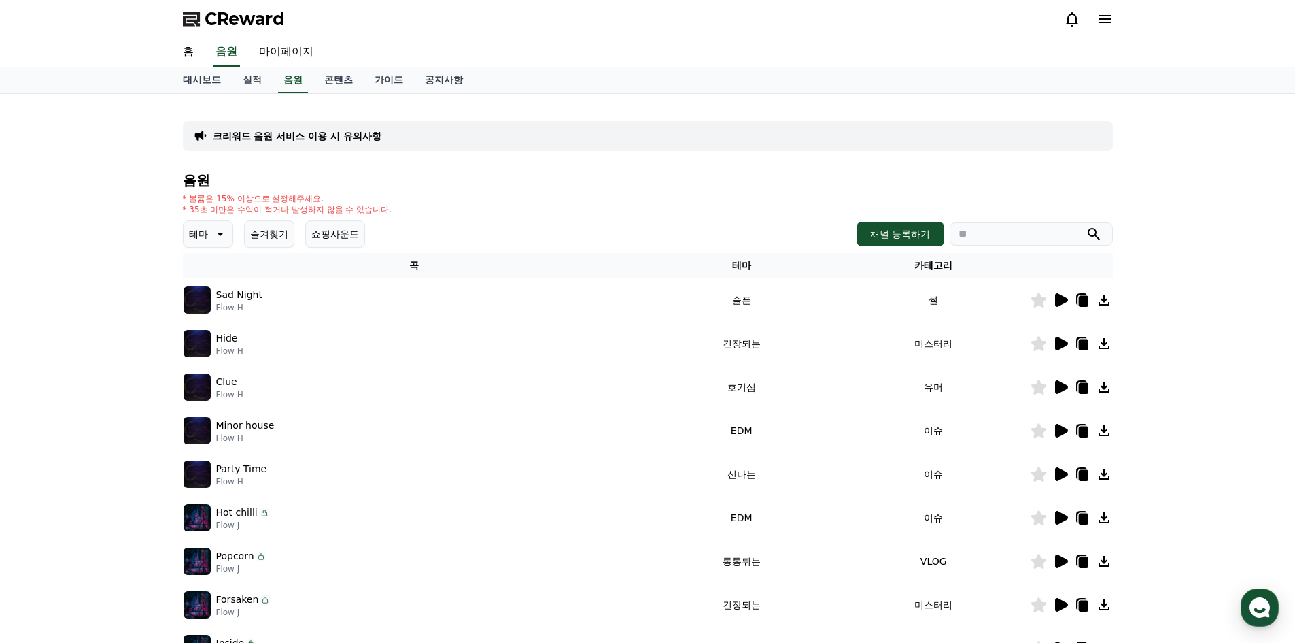
click at [1062, 305] on icon at bounding box center [1060, 300] width 16 height 16
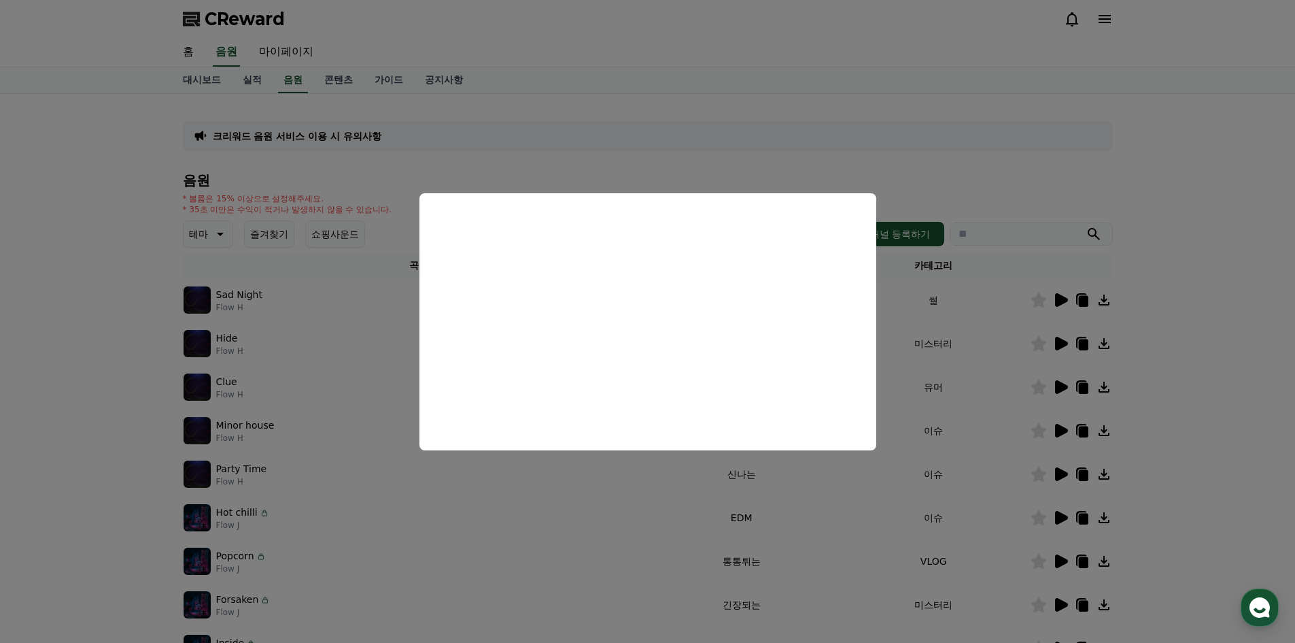
click at [511, 166] on button "close modal" at bounding box center [647, 321] width 1295 height 643
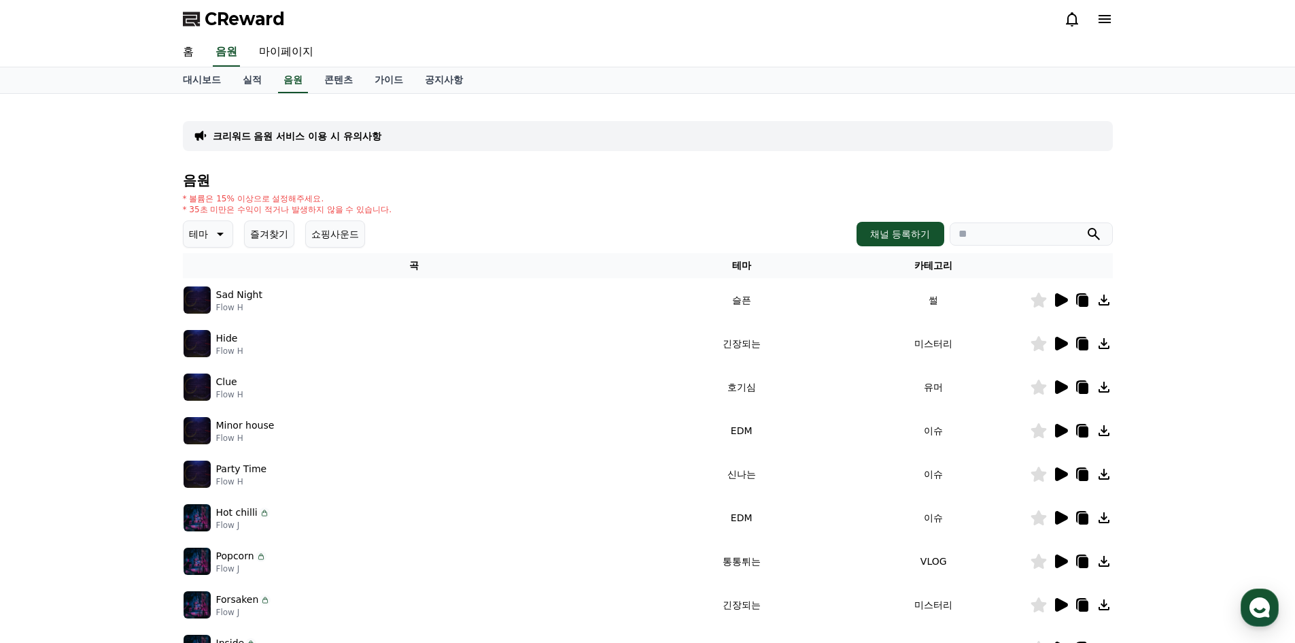
click at [337, 237] on button "쇼핑사운드" at bounding box center [335, 233] width 60 height 27
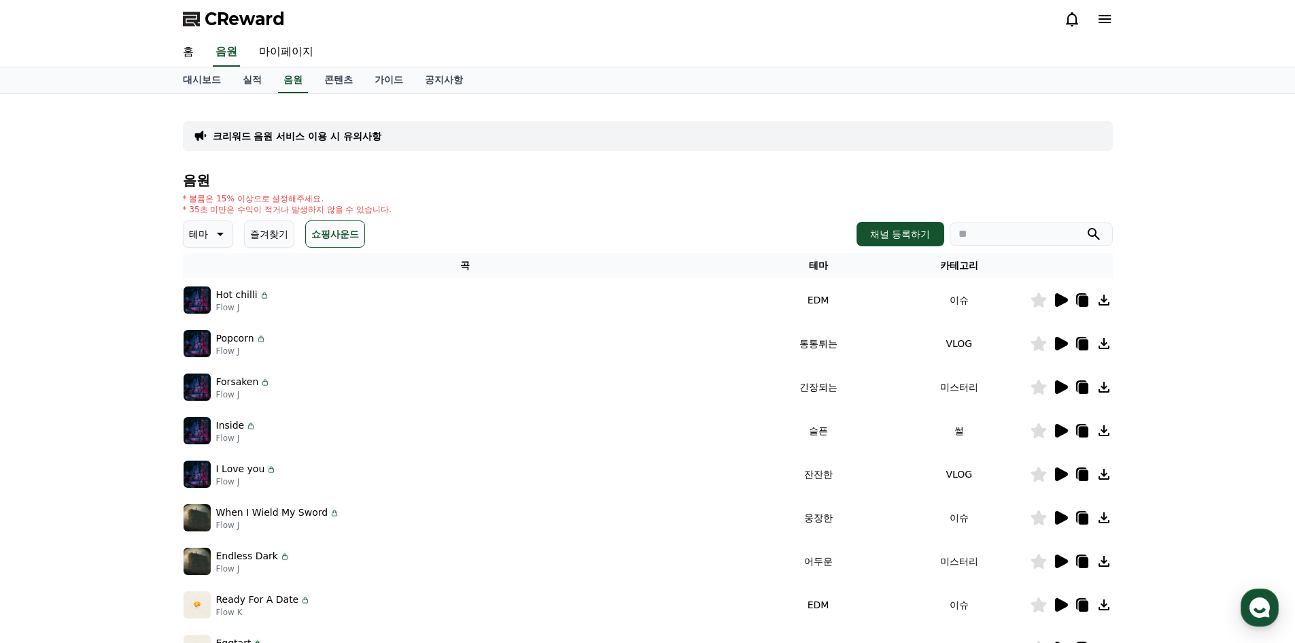
click at [1061, 303] on icon at bounding box center [1061, 300] width 13 height 14
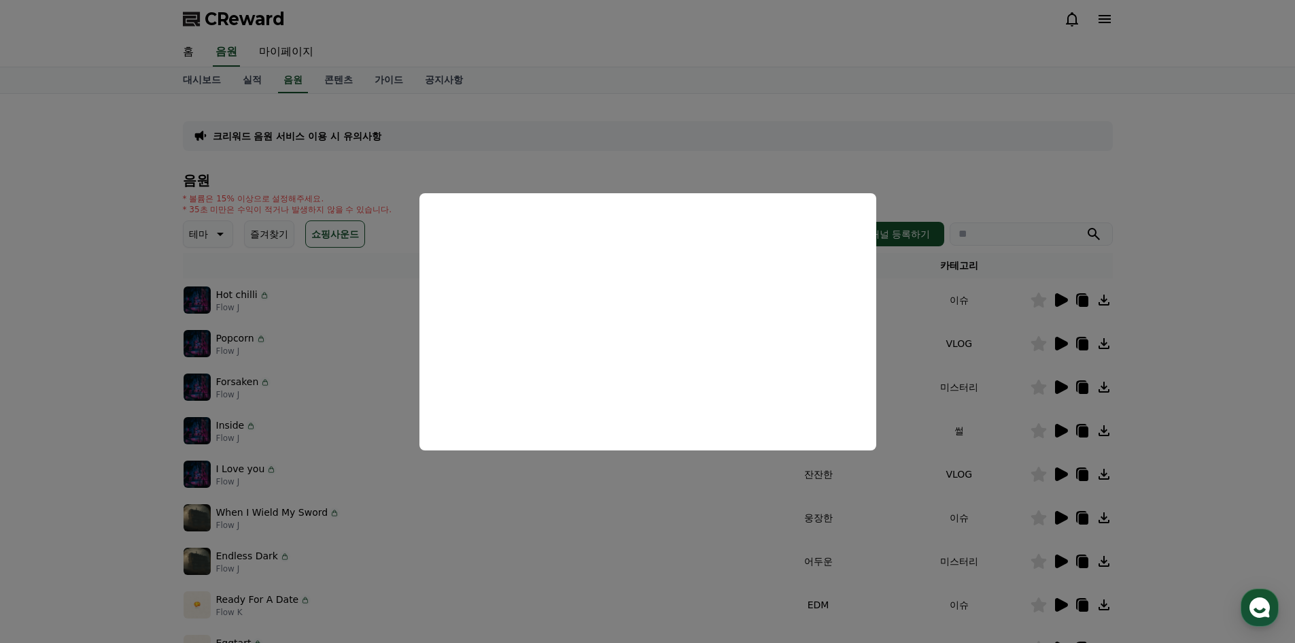
click at [926, 179] on button "close modal" at bounding box center [647, 321] width 1295 height 643
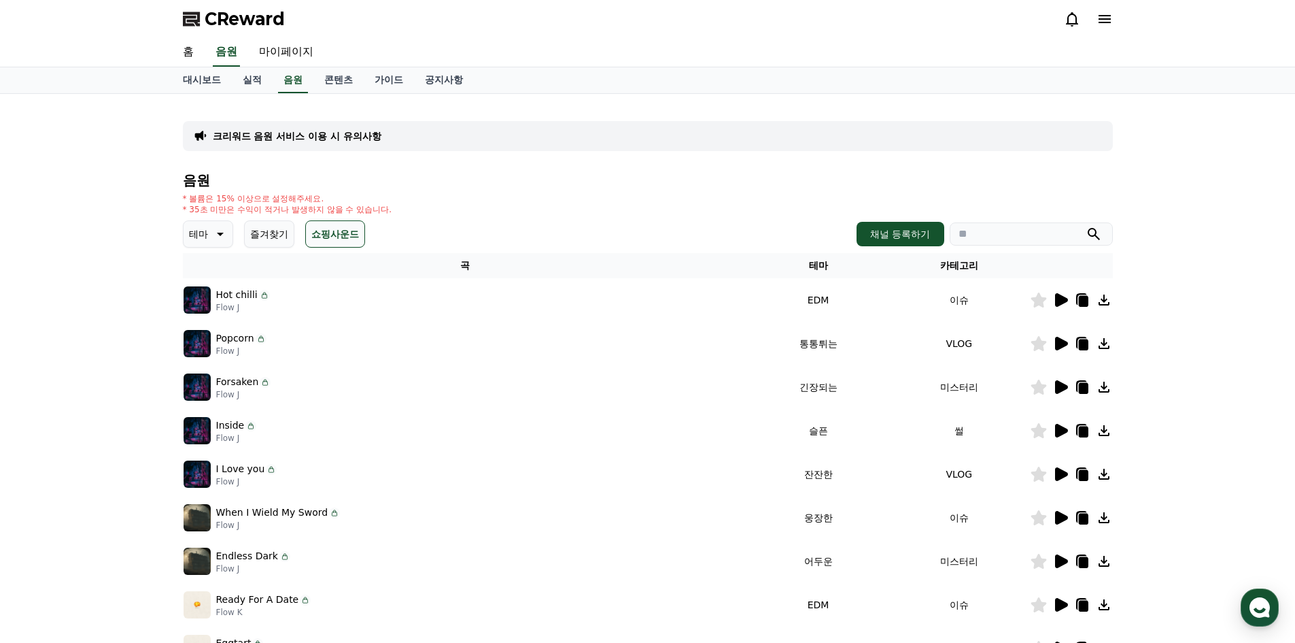
click at [1058, 345] on icon at bounding box center [1061, 344] width 13 height 14
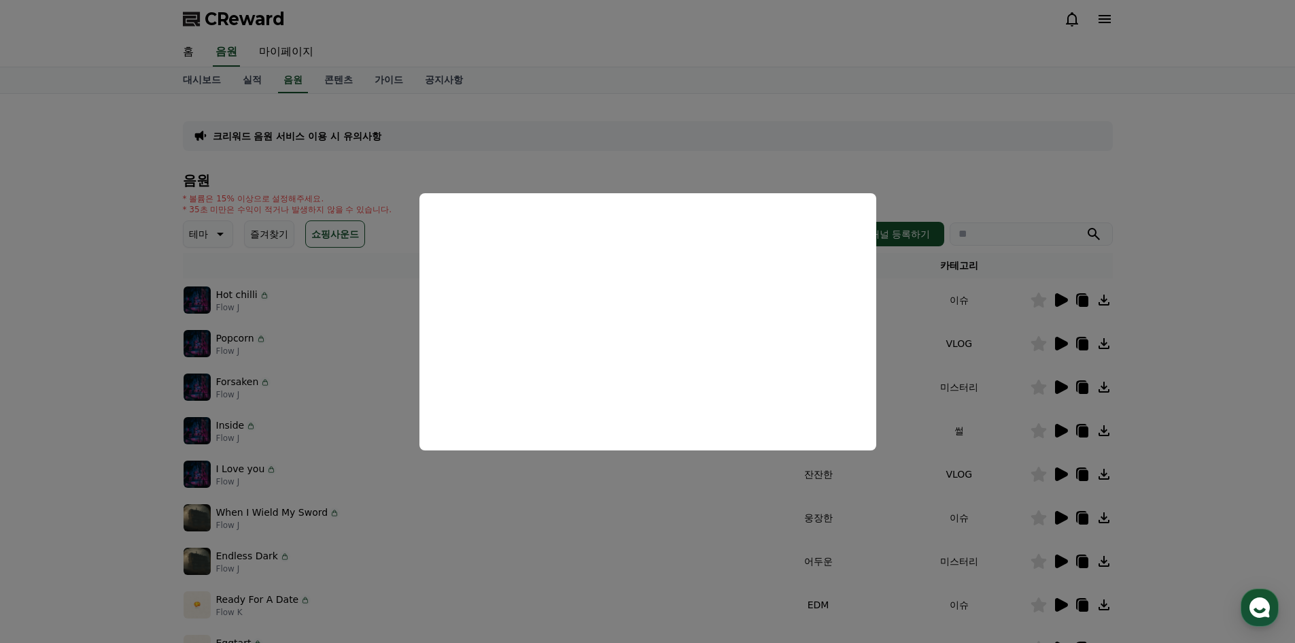
click at [803, 167] on button "close modal" at bounding box center [647, 321] width 1295 height 643
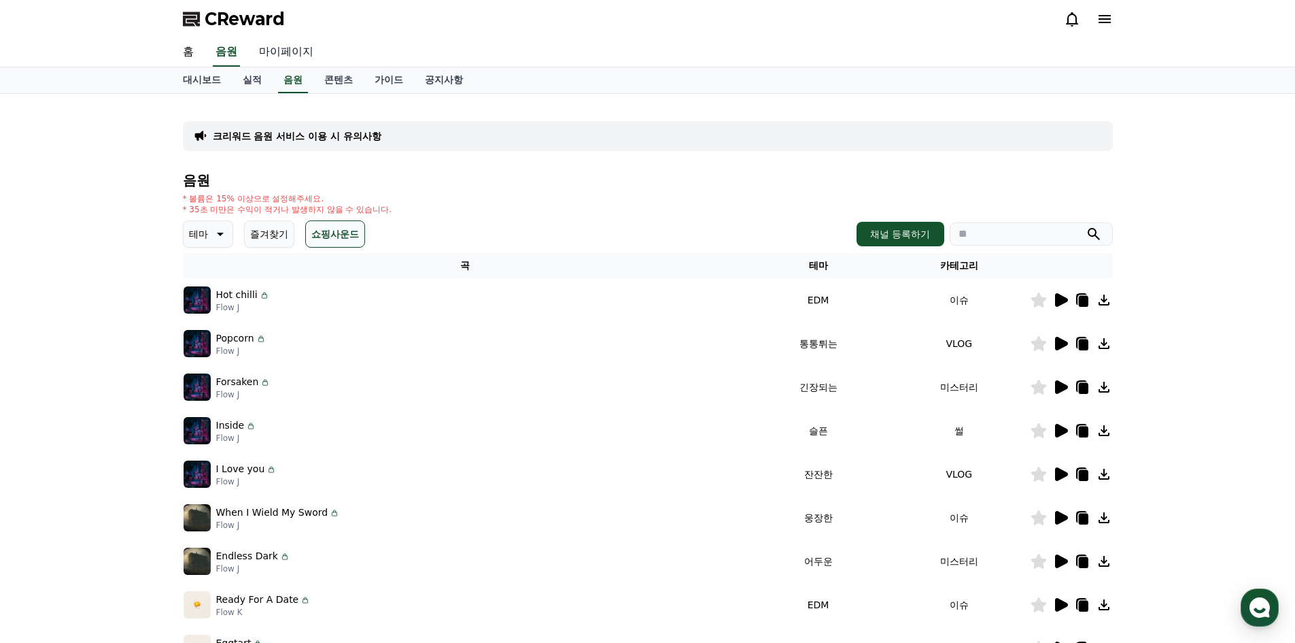
click at [288, 56] on link "마이페이지" at bounding box center [286, 52] width 76 height 29
select select "**********"
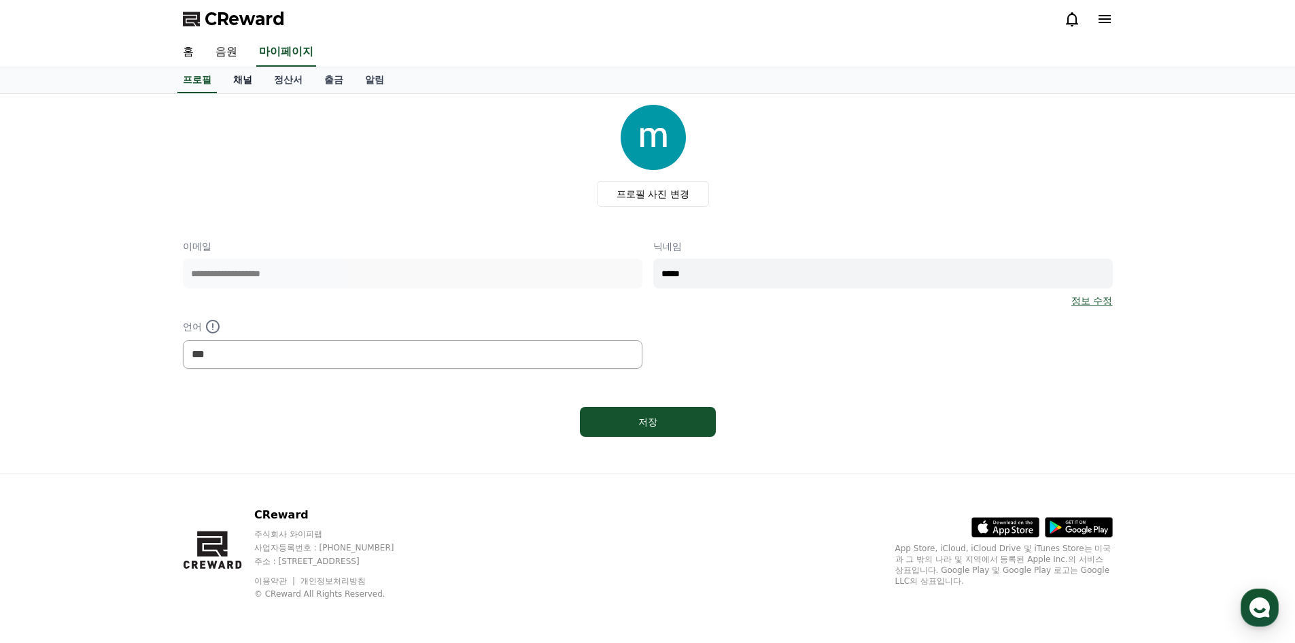
click at [237, 80] on link "채널" at bounding box center [242, 80] width 41 height 26
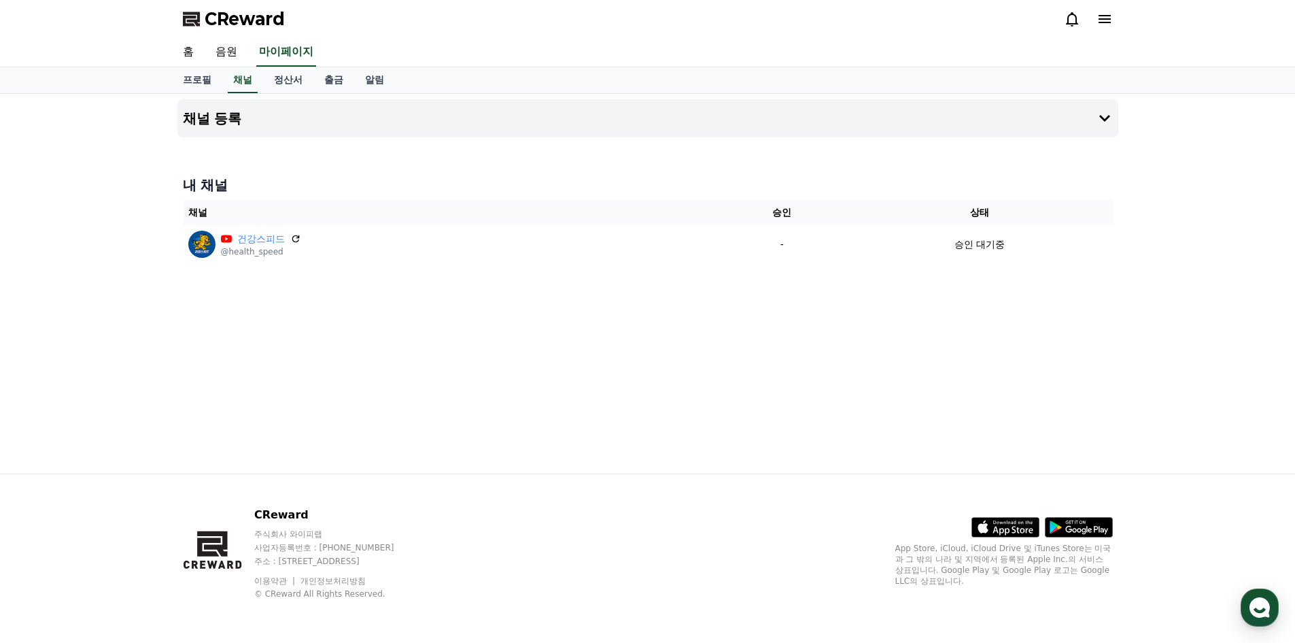
click at [950, 322] on div "채널 등록 내 채널 채널 승인 상태 건강스피드 @health_speed - 승인 대기중" at bounding box center [648, 283] width 952 height 379
click at [431, 341] on div "채널 등록 내 채널 채널 승인 상태 건강스피드 @health_speed - 승인 대기중" at bounding box center [648, 283] width 952 height 379
